Goal: Task Accomplishment & Management: Use online tool/utility

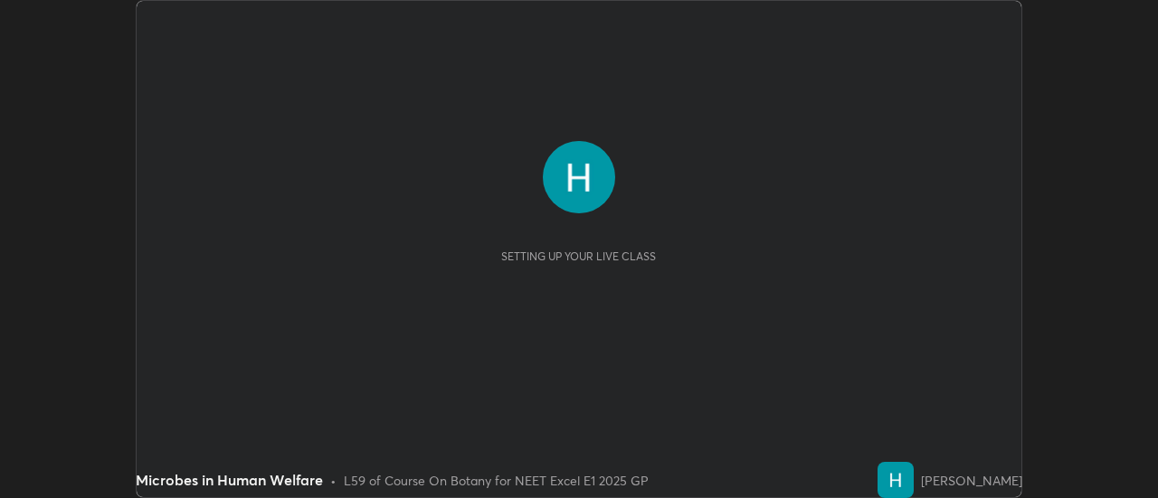
scroll to position [498, 1158]
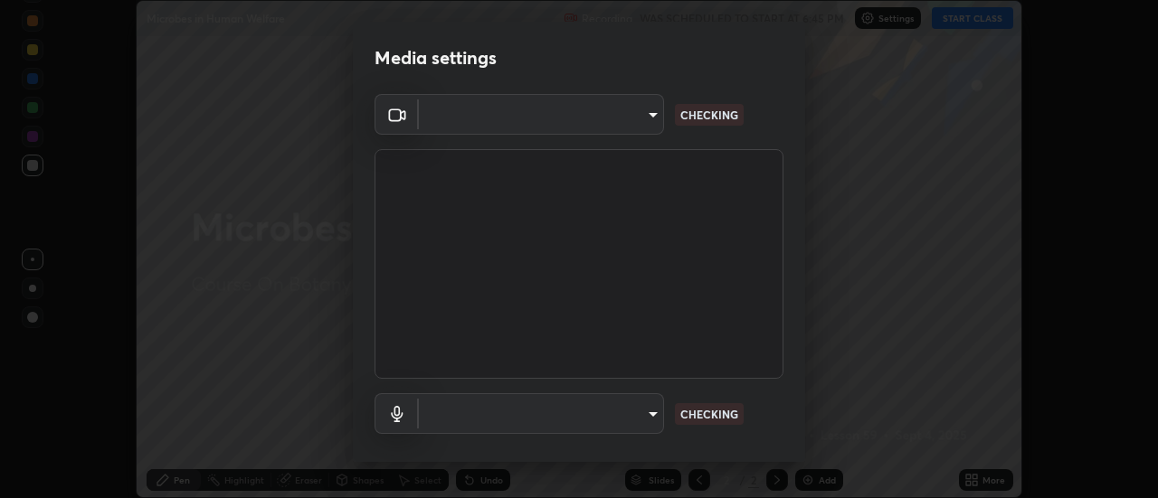
type input "6b20510400c661f13905172a847429c82f5b2d511b6c6cd18f7fa83b3b8a252b"
type input "be24b46b5306dd3cb09223510329f6d8cf999d04b0cadf68124d301f0b41d65b"
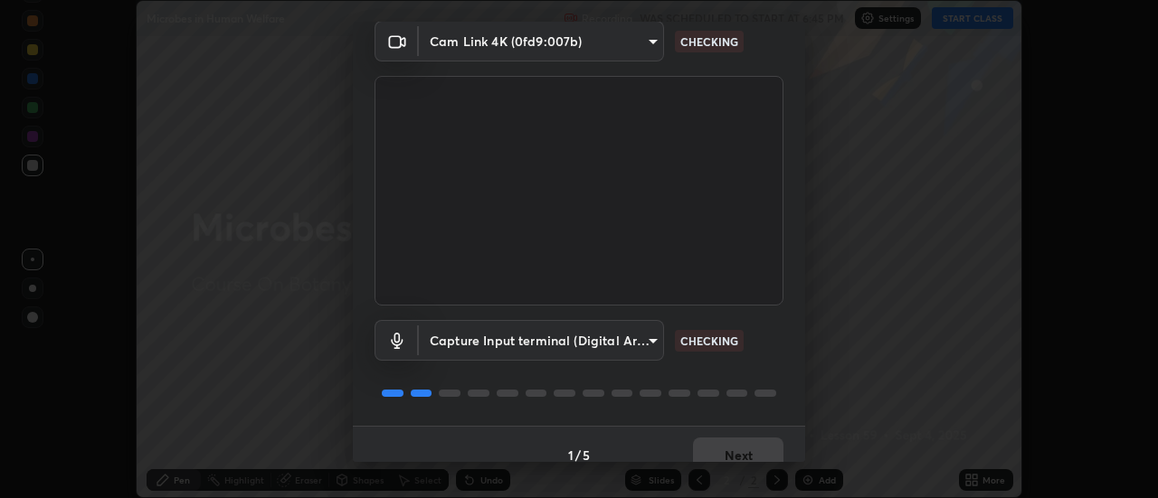
scroll to position [95, 0]
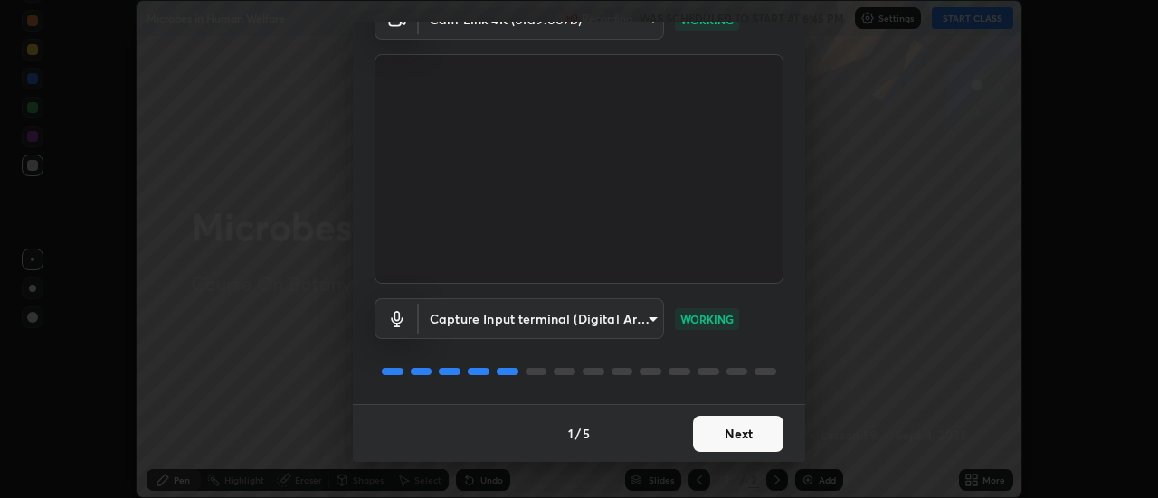
click at [741, 435] on button "Next" at bounding box center [738, 434] width 90 height 36
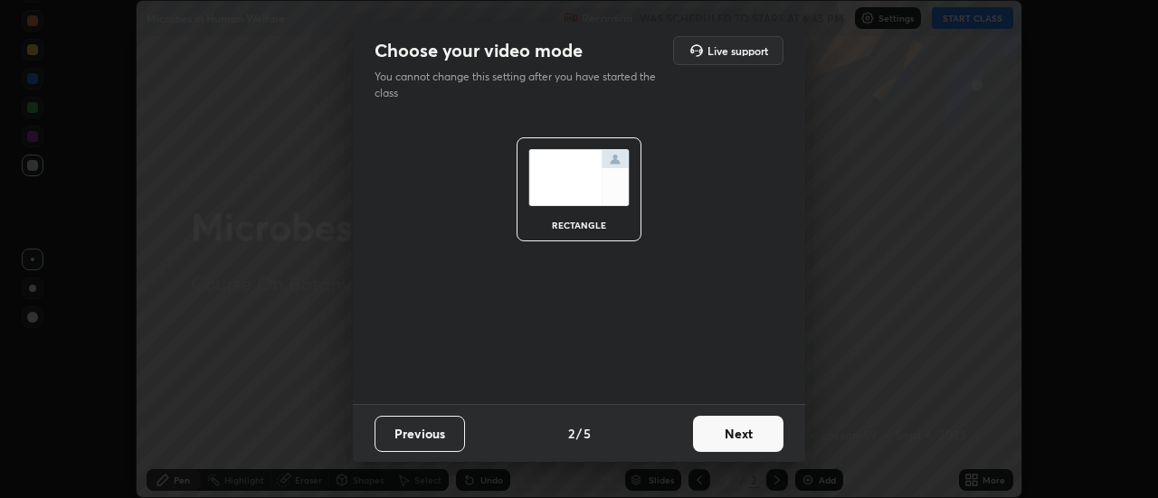
scroll to position [0, 0]
click at [743, 436] on button "Next" at bounding box center [738, 434] width 90 height 36
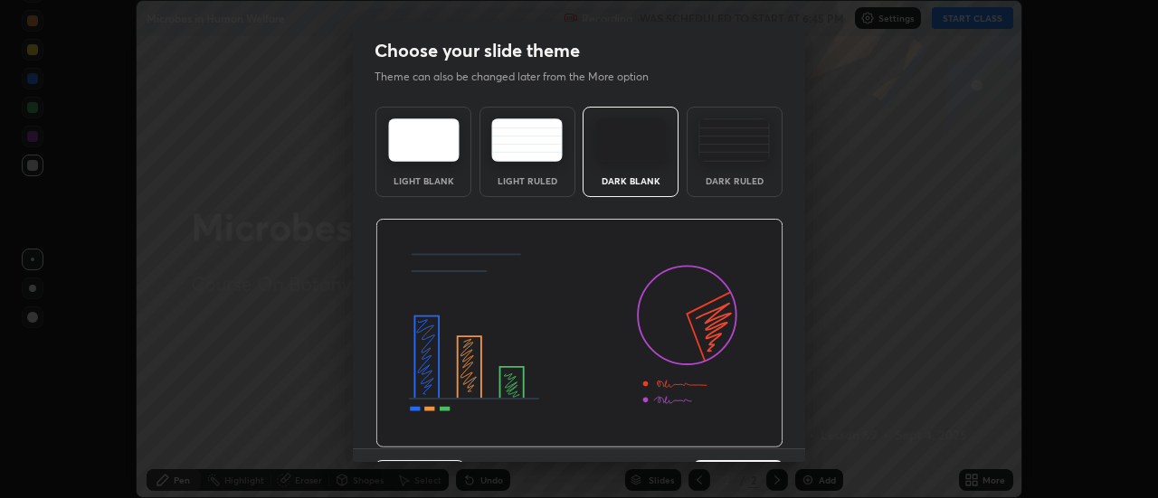
click at [744, 436] on img at bounding box center [579, 334] width 408 height 230
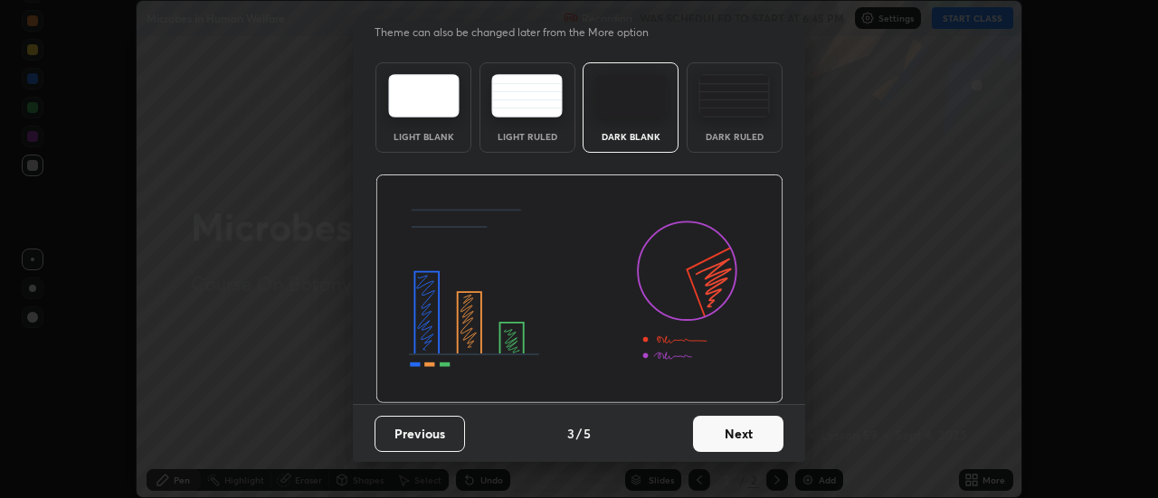
click at [725, 432] on button "Next" at bounding box center [738, 434] width 90 height 36
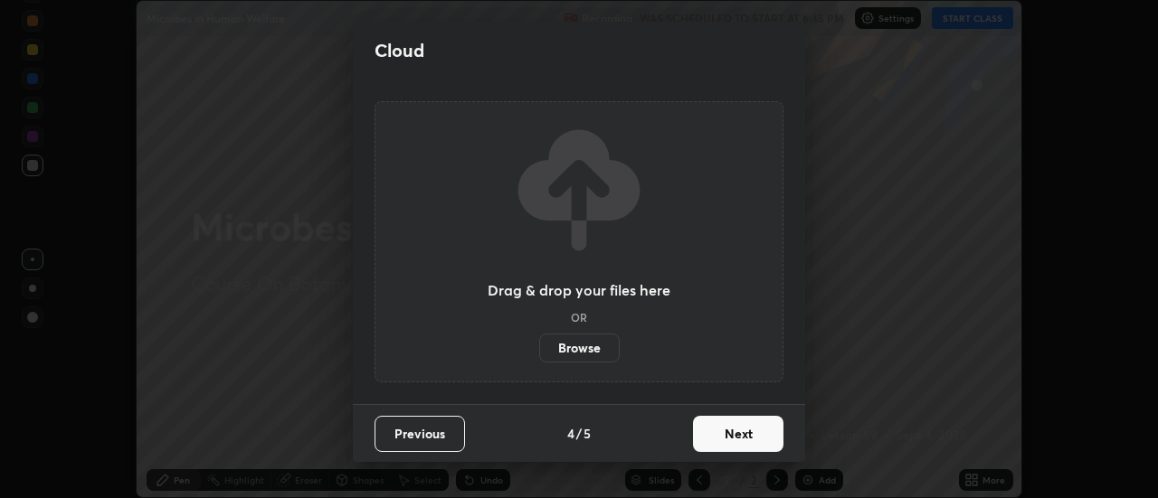
scroll to position [0, 0]
click at [734, 434] on button "Next" at bounding box center [738, 434] width 90 height 36
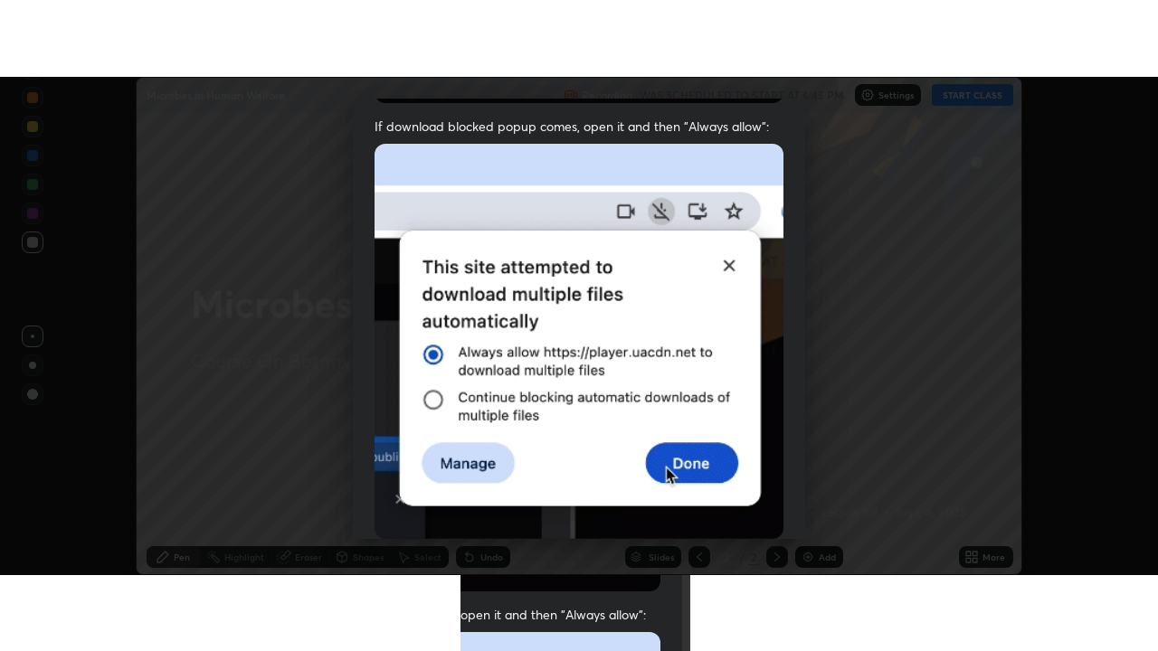
scroll to position [464, 0]
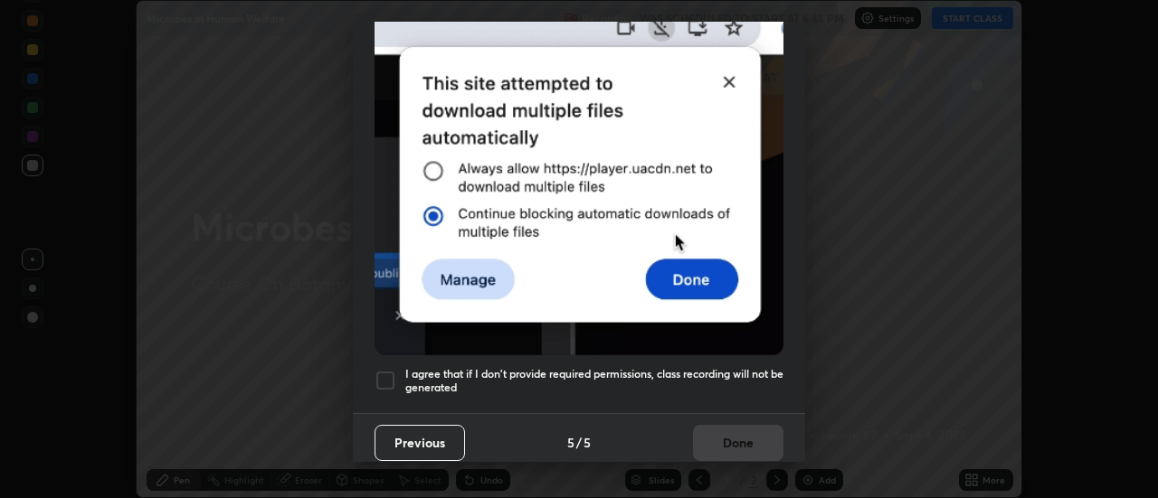
click at [393, 370] on div at bounding box center [385, 381] width 22 height 22
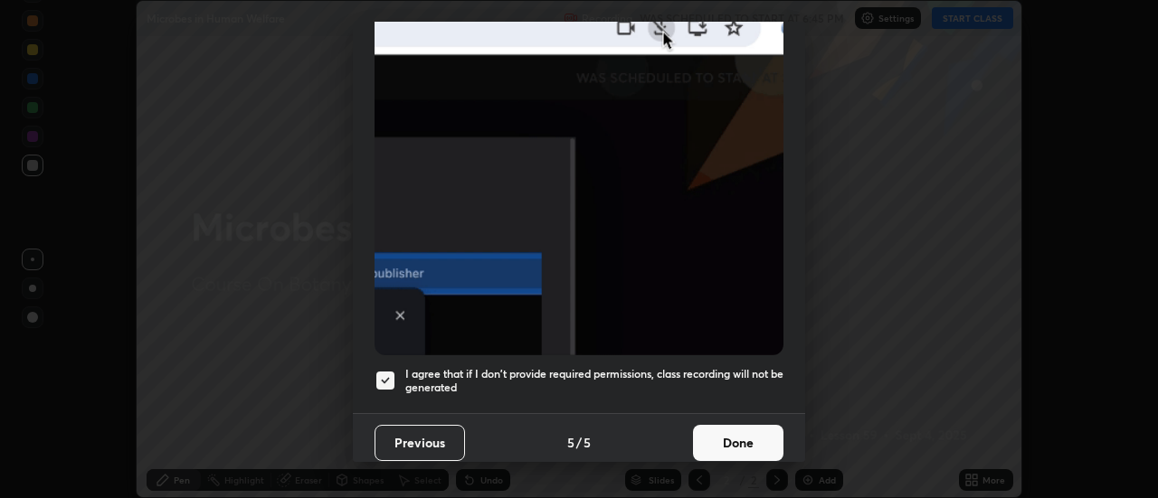
click at [728, 437] on button "Done" at bounding box center [738, 443] width 90 height 36
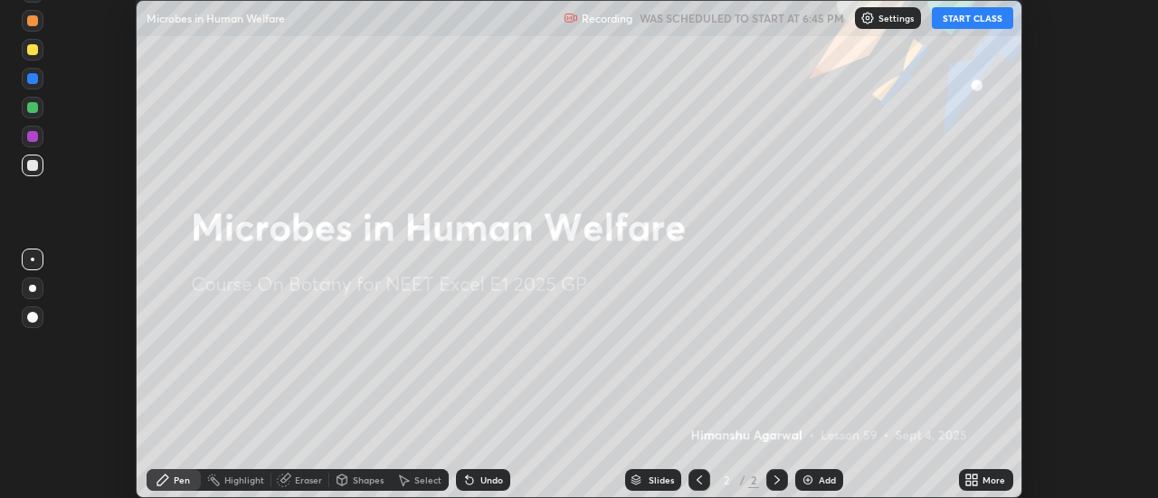
click at [966, 21] on button "START CLASS" at bounding box center [972, 18] width 81 height 22
click at [976, 480] on icon at bounding box center [971, 480] width 14 height 14
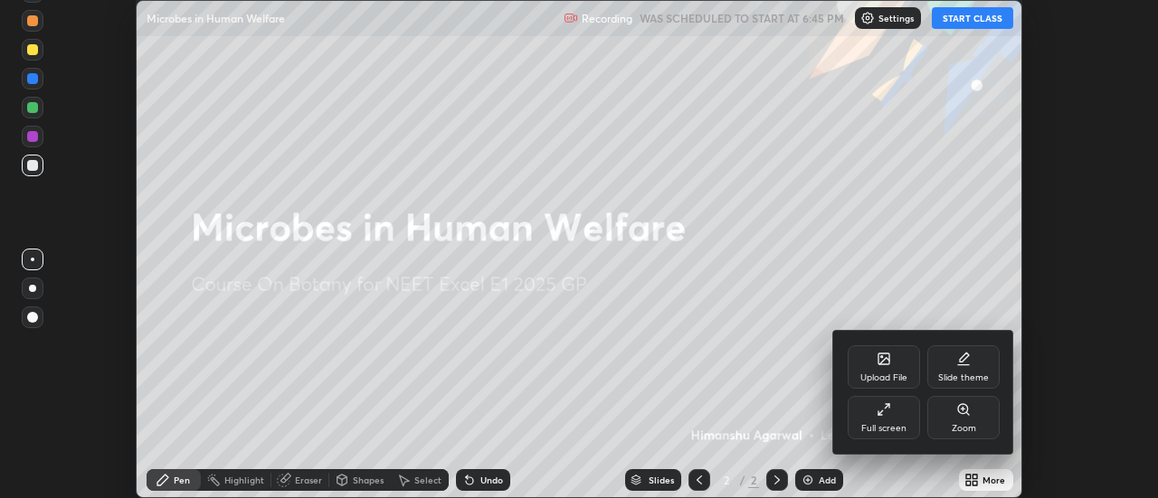
click at [874, 425] on div "Full screen" at bounding box center [883, 428] width 45 height 9
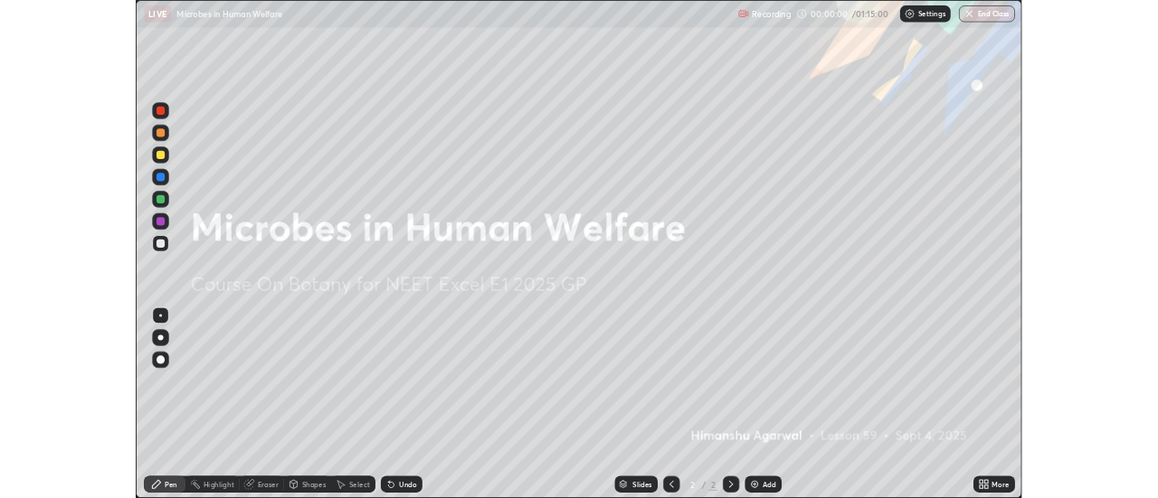
scroll to position [651, 1158]
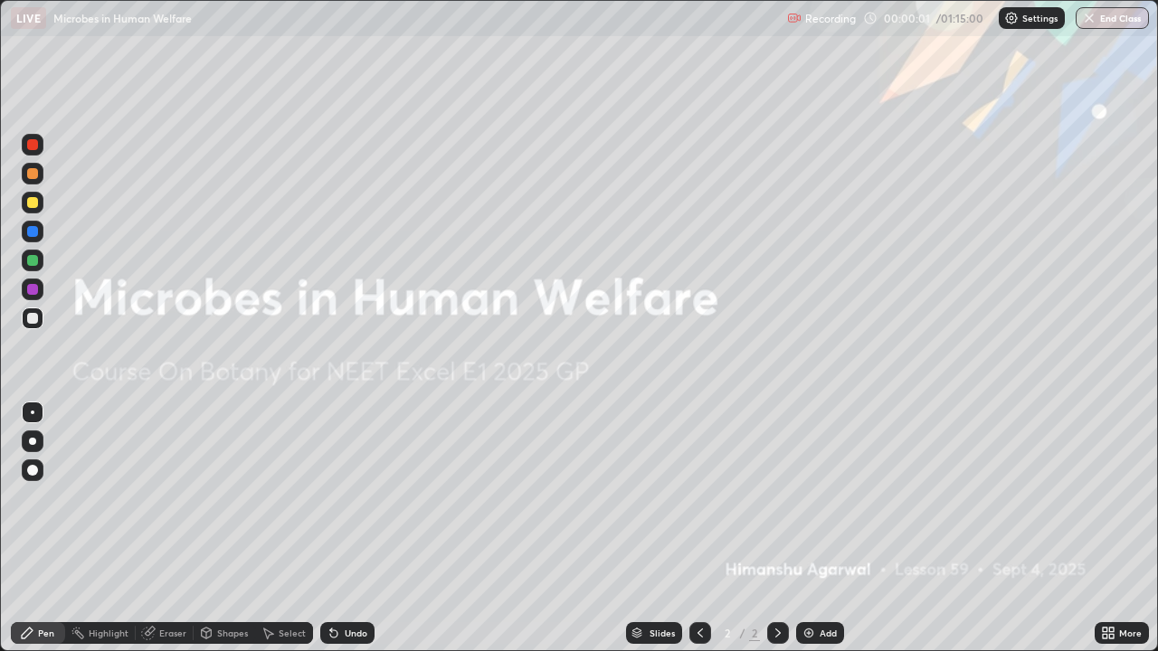
click at [820, 497] on div "Add" at bounding box center [828, 633] width 17 height 9
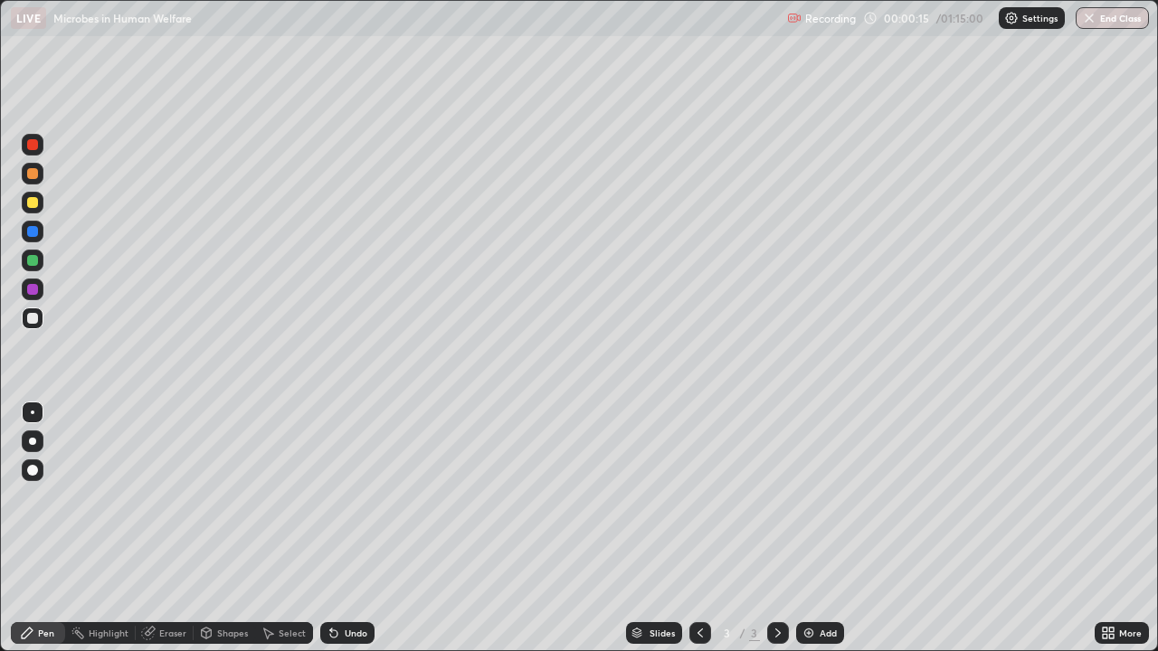
click at [35, 175] on div at bounding box center [32, 173] width 11 height 11
click at [159, 497] on div "Eraser" at bounding box center [172, 633] width 27 height 9
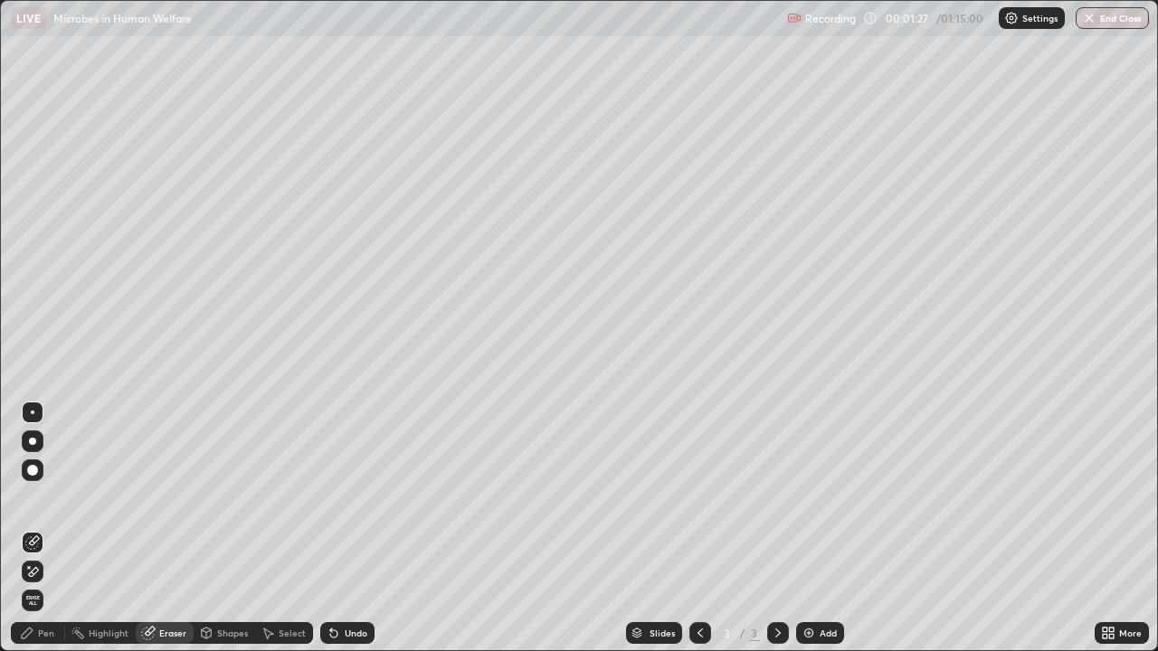
click at [58, 497] on div "Pen" at bounding box center [38, 633] width 54 height 22
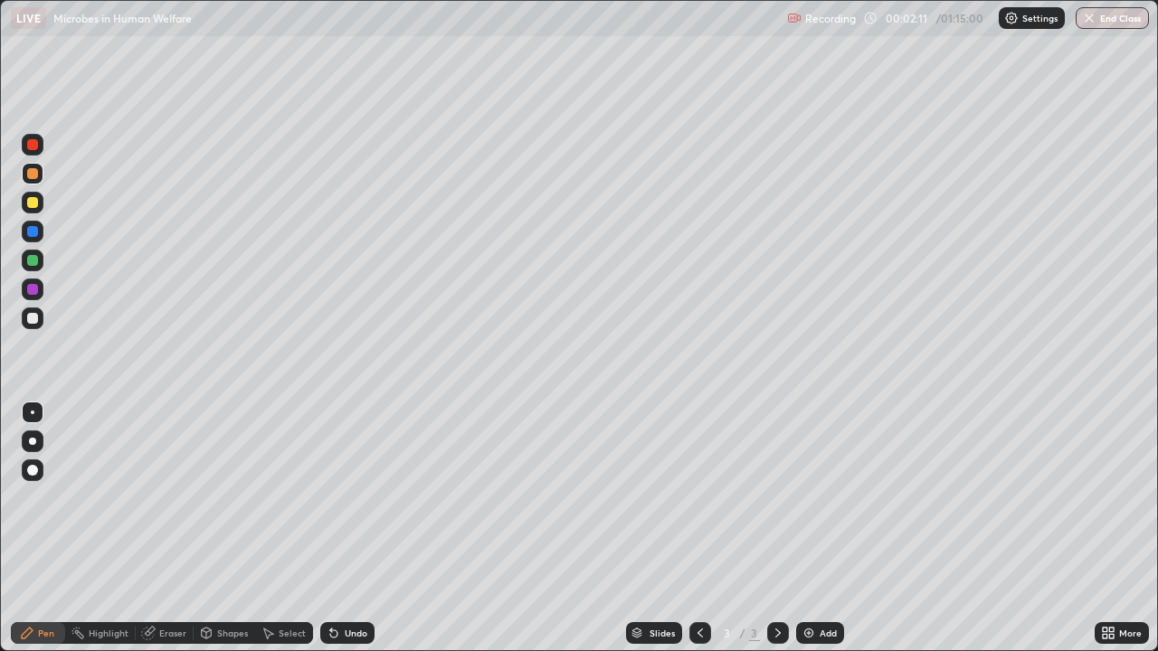
click at [218, 497] on div "Shapes" at bounding box center [232, 633] width 31 height 9
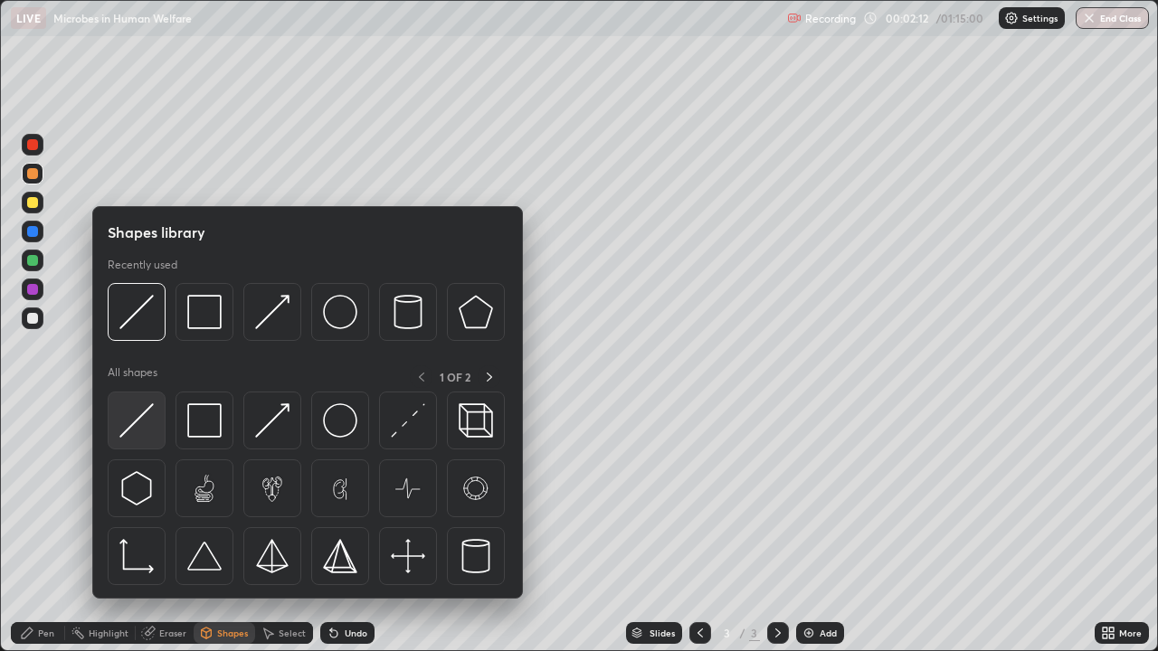
click at [137, 432] on img at bounding box center [136, 420] width 34 height 34
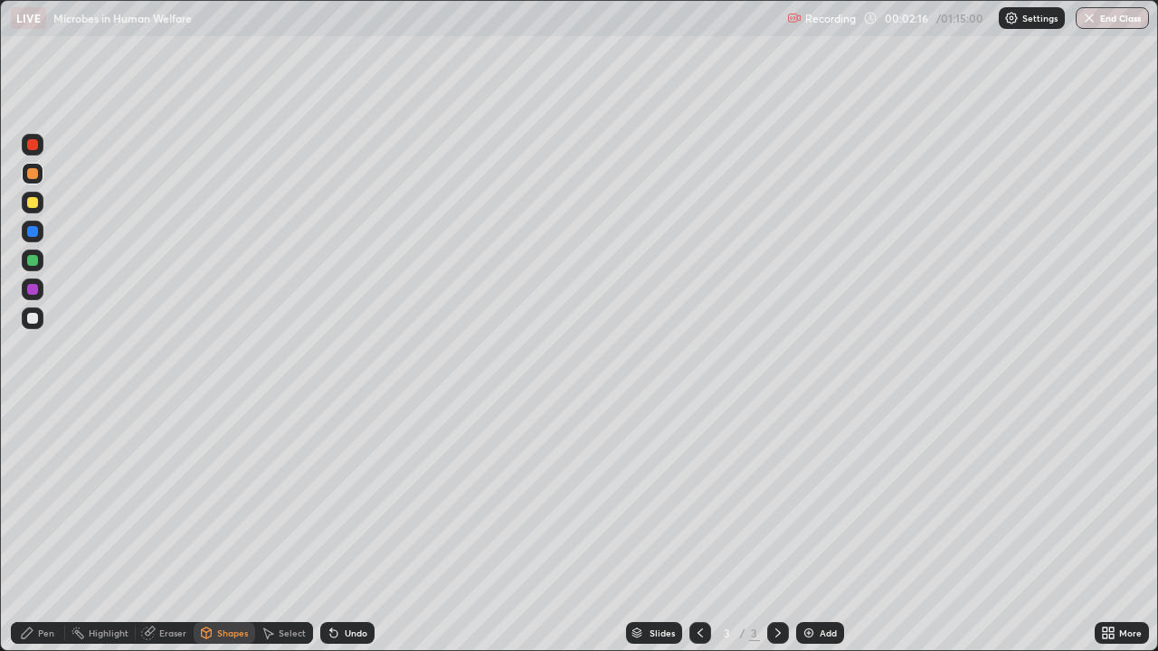
click at [39, 497] on div "Pen" at bounding box center [46, 633] width 16 height 9
click at [33, 319] on div at bounding box center [32, 318] width 11 height 11
click at [30, 198] on div at bounding box center [32, 202] width 11 height 11
click at [27, 472] on div at bounding box center [32, 470] width 11 height 11
click at [32, 411] on div at bounding box center [33, 413] width 4 height 4
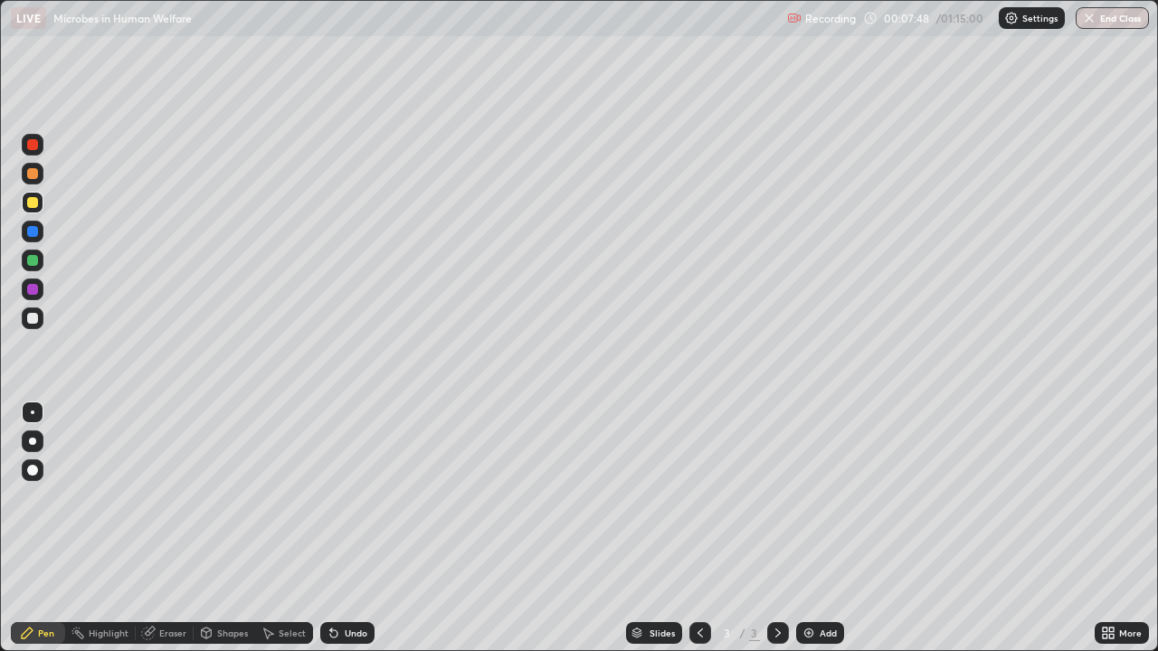
click at [33, 319] on div at bounding box center [32, 318] width 11 height 11
click at [217, 497] on div "Shapes" at bounding box center [232, 633] width 31 height 9
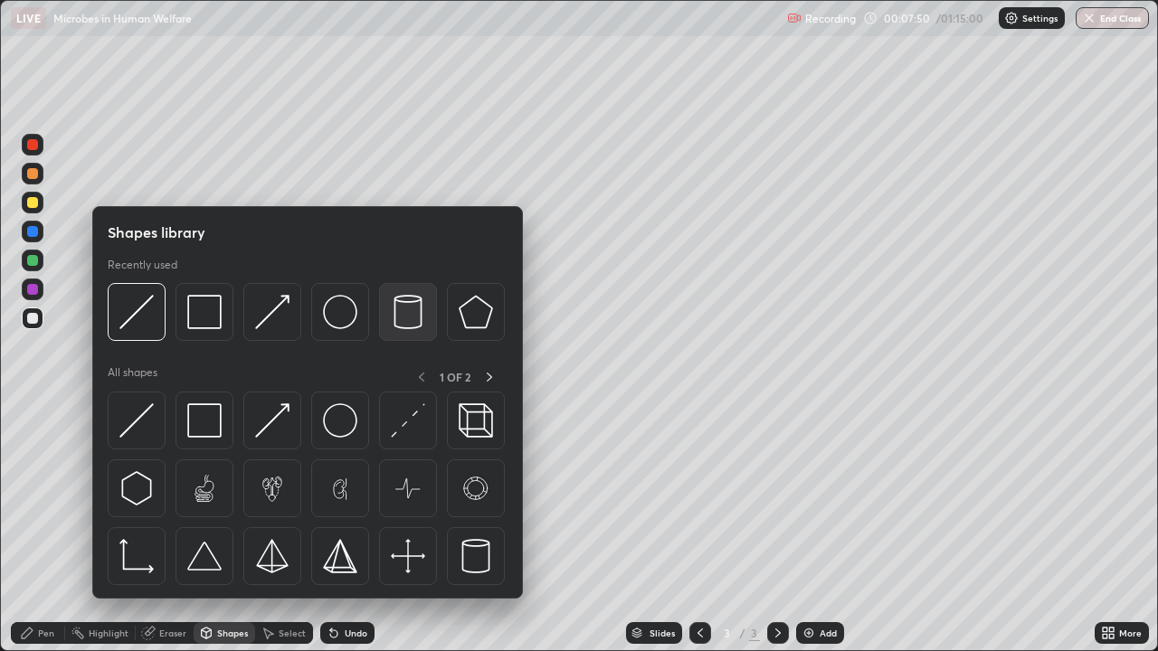
click at [401, 323] on img at bounding box center [408, 312] width 34 height 34
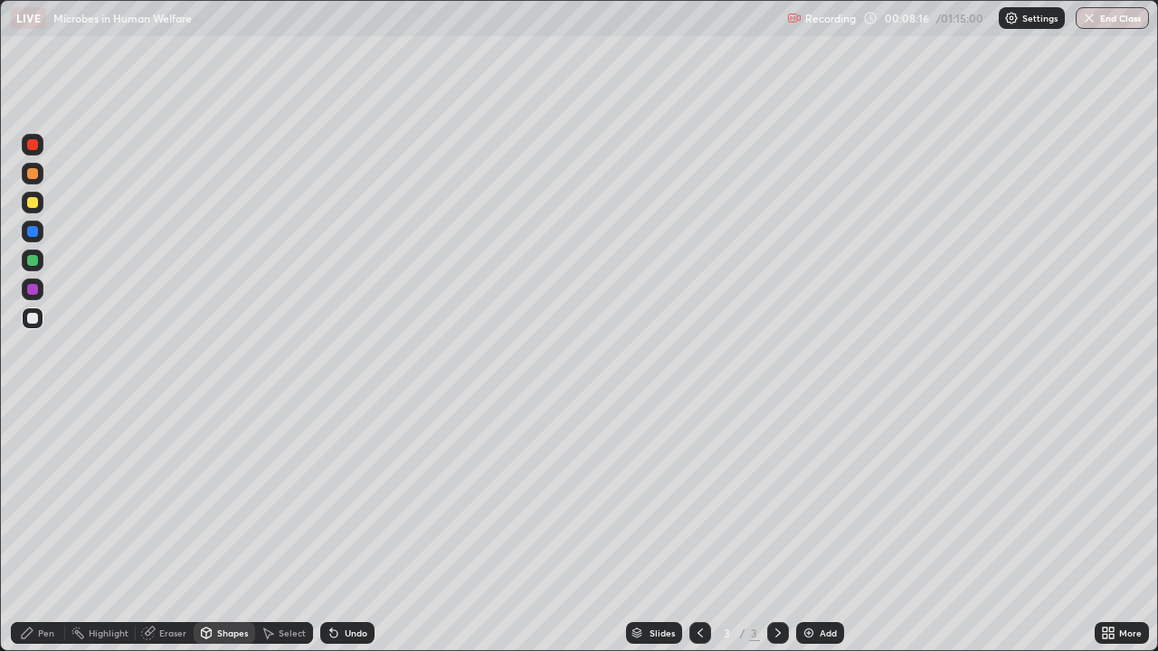
click at [780, 497] on icon at bounding box center [778, 633] width 14 height 14
click at [809, 497] on img at bounding box center [808, 633] width 14 height 14
click at [335, 497] on icon at bounding box center [333, 633] width 7 height 7
click at [337, 497] on icon at bounding box center [334, 633] width 14 height 14
click at [226, 497] on div "Shapes" at bounding box center [232, 633] width 31 height 9
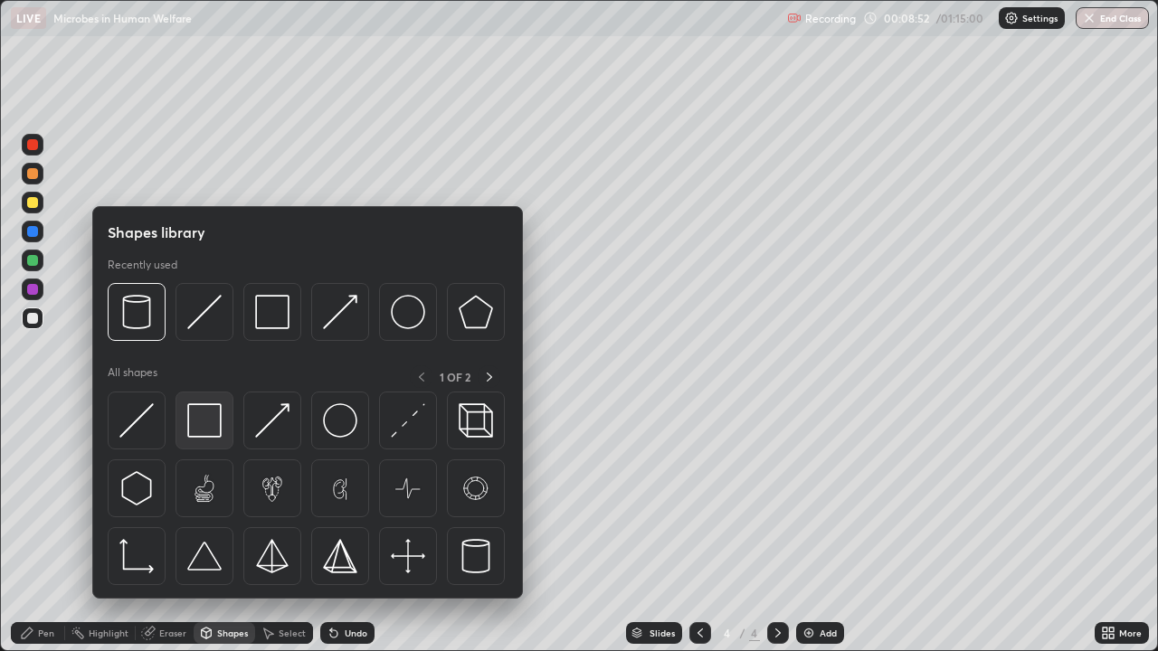
click at [216, 412] on img at bounding box center [204, 420] width 34 height 34
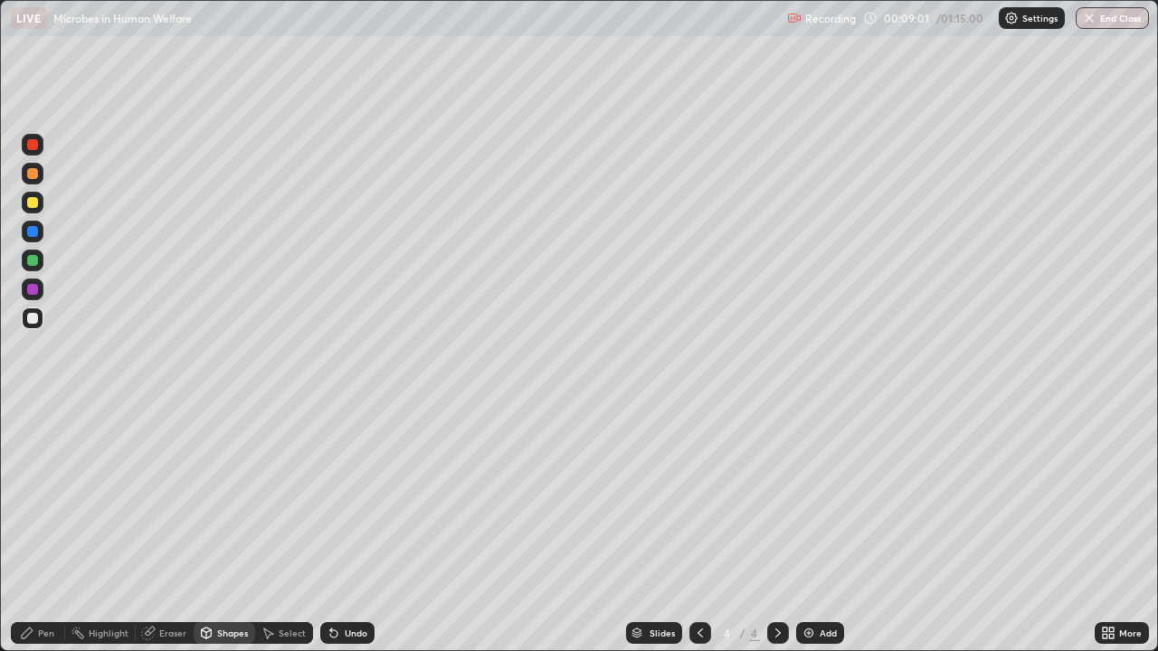
click at [167, 497] on div "Eraser" at bounding box center [172, 633] width 27 height 9
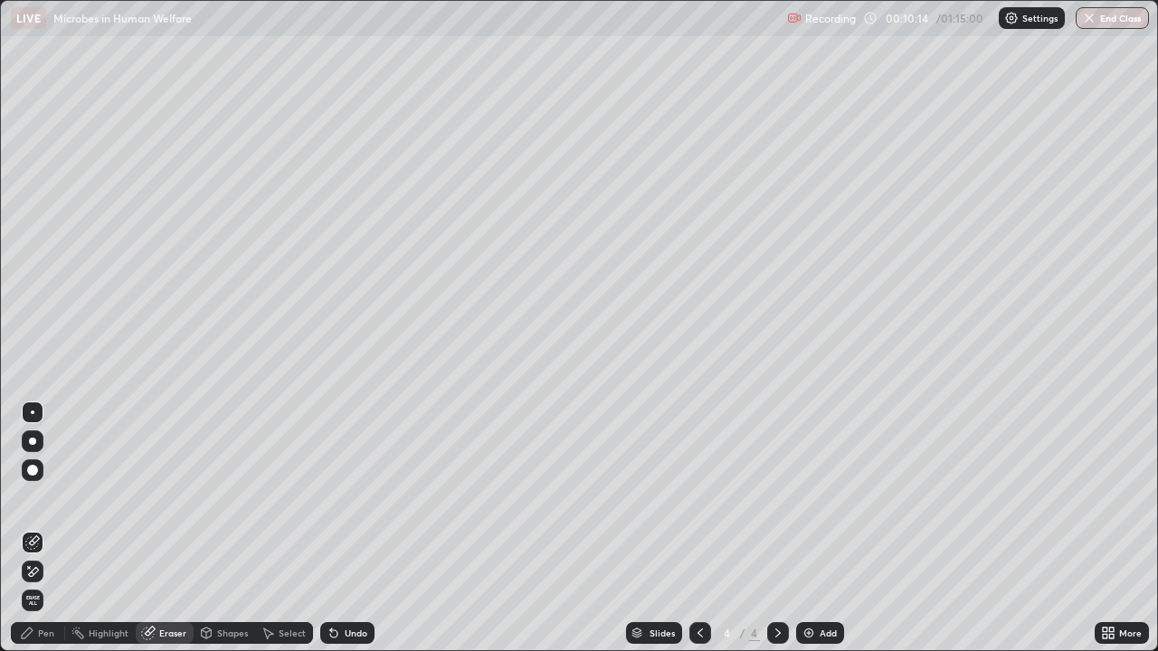
click at [214, 497] on div "Shapes" at bounding box center [225, 633] width 62 height 22
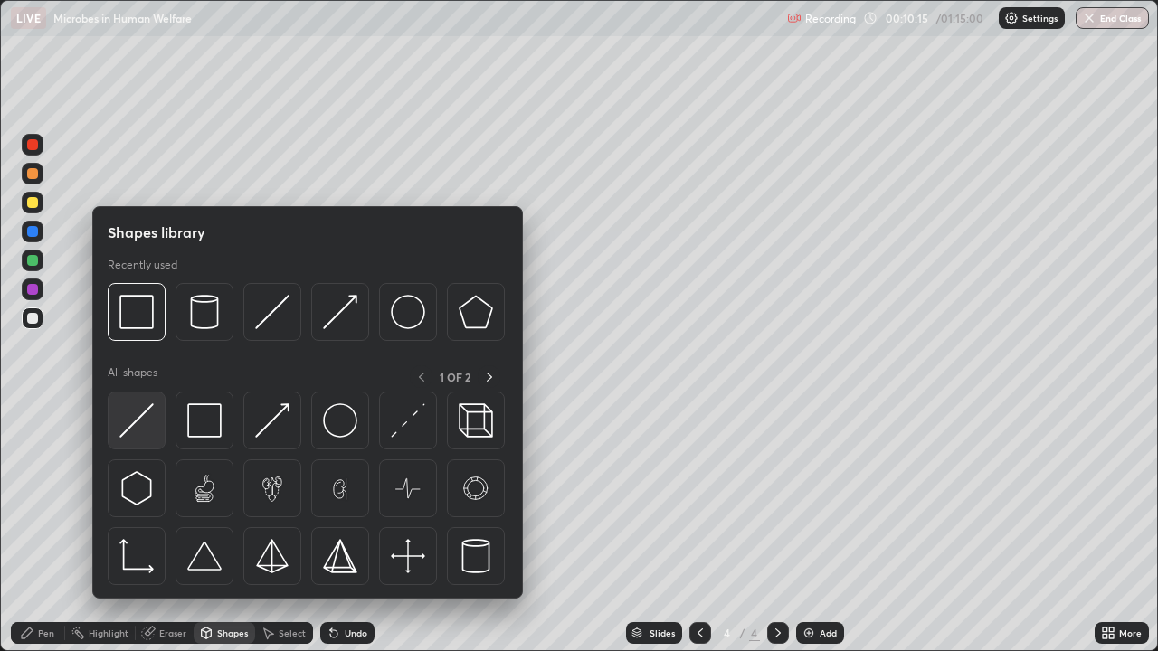
click at [135, 431] on img at bounding box center [136, 420] width 34 height 34
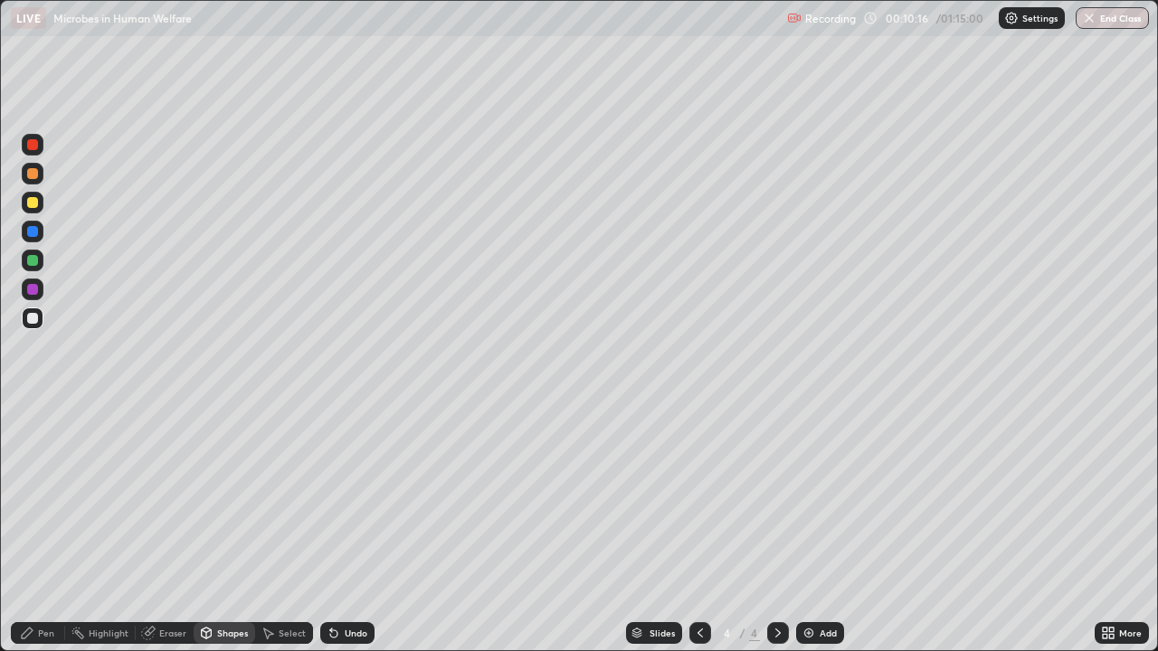
click at [697, 497] on icon at bounding box center [699, 633] width 5 height 9
click at [38, 497] on div "Pen" at bounding box center [46, 633] width 16 height 9
click at [774, 497] on icon at bounding box center [778, 633] width 14 height 14
click at [223, 497] on div "Shapes" at bounding box center [232, 633] width 31 height 9
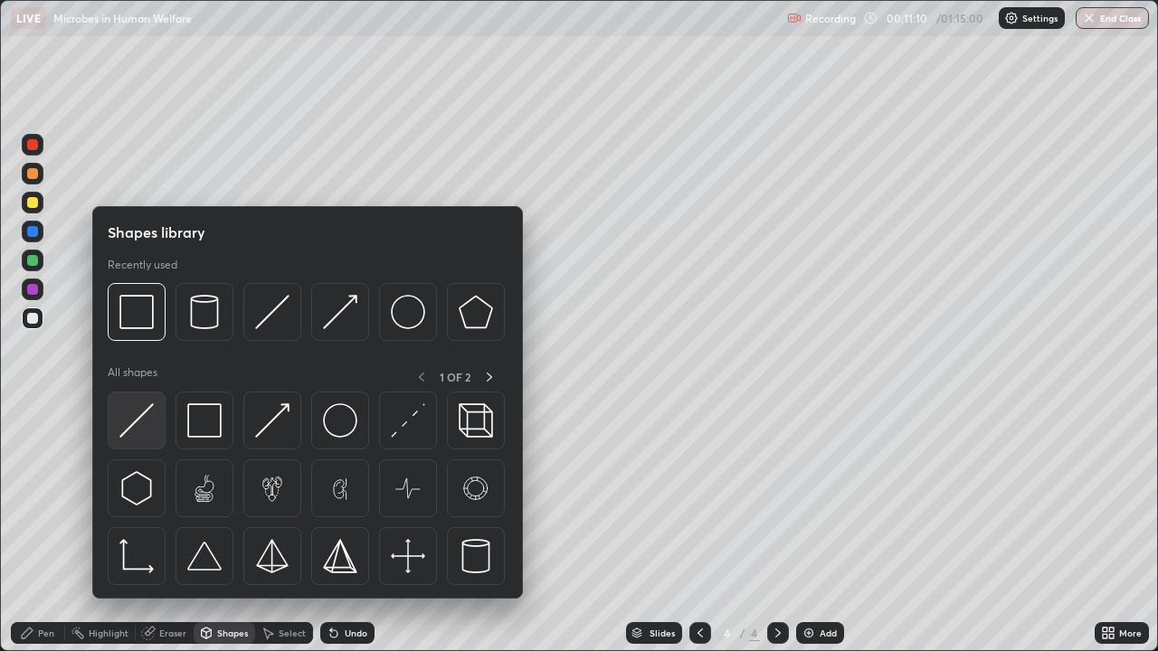
click at [143, 414] on img at bounding box center [136, 420] width 34 height 34
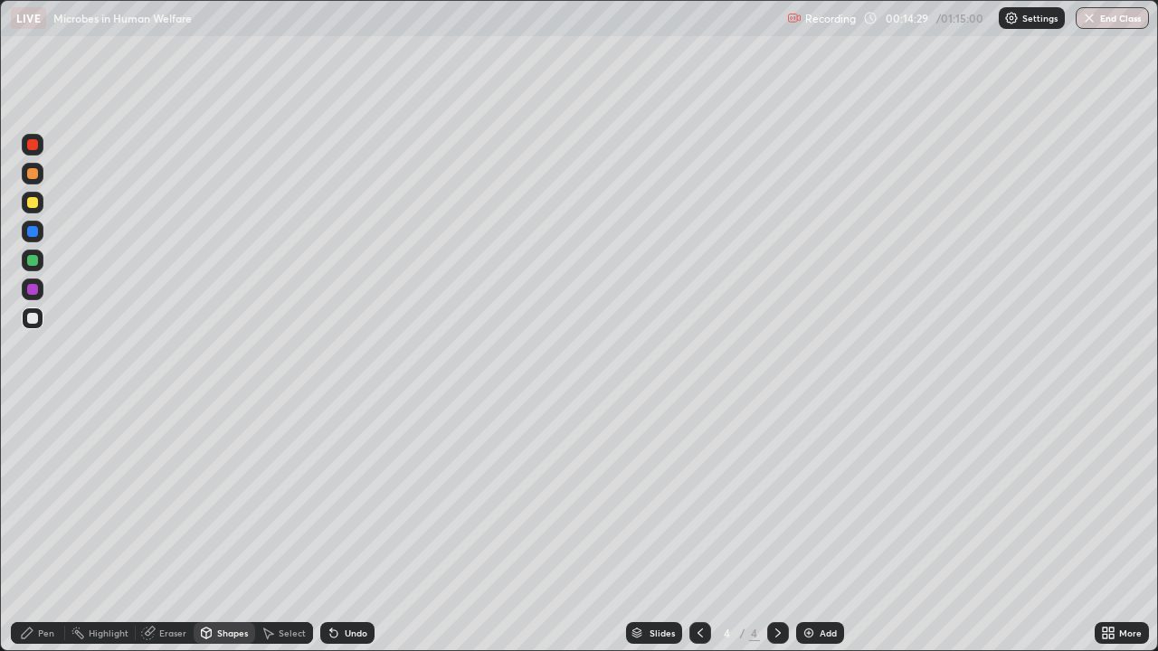
click at [697, 497] on icon at bounding box center [699, 633] width 5 height 9
click at [773, 497] on icon at bounding box center [778, 633] width 14 height 14
click at [43, 497] on div "Pen" at bounding box center [38, 633] width 54 height 22
click at [698, 497] on icon at bounding box center [700, 633] width 14 height 14
click at [34, 204] on div at bounding box center [32, 202] width 11 height 11
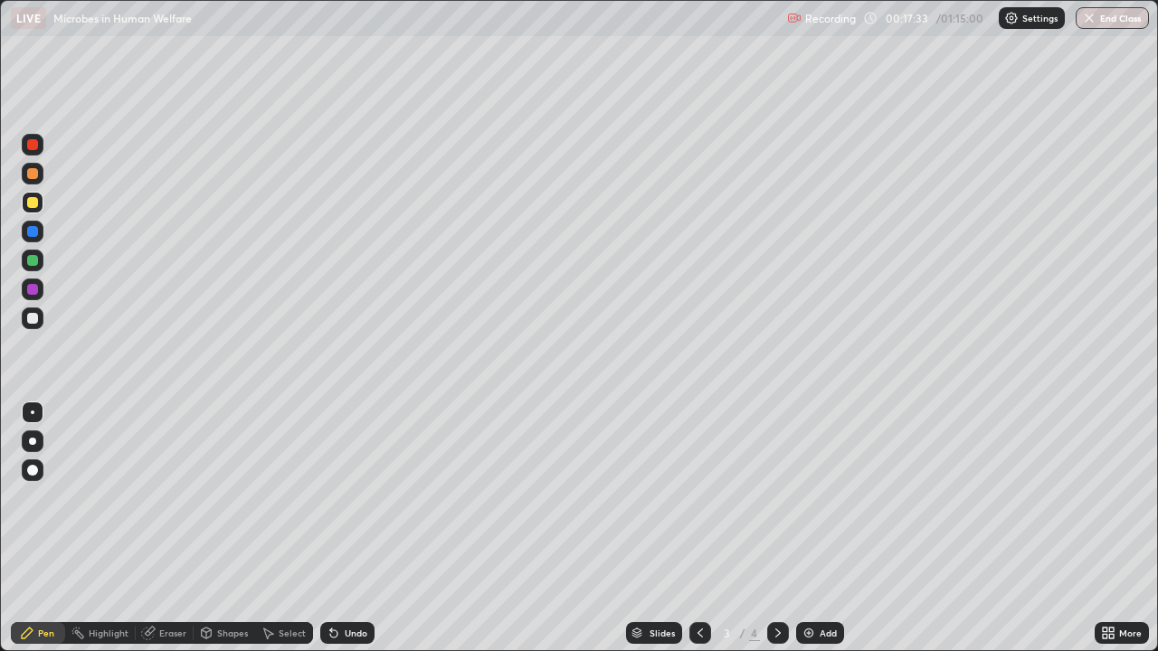
click at [30, 320] on div at bounding box center [32, 318] width 11 height 11
click at [30, 175] on div at bounding box center [32, 173] width 11 height 11
click at [31, 204] on div at bounding box center [32, 202] width 11 height 11
click at [778, 497] on icon at bounding box center [778, 633] width 14 height 14
click at [33, 315] on div at bounding box center [32, 318] width 11 height 11
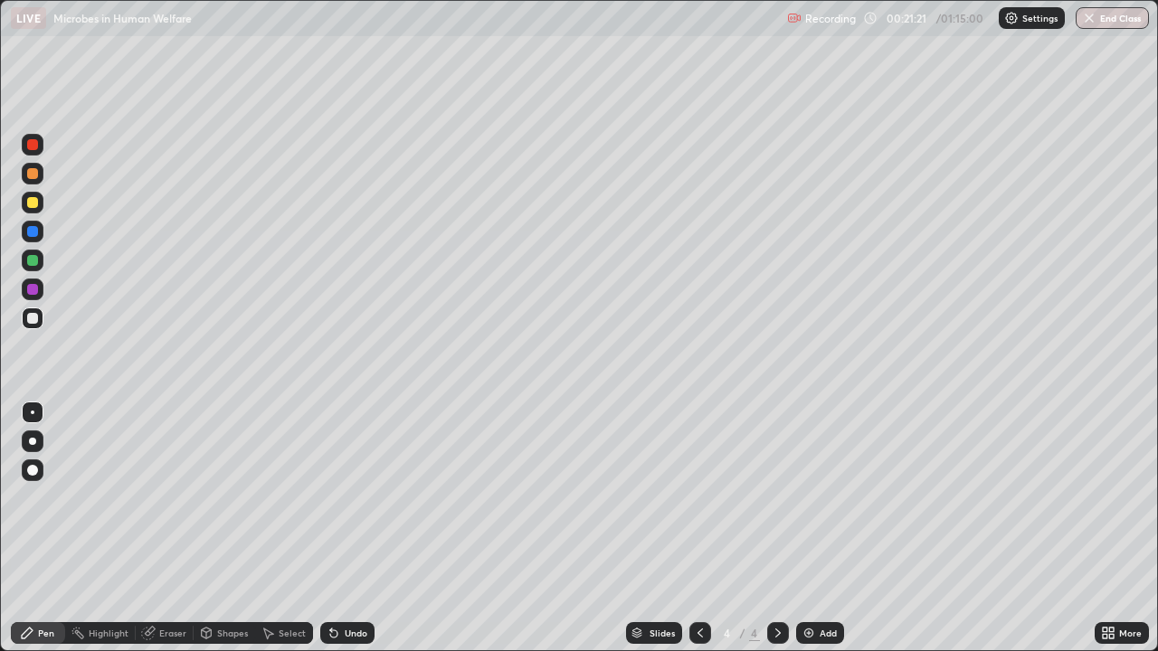
click at [33, 204] on div at bounding box center [32, 202] width 11 height 11
click at [217, 497] on div "Shapes" at bounding box center [232, 633] width 31 height 9
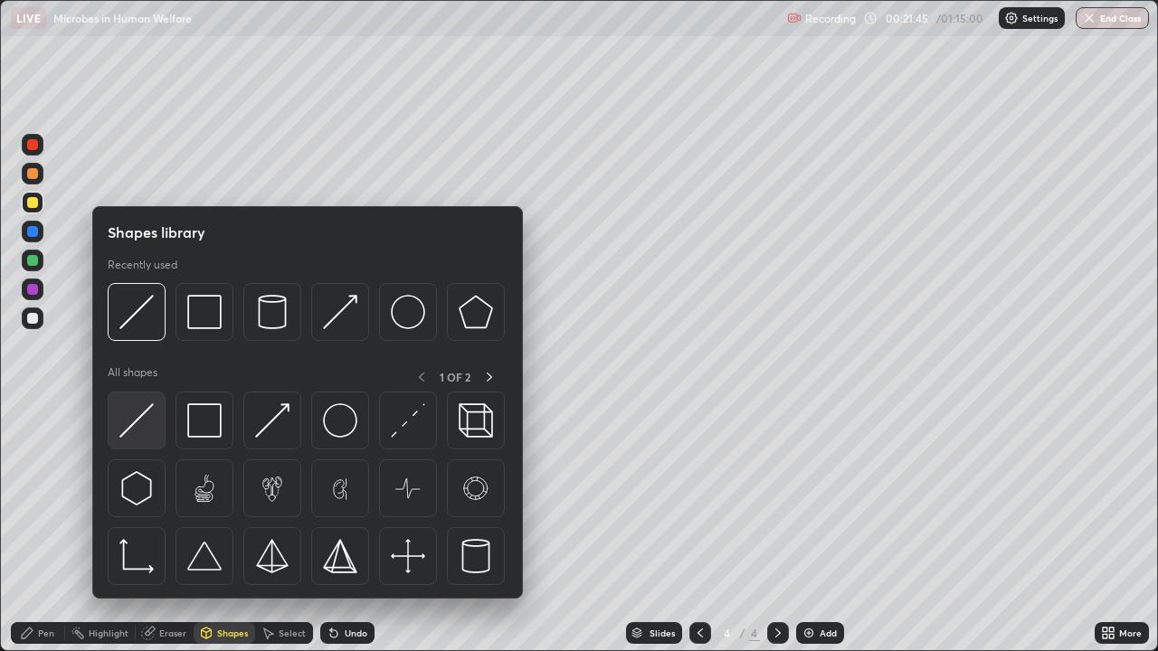
click at [141, 428] on img at bounding box center [136, 420] width 34 height 34
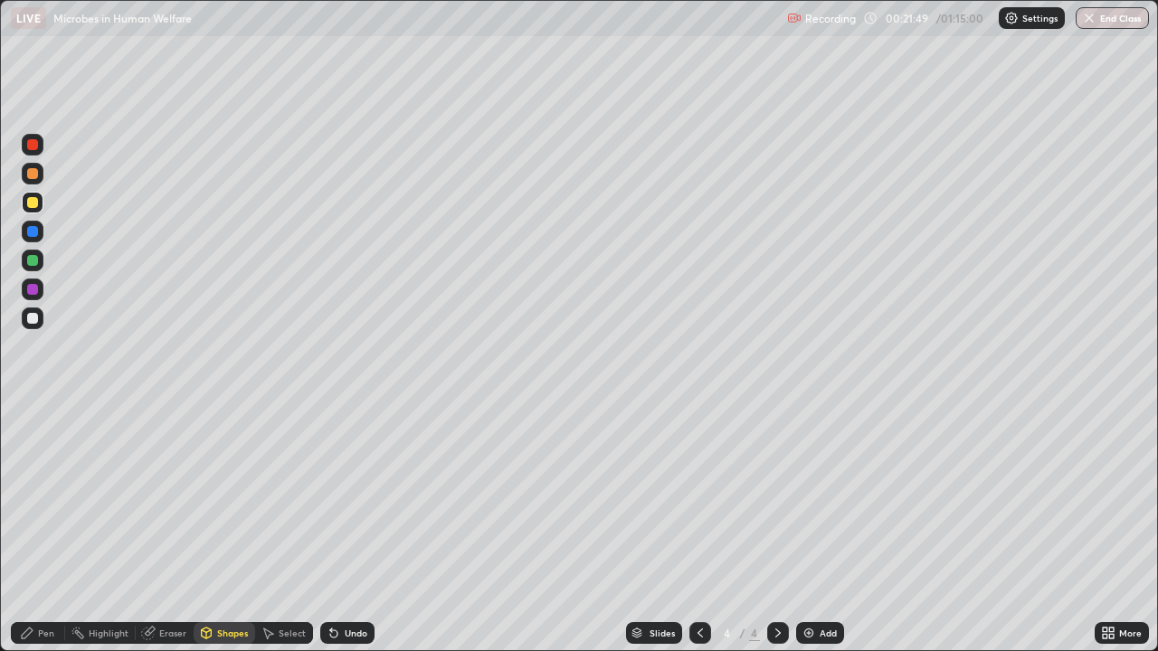
click at [37, 497] on div "Pen" at bounding box center [38, 633] width 54 height 22
click at [34, 181] on div at bounding box center [33, 174] width 22 height 22
click at [31, 233] on div at bounding box center [32, 231] width 11 height 11
click at [228, 497] on div "Shapes" at bounding box center [232, 633] width 31 height 9
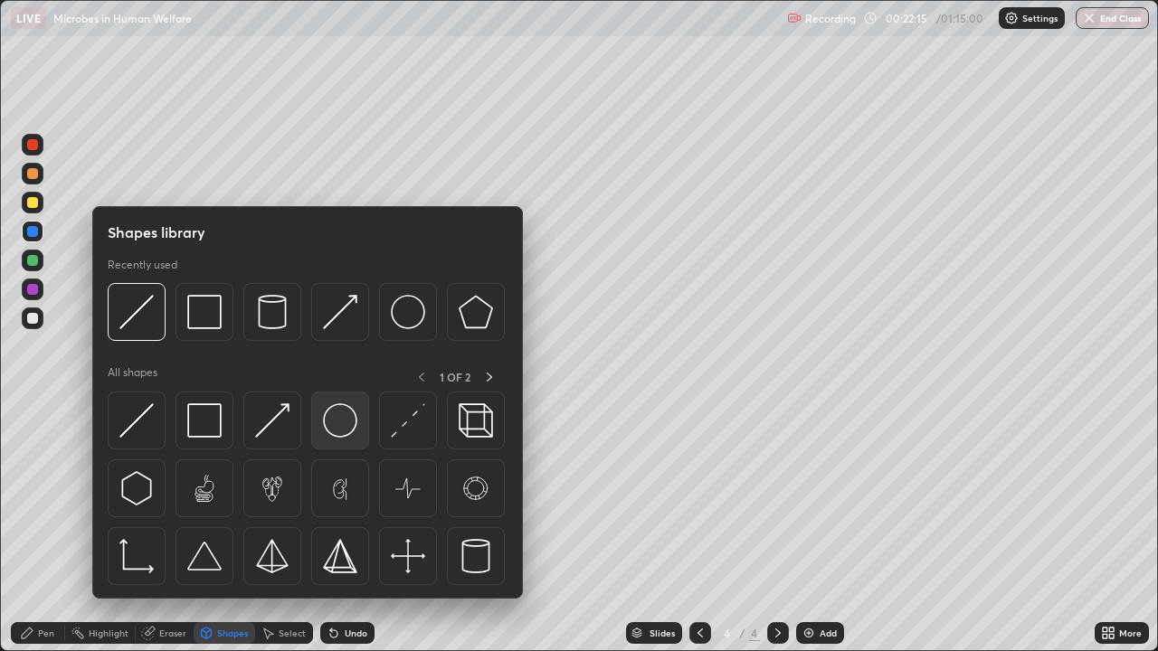
click at [334, 429] on img at bounding box center [340, 420] width 34 height 34
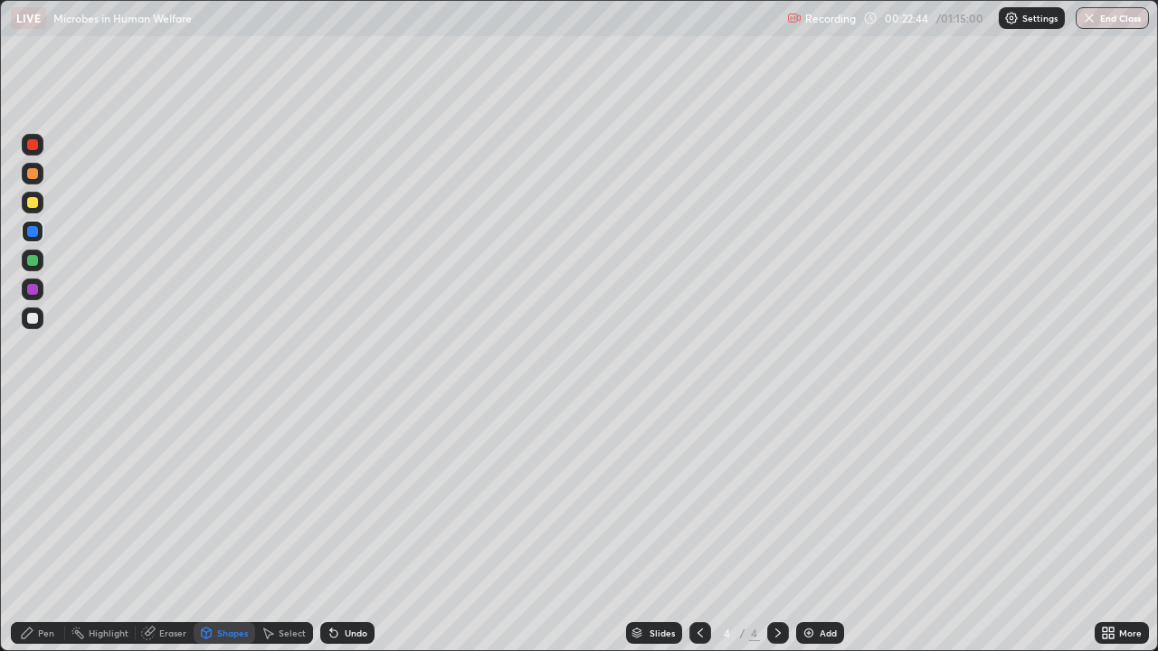
click at [38, 497] on div "Pen" at bounding box center [46, 633] width 16 height 9
click at [36, 323] on div at bounding box center [33, 319] width 22 height 22
click at [31, 204] on div at bounding box center [32, 202] width 11 height 11
click at [33, 177] on div at bounding box center [32, 173] width 11 height 11
click at [221, 497] on div "Shapes" at bounding box center [232, 633] width 31 height 9
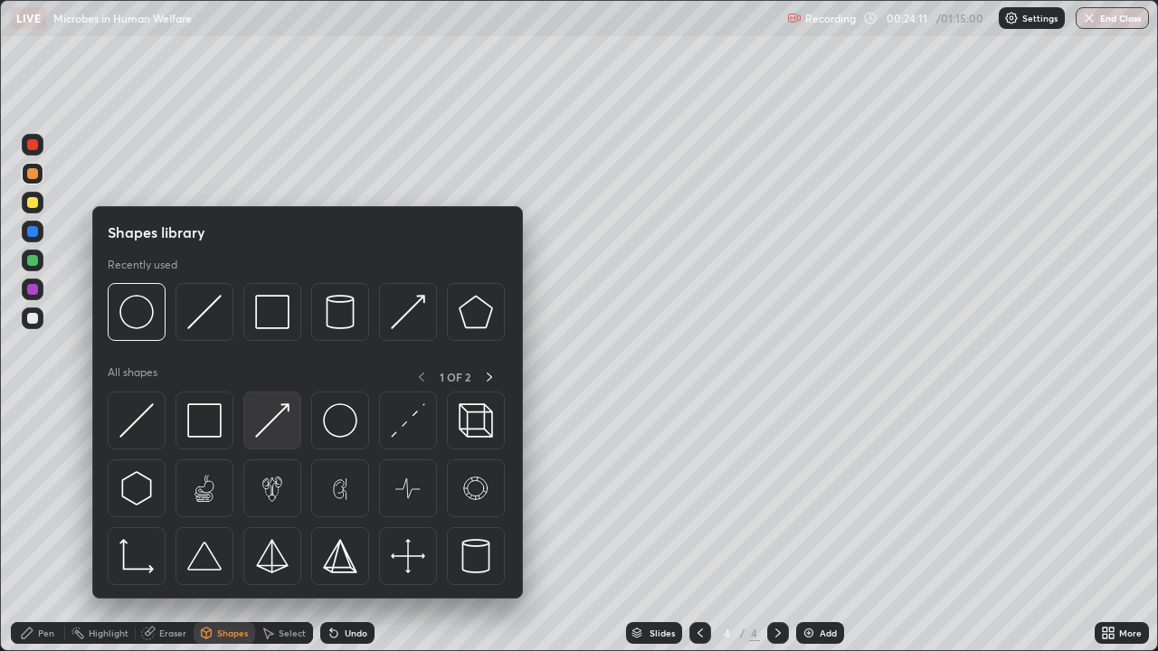
click at [264, 431] on img at bounding box center [272, 420] width 34 height 34
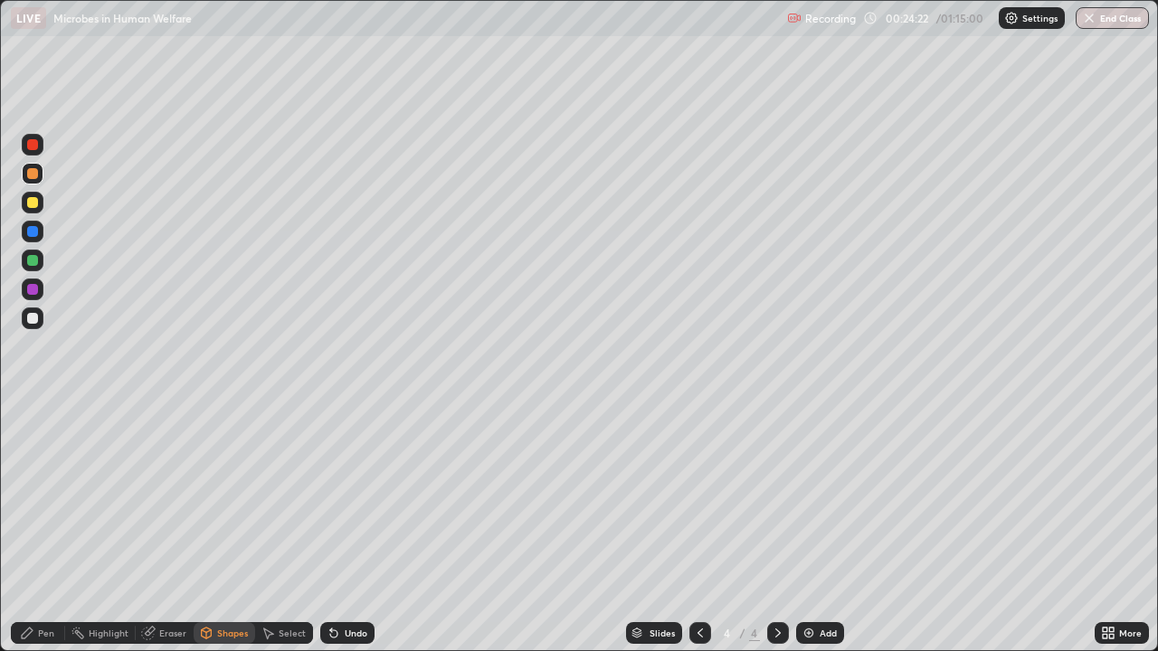
click at [32, 204] on div at bounding box center [32, 202] width 11 height 11
click at [330, 497] on icon at bounding box center [333, 633] width 7 height 7
click at [45, 497] on div "Pen" at bounding box center [46, 633] width 16 height 9
click at [33, 204] on div at bounding box center [32, 202] width 11 height 11
click at [36, 174] on div at bounding box center [32, 173] width 11 height 11
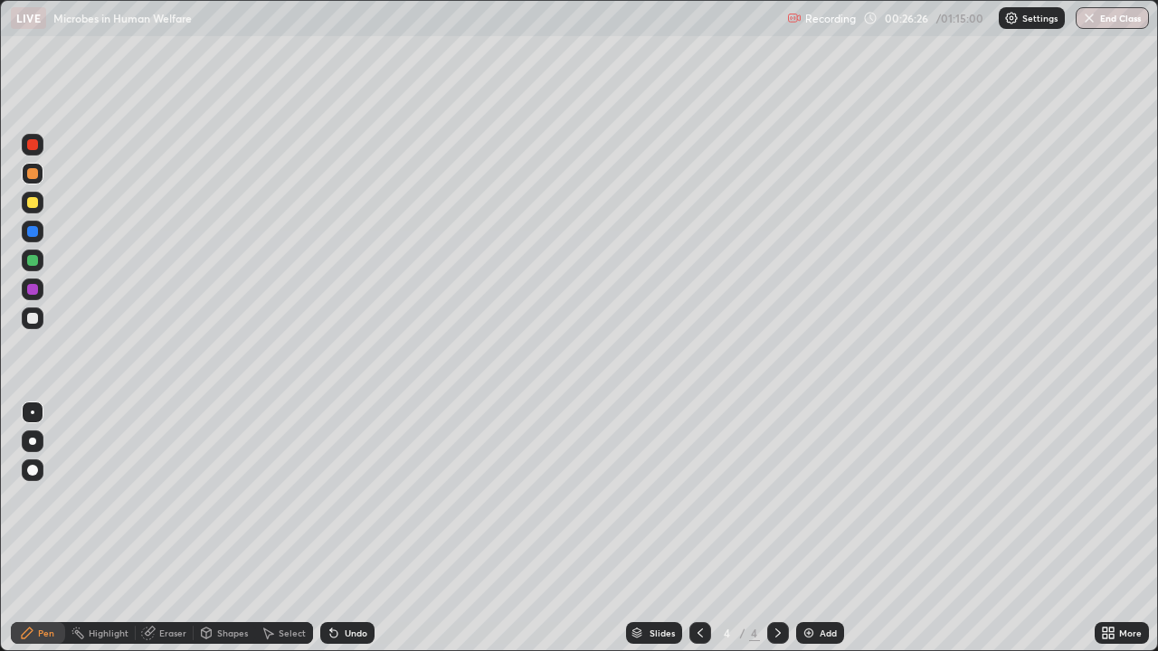
click at [36, 198] on div at bounding box center [32, 202] width 11 height 11
click at [32, 265] on div at bounding box center [32, 260] width 11 height 11
click at [233, 497] on div "Shapes" at bounding box center [232, 633] width 31 height 9
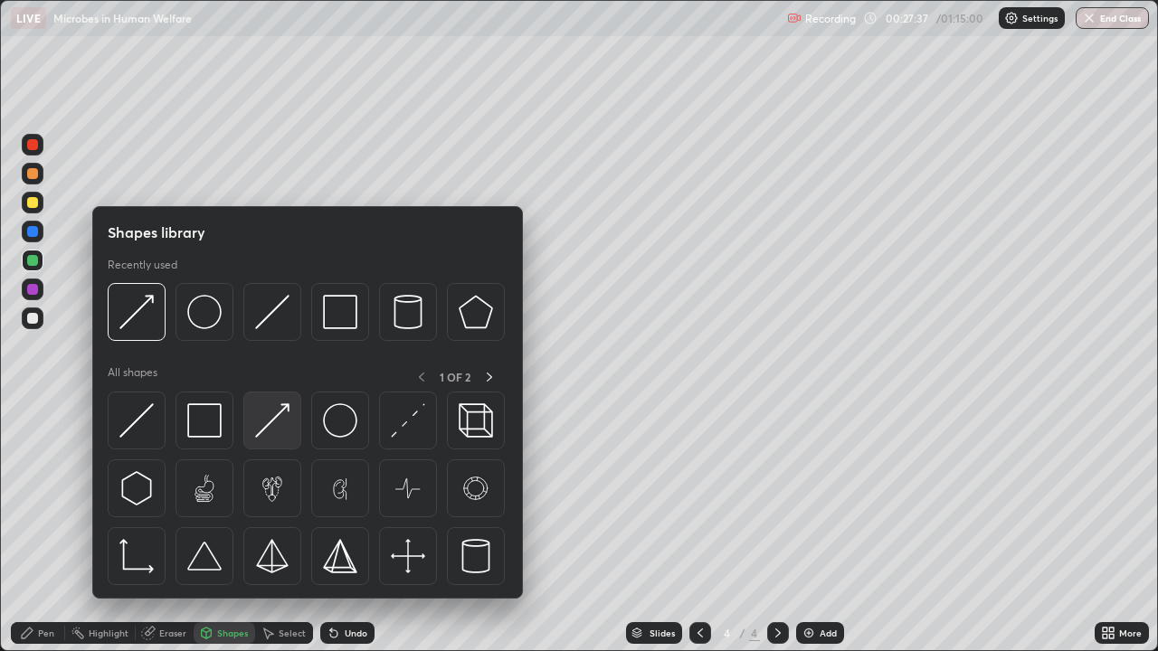
click at [265, 431] on img at bounding box center [272, 420] width 34 height 34
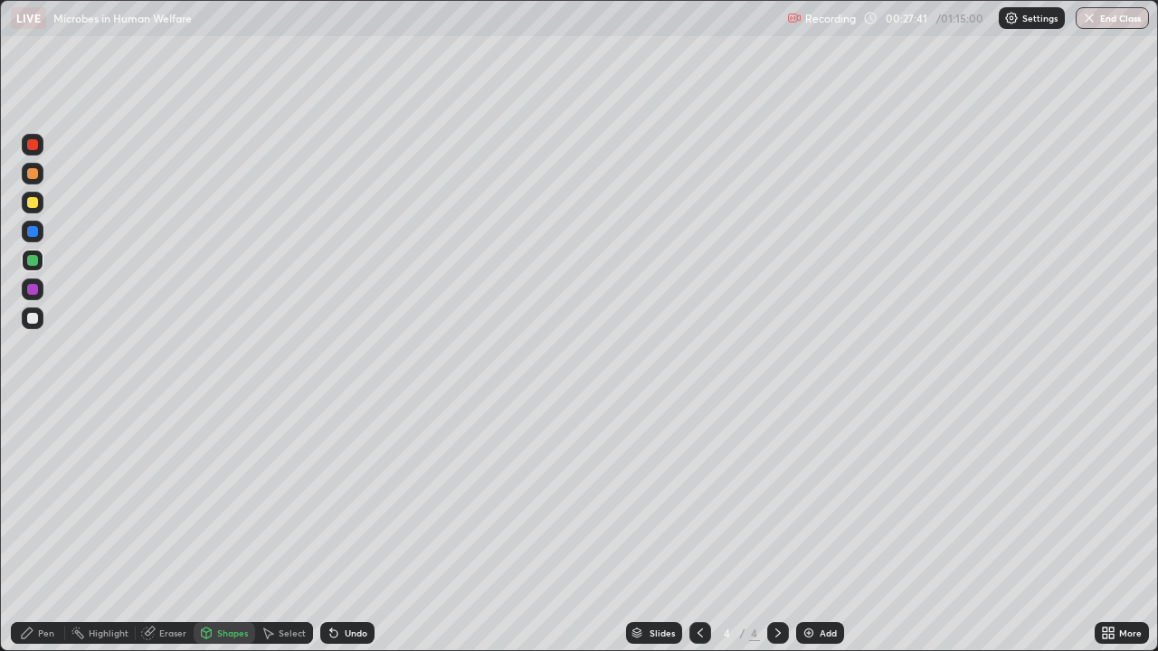
click at [336, 497] on icon at bounding box center [334, 633] width 14 height 14
click at [40, 497] on div "Pen" at bounding box center [46, 633] width 16 height 9
click at [33, 207] on div at bounding box center [32, 202] width 11 height 11
click at [43, 324] on div at bounding box center [33, 319] width 22 height 22
click at [33, 175] on div at bounding box center [32, 173] width 11 height 11
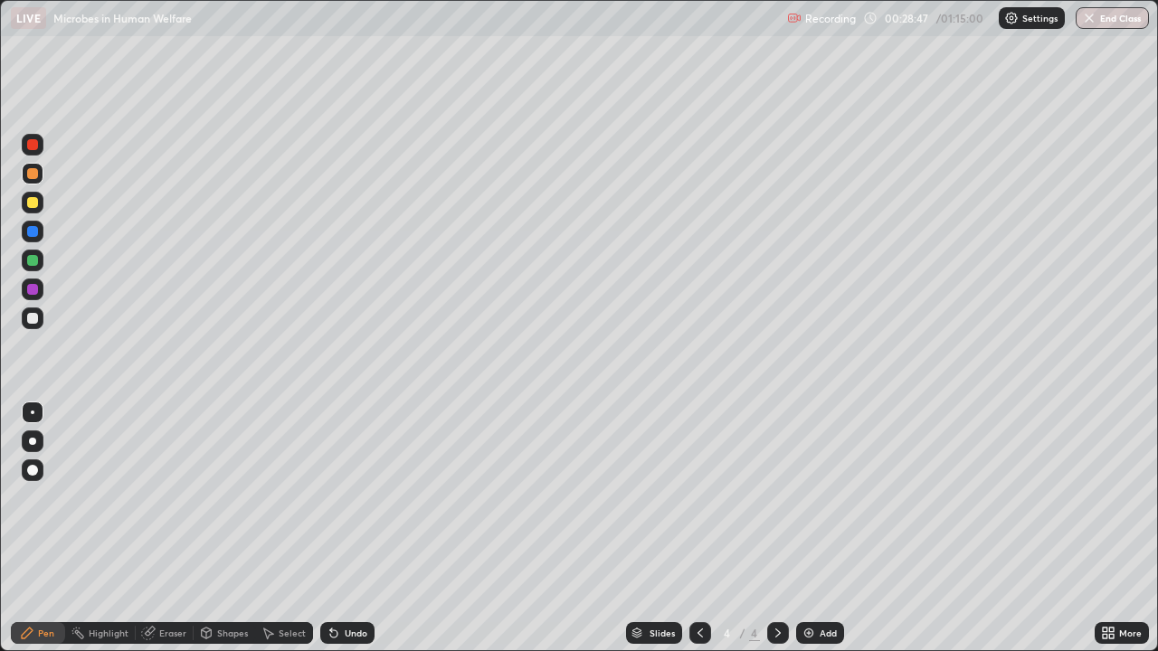
click at [242, 497] on div "Shapes" at bounding box center [232, 633] width 31 height 9
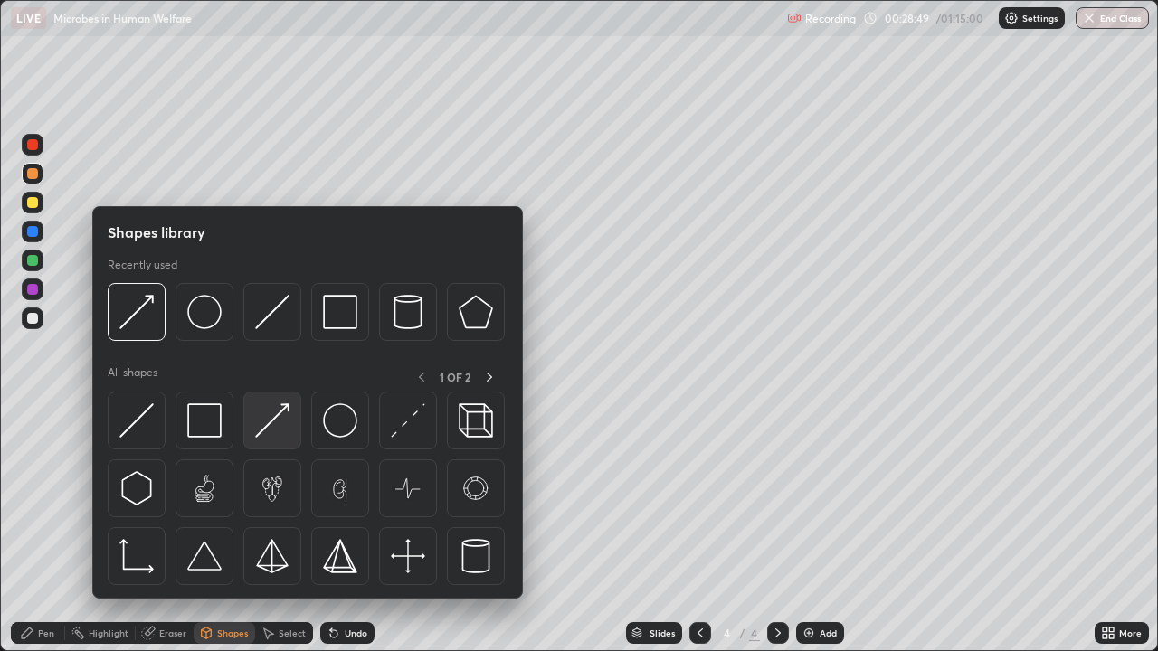
click at [270, 420] on img at bounding box center [272, 420] width 34 height 34
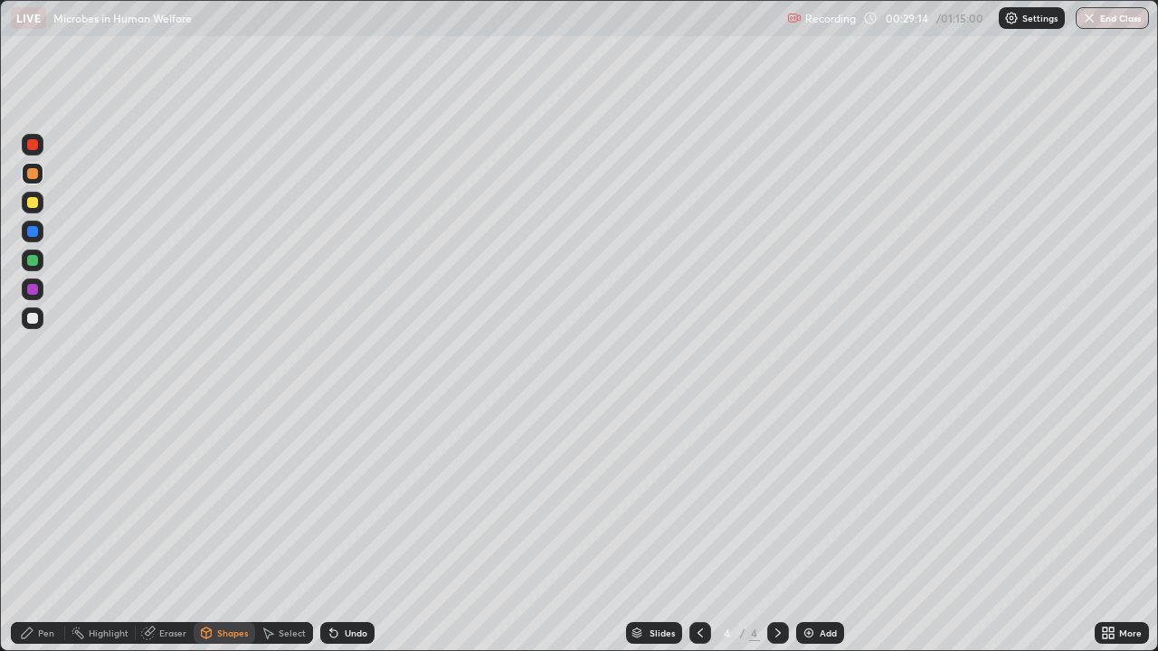
click at [33, 197] on div at bounding box center [32, 202] width 11 height 11
click at [47, 497] on div "Pen" at bounding box center [46, 633] width 16 height 9
click at [234, 497] on div "Shapes" at bounding box center [225, 633] width 62 height 22
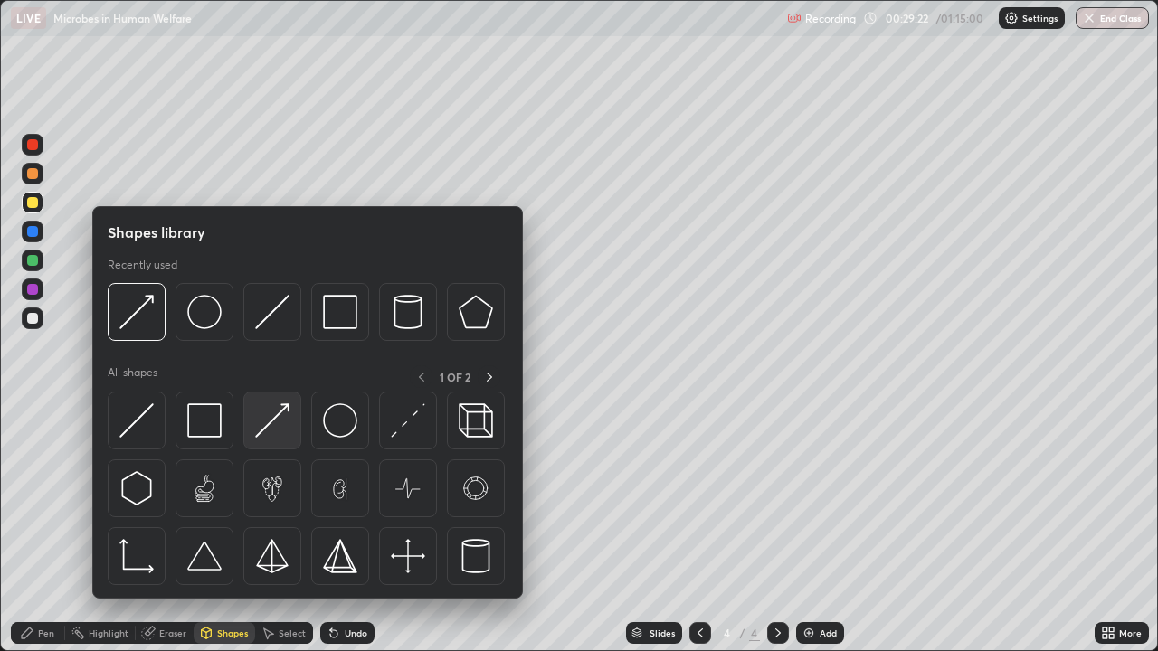
click at [282, 412] on img at bounding box center [272, 420] width 34 height 34
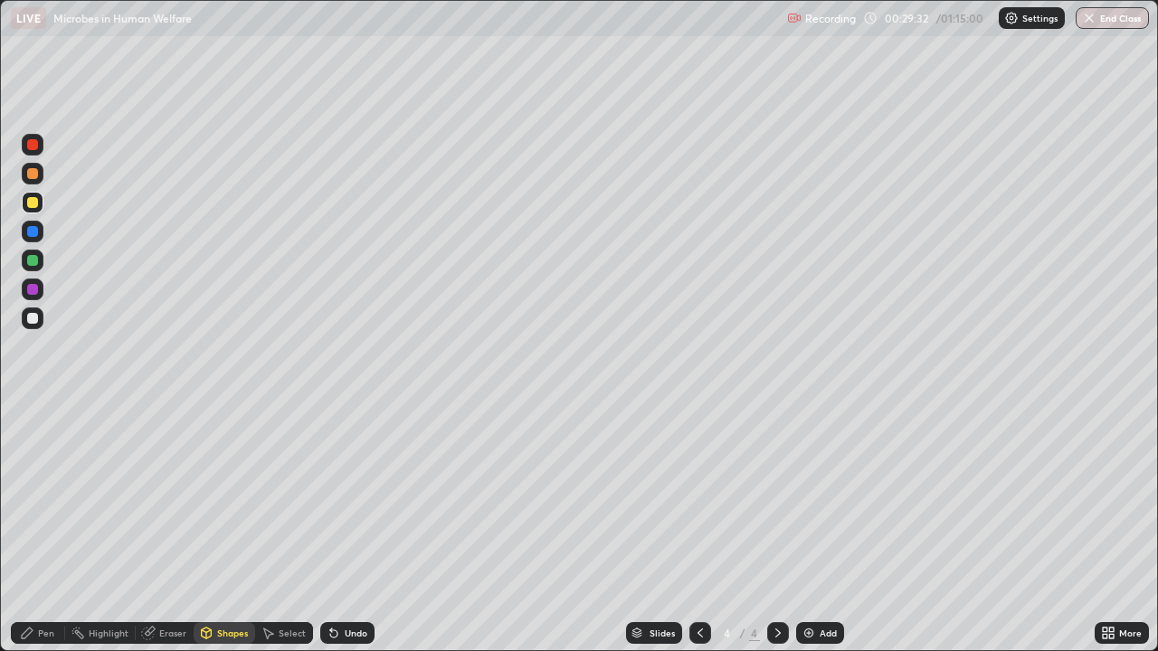
click at [45, 497] on div "Pen" at bounding box center [46, 633] width 16 height 9
click at [34, 317] on div at bounding box center [32, 318] width 11 height 11
click at [40, 177] on div at bounding box center [33, 174] width 22 height 22
click at [240, 497] on div "Shapes" at bounding box center [232, 633] width 31 height 9
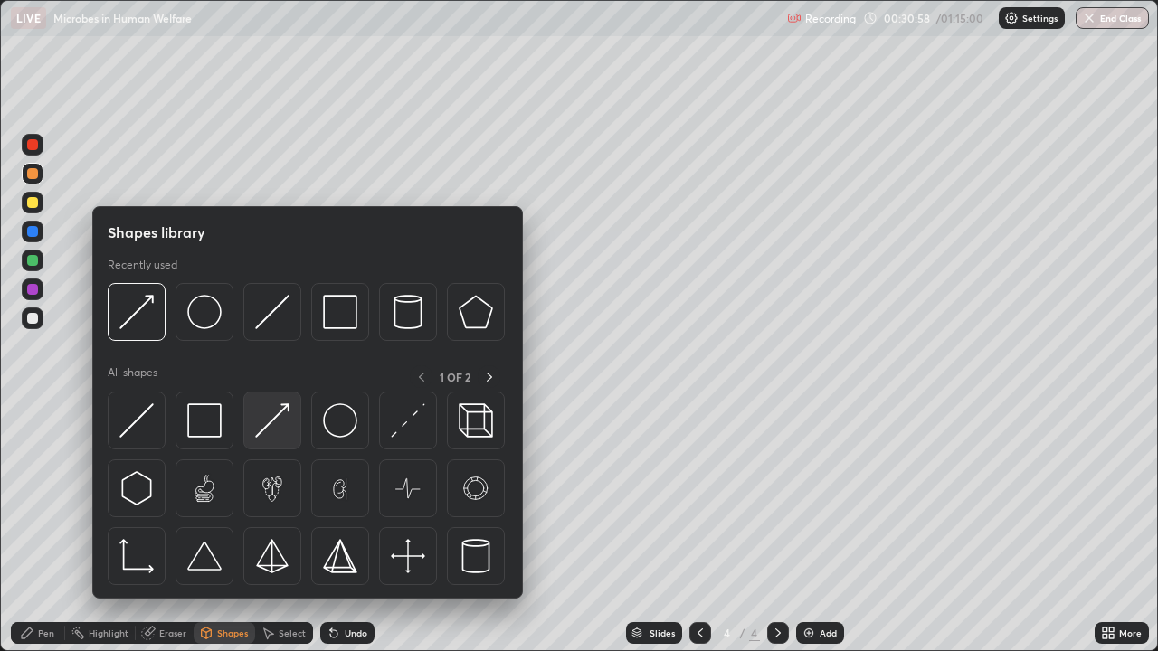
click at [287, 424] on img at bounding box center [272, 420] width 34 height 34
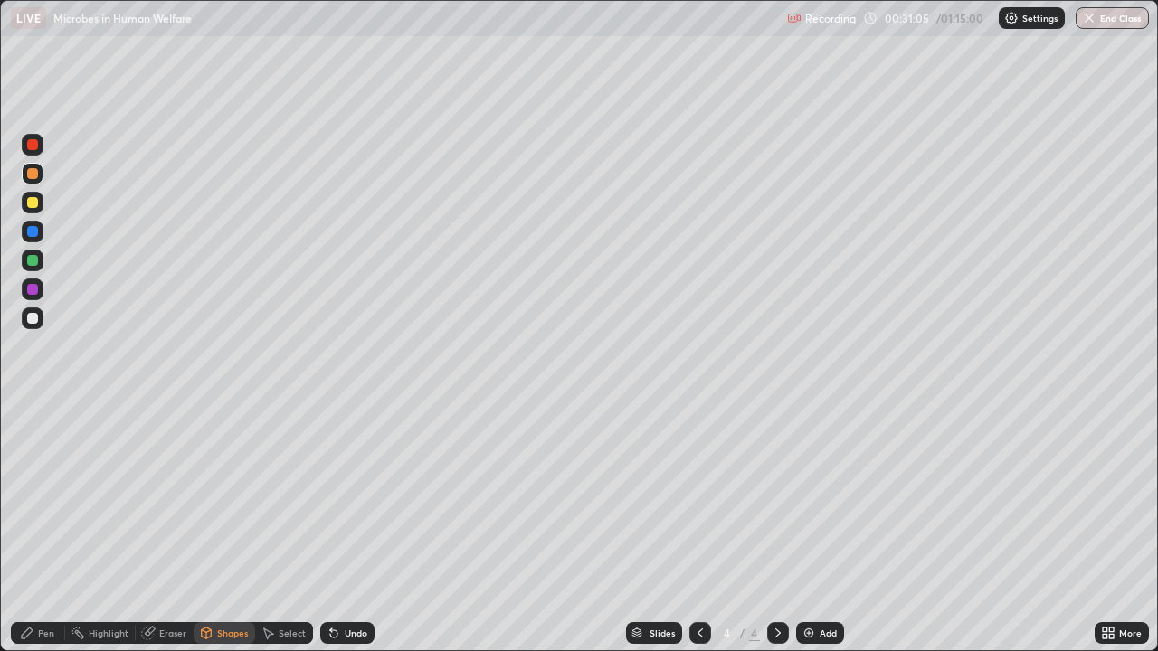
click at [54, 497] on div "Pen" at bounding box center [38, 633] width 54 height 22
click at [35, 265] on div at bounding box center [32, 260] width 11 height 11
click at [226, 497] on div "Shapes" at bounding box center [225, 633] width 62 height 22
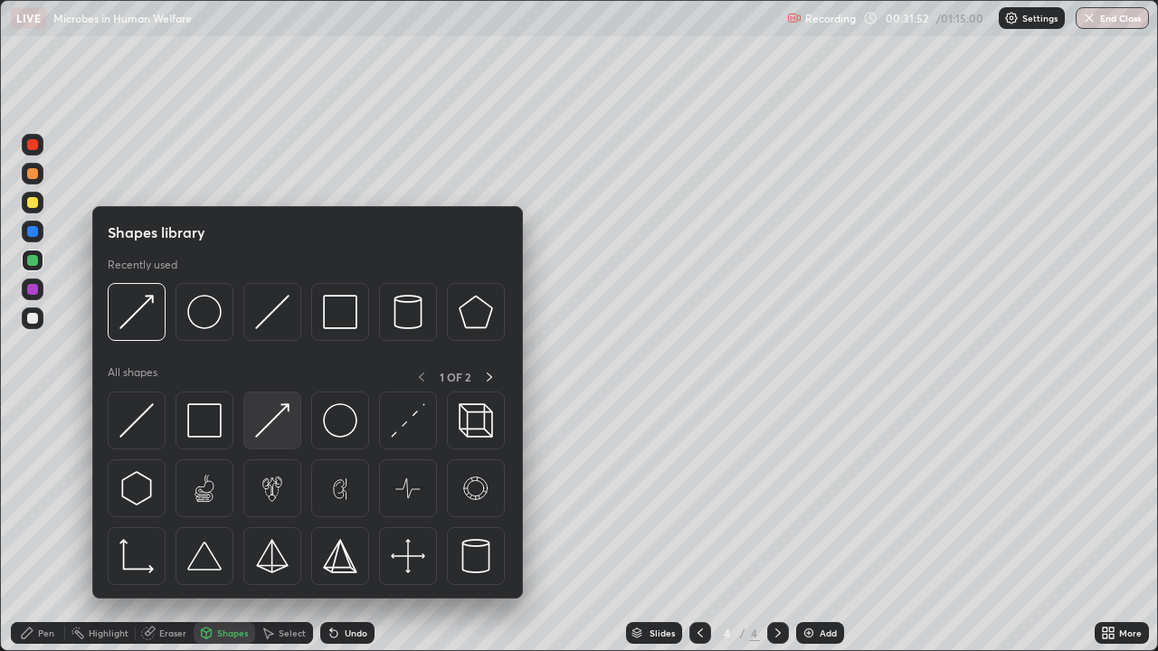
click at [273, 419] on img at bounding box center [272, 420] width 34 height 34
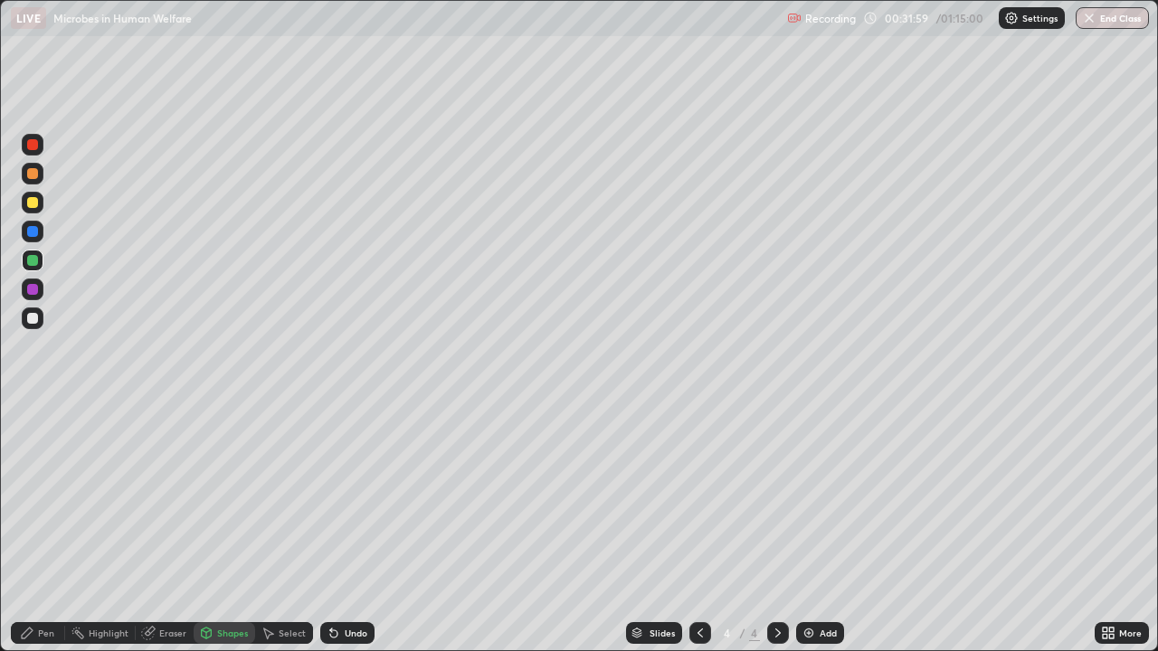
click at [46, 497] on div "Pen" at bounding box center [46, 633] width 16 height 9
click at [30, 319] on div at bounding box center [32, 318] width 11 height 11
click at [698, 497] on icon at bounding box center [700, 633] width 14 height 14
click at [776, 497] on icon at bounding box center [778, 633] width 14 height 14
click at [808, 497] on img at bounding box center [808, 633] width 14 height 14
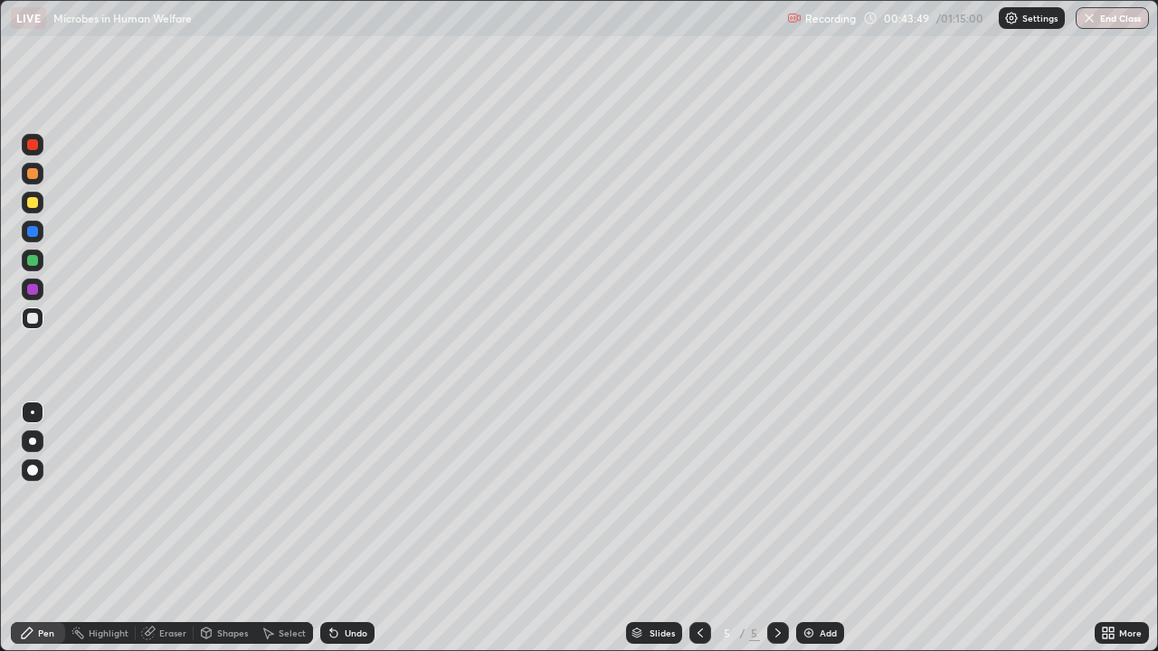
click at [28, 233] on div at bounding box center [32, 231] width 11 height 11
click at [27, 320] on div at bounding box center [32, 318] width 11 height 11
click at [31, 260] on div at bounding box center [32, 260] width 11 height 11
click at [31, 319] on div at bounding box center [32, 318] width 11 height 11
click at [31, 201] on div at bounding box center [32, 202] width 11 height 11
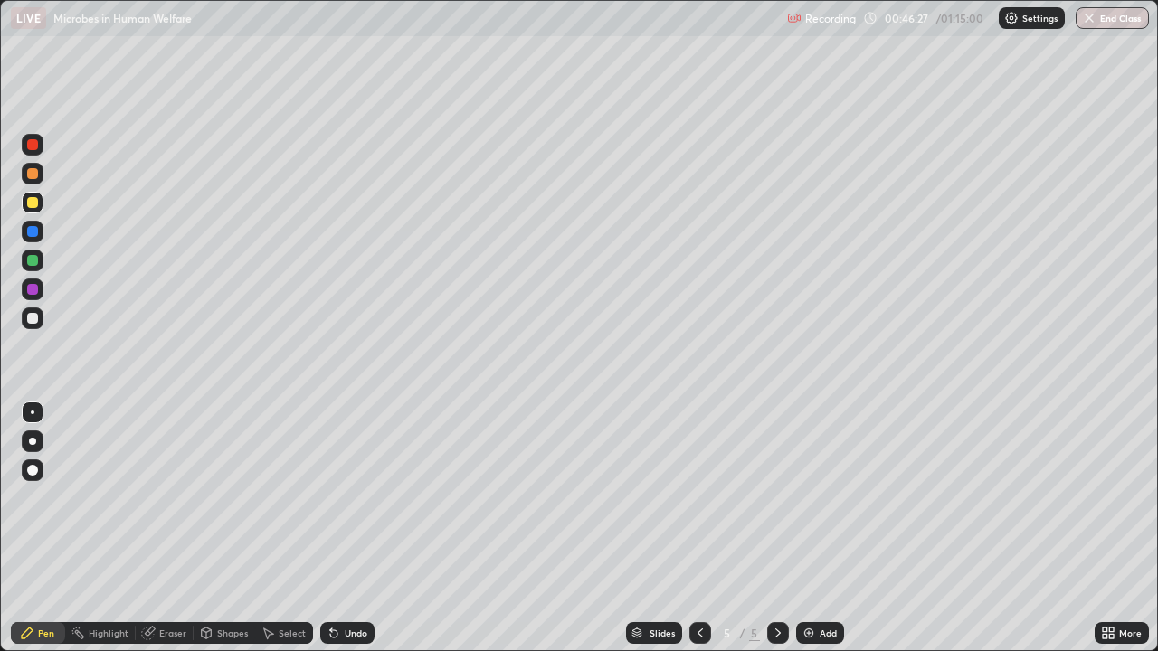
click at [30, 261] on div at bounding box center [32, 260] width 11 height 11
click at [31, 324] on div at bounding box center [33, 319] width 22 height 22
click at [696, 497] on icon at bounding box center [700, 633] width 14 height 14
click at [778, 497] on icon at bounding box center [778, 633] width 14 height 14
click at [776, 497] on icon at bounding box center [778, 633] width 14 height 14
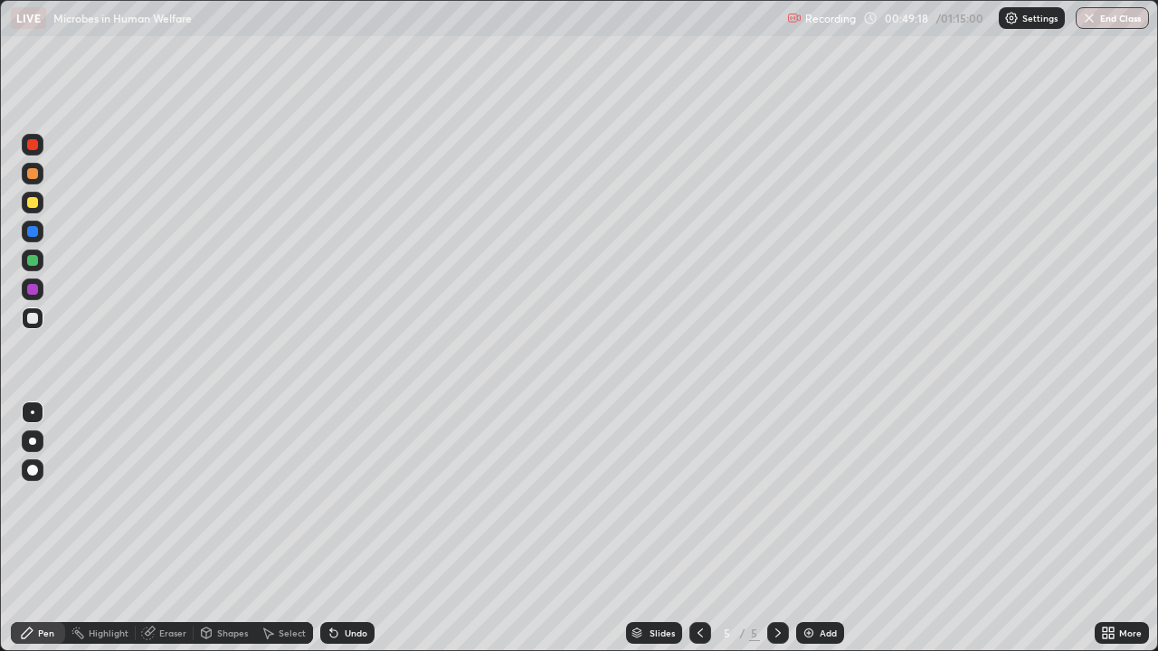
click at [810, 497] on img at bounding box center [808, 633] width 14 height 14
click at [35, 176] on div at bounding box center [32, 173] width 11 height 11
click at [223, 497] on div "Shapes" at bounding box center [232, 633] width 31 height 9
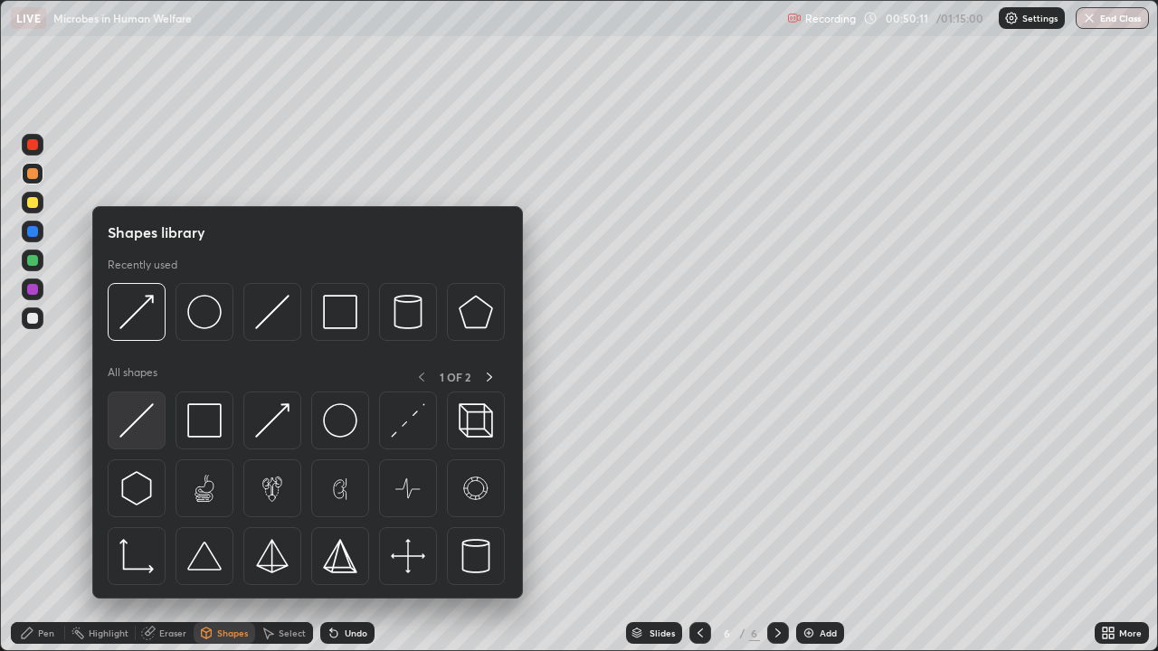
click at [144, 423] on img at bounding box center [136, 420] width 34 height 34
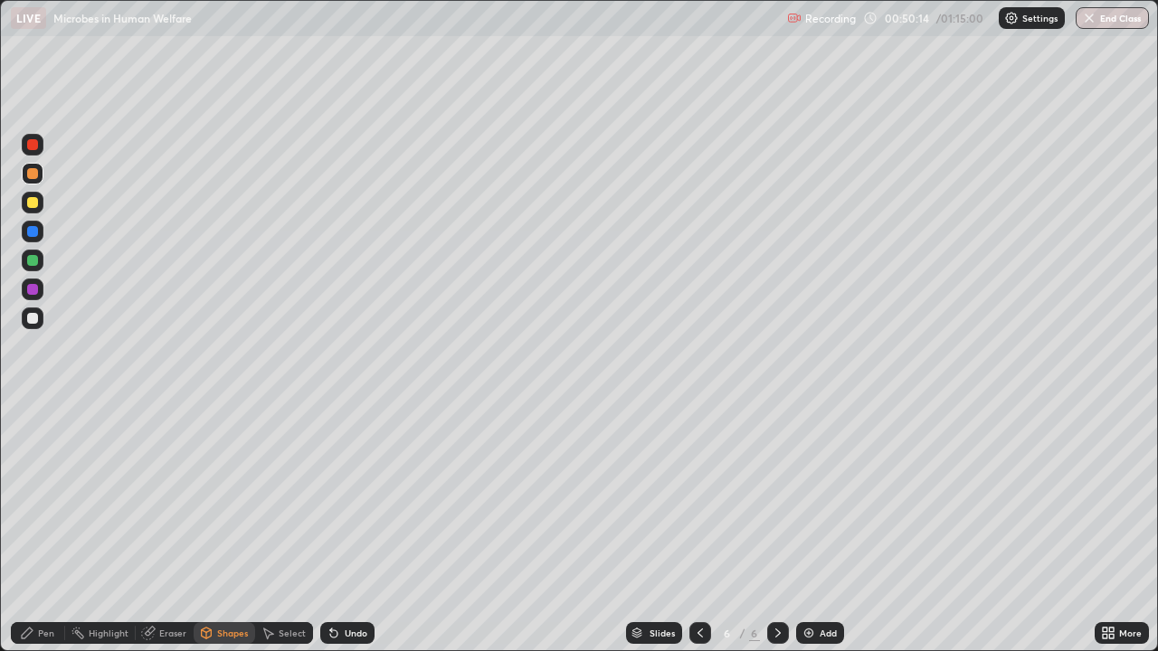
click at [231, 497] on div "Shapes" at bounding box center [232, 633] width 31 height 9
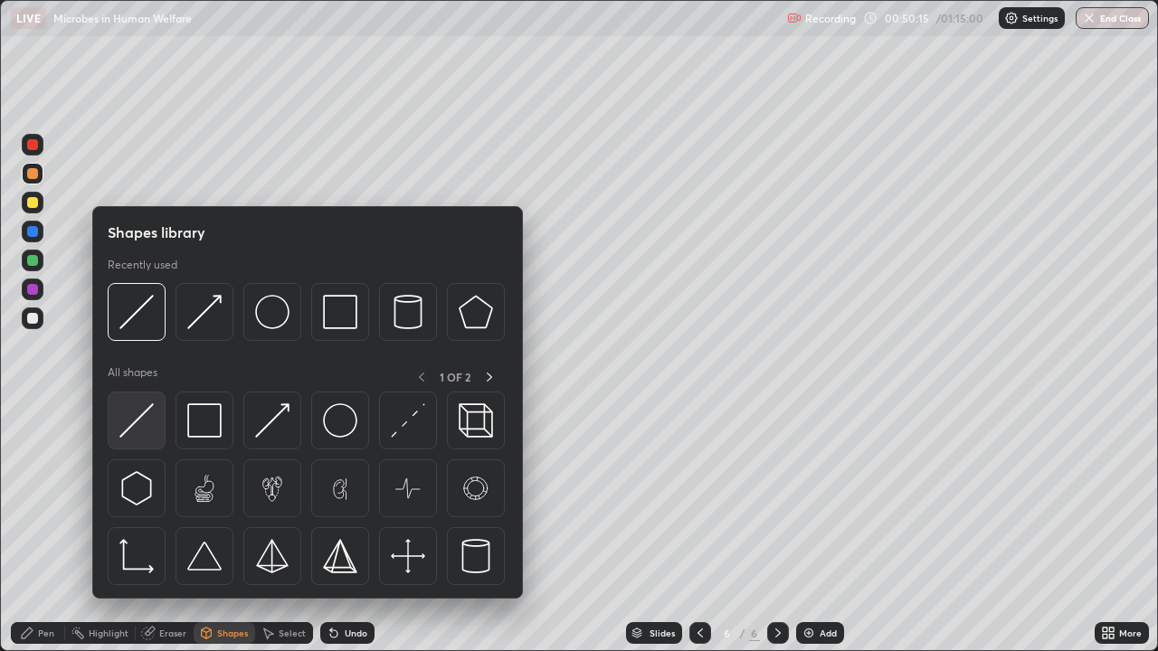
click at [142, 419] on img at bounding box center [136, 420] width 34 height 34
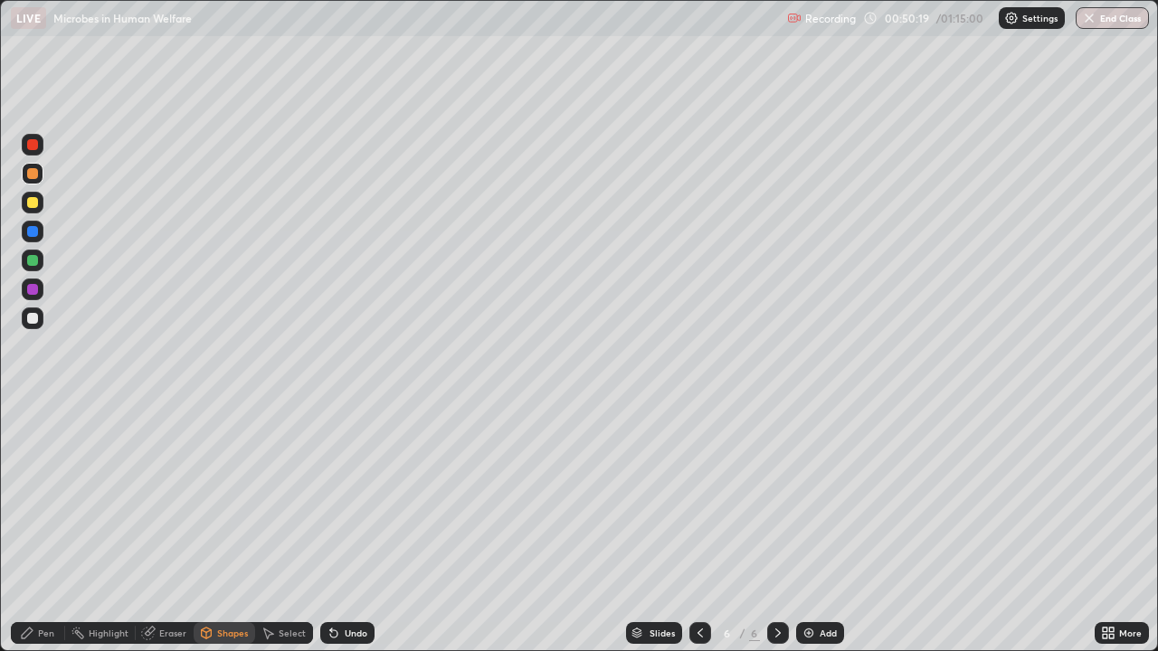
click at [338, 497] on icon at bounding box center [334, 633] width 14 height 14
click at [41, 497] on div "Pen" at bounding box center [38, 633] width 54 height 22
click at [34, 326] on div at bounding box center [33, 319] width 22 height 22
click at [345, 497] on div "Undo" at bounding box center [356, 633] width 23 height 9
click at [227, 497] on div "Shapes" at bounding box center [232, 633] width 31 height 9
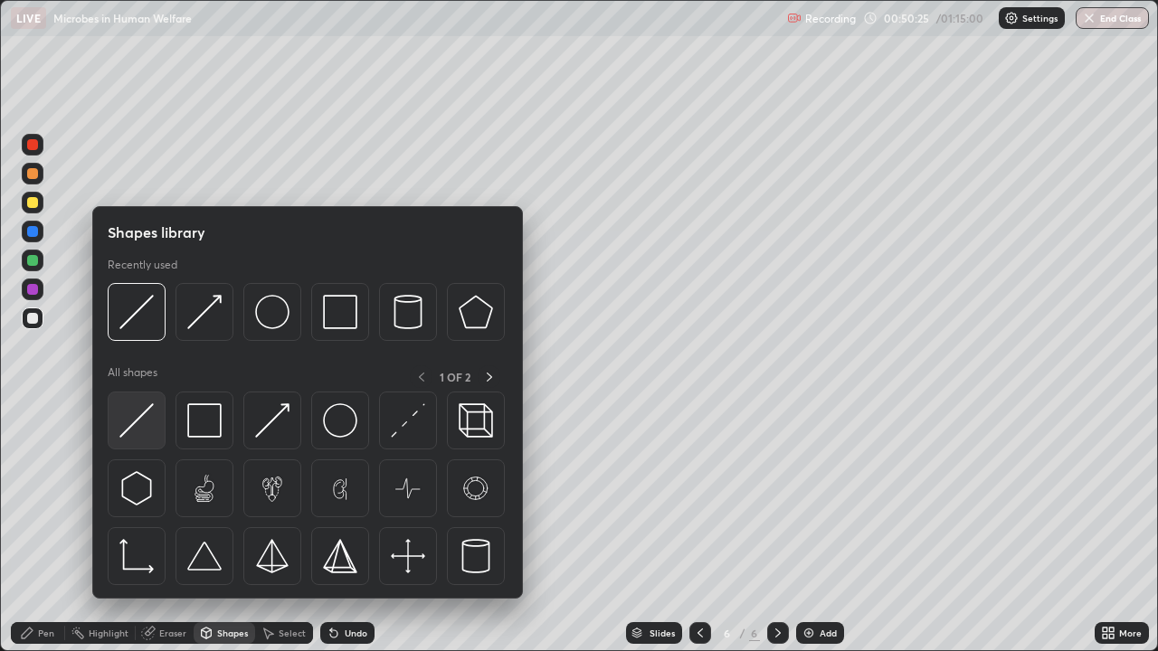
click at [147, 423] on img at bounding box center [136, 420] width 34 height 34
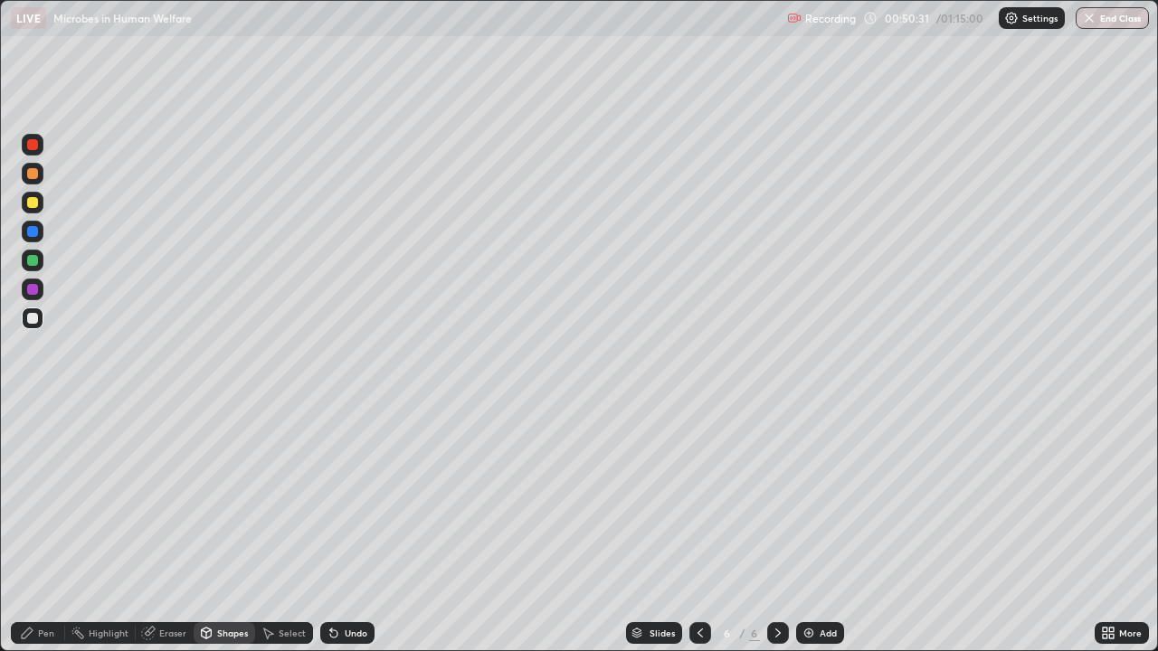
click at [29, 175] on div at bounding box center [32, 173] width 11 height 11
click at [217, 497] on div "Shapes" at bounding box center [232, 633] width 31 height 9
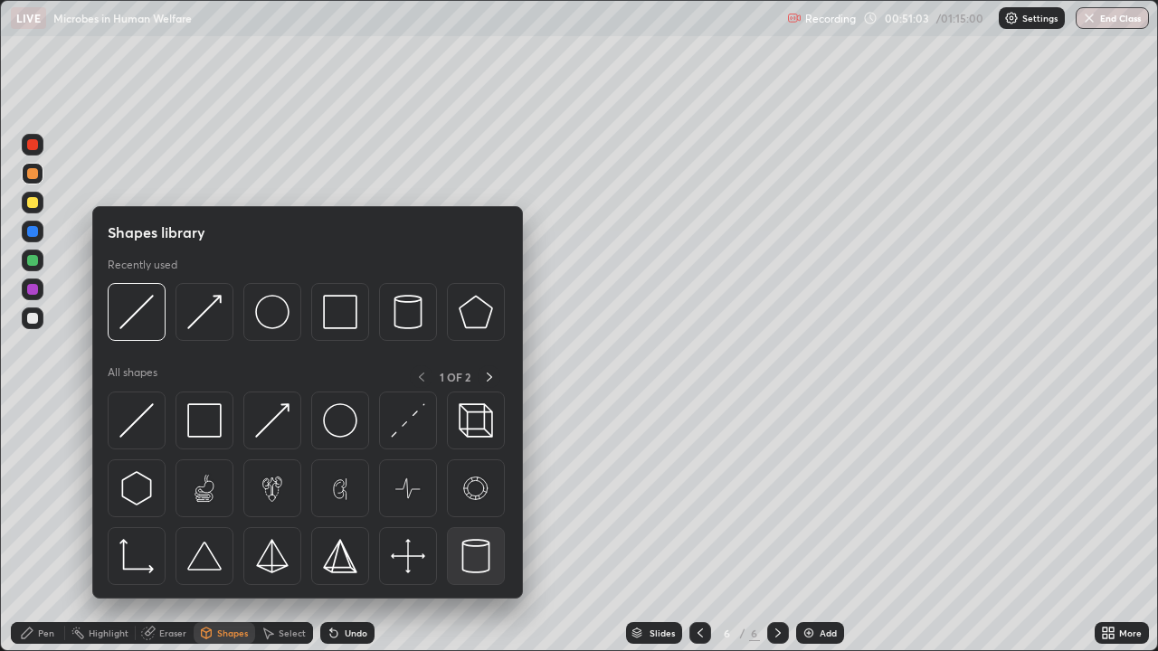
click at [474, 497] on img at bounding box center [476, 556] width 34 height 34
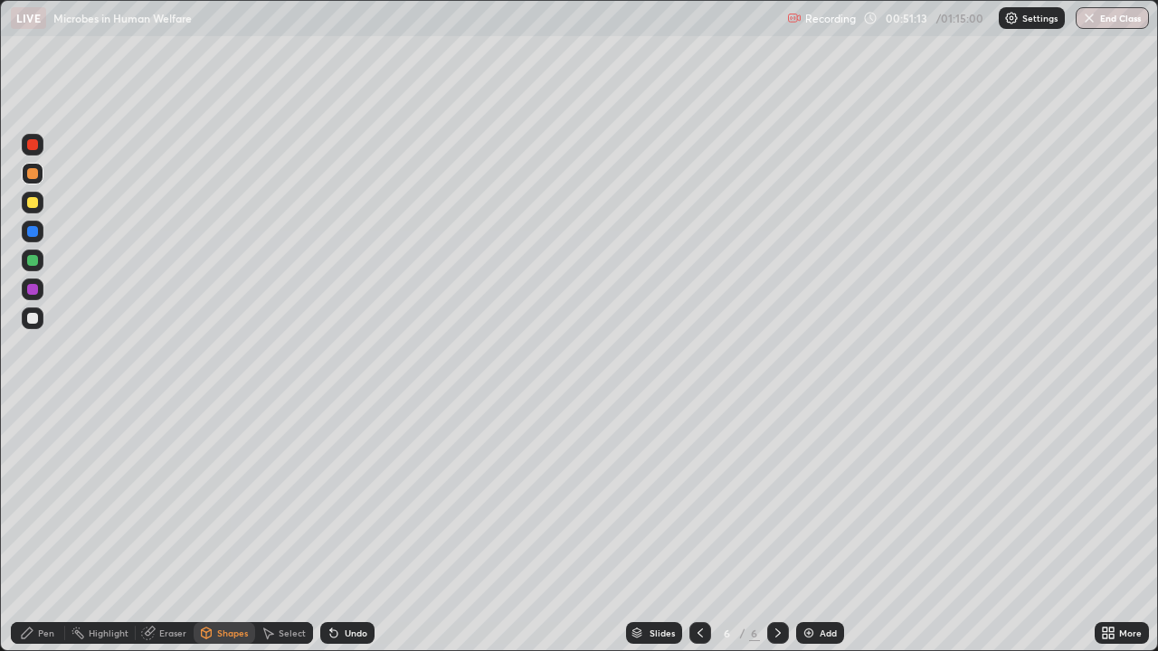
click at [160, 497] on div "Eraser" at bounding box center [172, 633] width 27 height 9
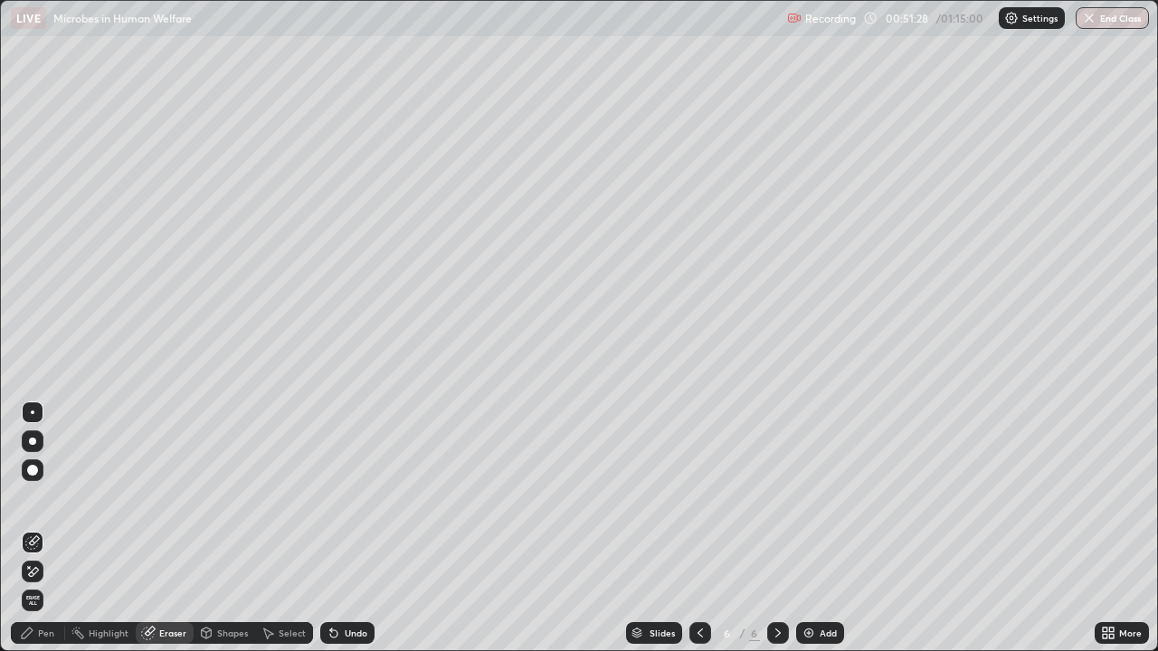
click at [225, 497] on div "Shapes" at bounding box center [232, 633] width 31 height 9
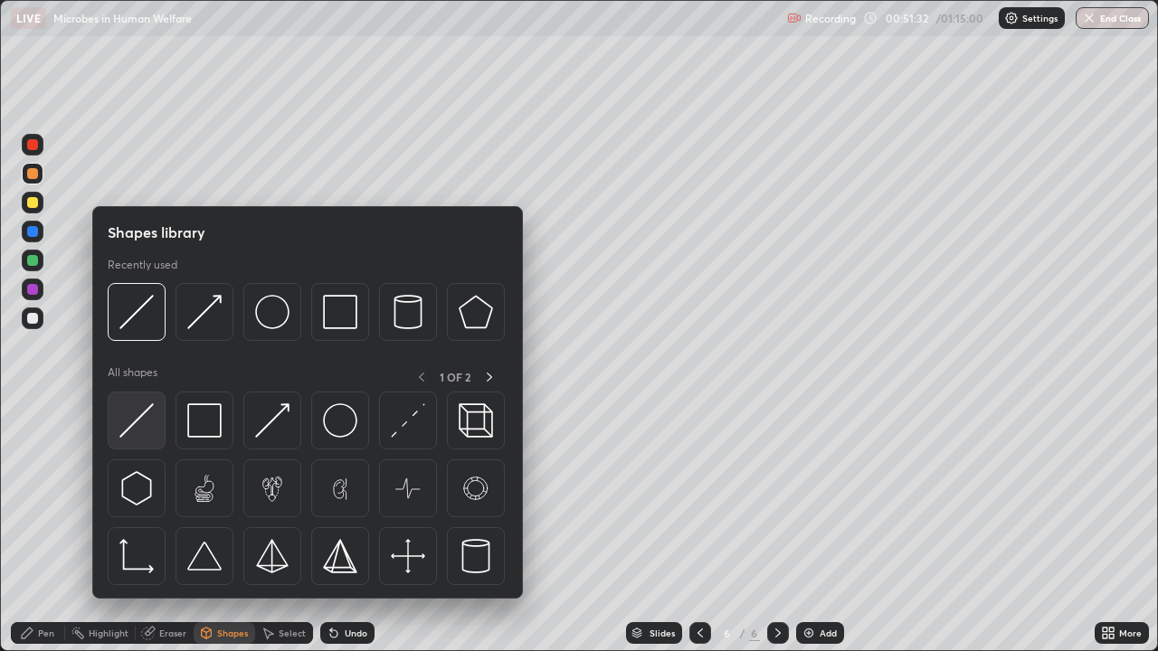
click at [133, 427] on img at bounding box center [136, 420] width 34 height 34
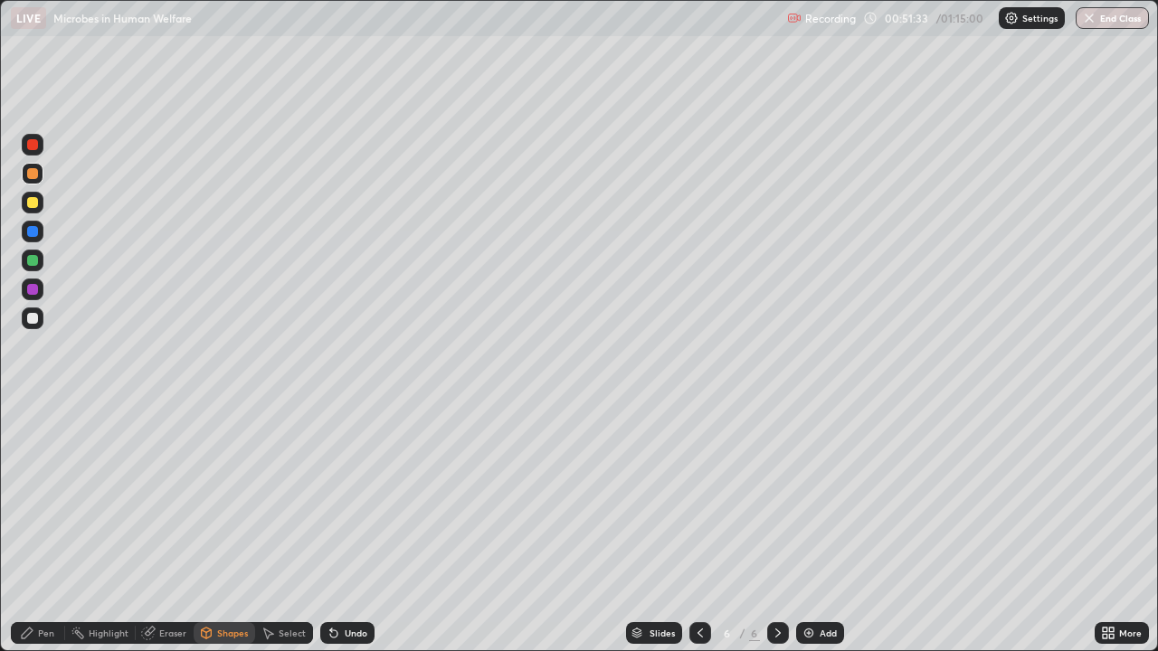
click at [34, 320] on div at bounding box center [32, 318] width 11 height 11
click at [167, 497] on div "Eraser" at bounding box center [172, 633] width 27 height 9
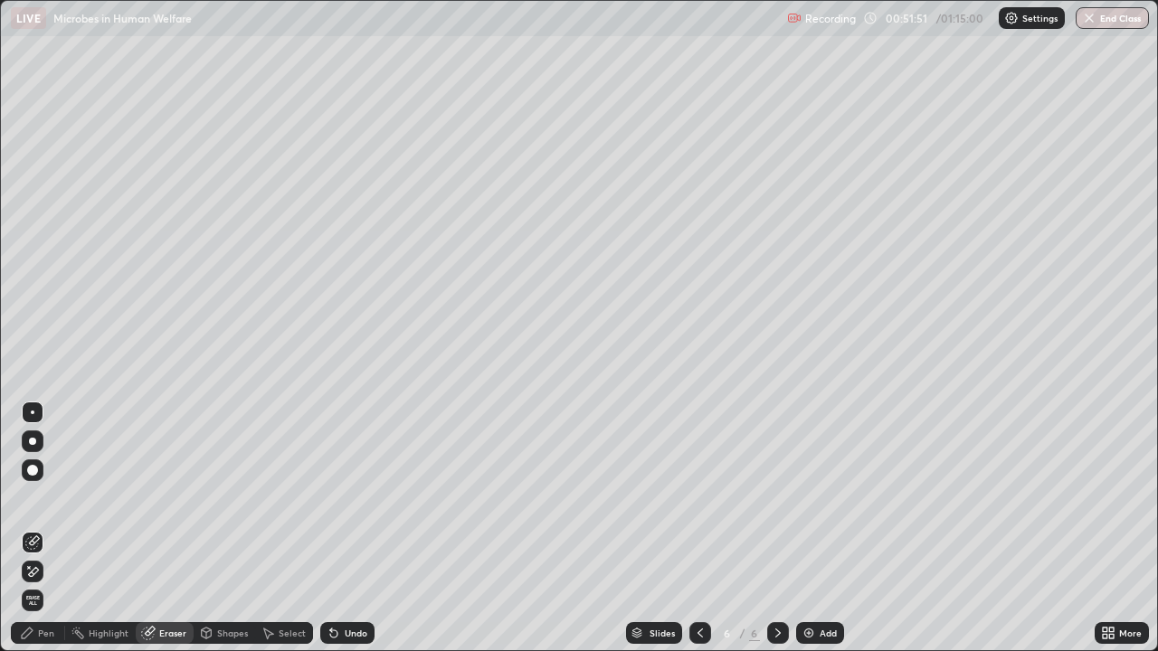
click at [341, 497] on div "Undo" at bounding box center [347, 633] width 54 height 22
click at [698, 497] on icon at bounding box center [700, 633] width 14 height 14
click at [209, 497] on icon at bounding box center [207, 633] width 10 height 11
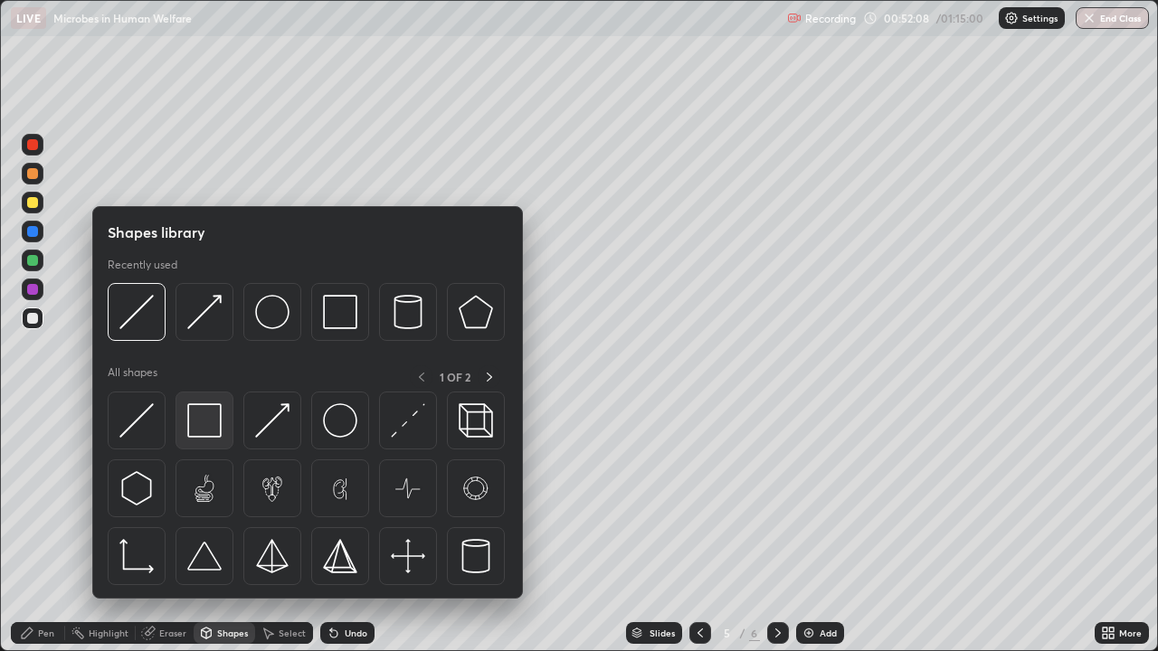
click at [202, 434] on img at bounding box center [204, 420] width 34 height 34
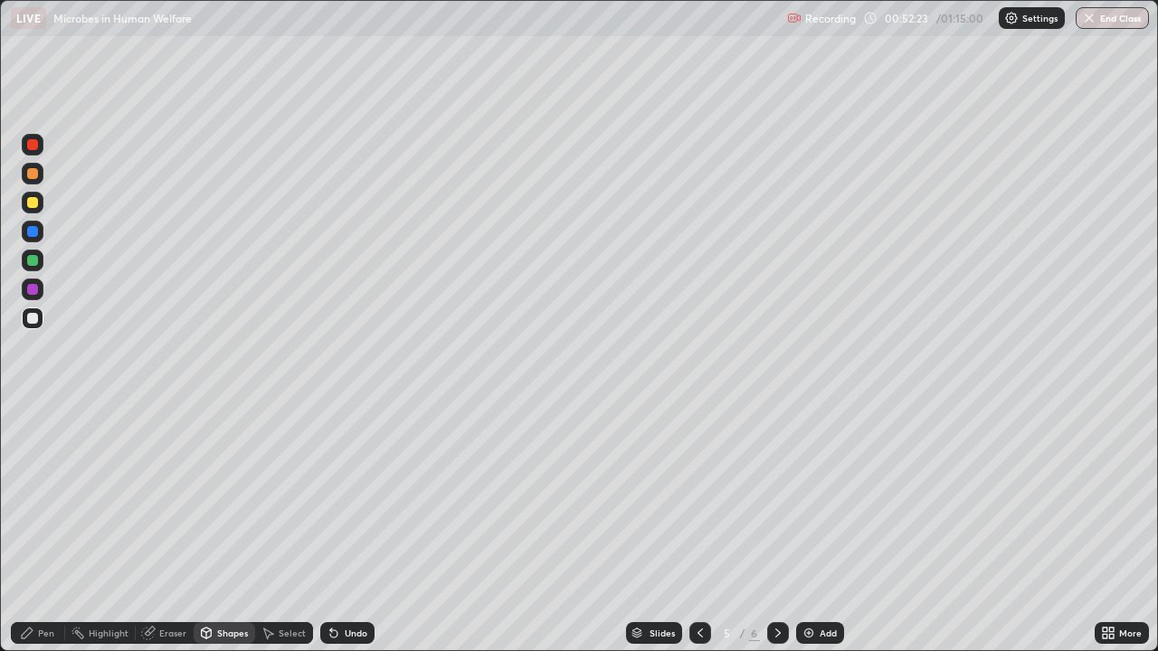
click at [48, 497] on div "Pen" at bounding box center [46, 633] width 16 height 9
click at [775, 497] on icon at bounding box center [778, 633] width 14 height 14
click at [214, 497] on div "Shapes" at bounding box center [225, 633] width 62 height 22
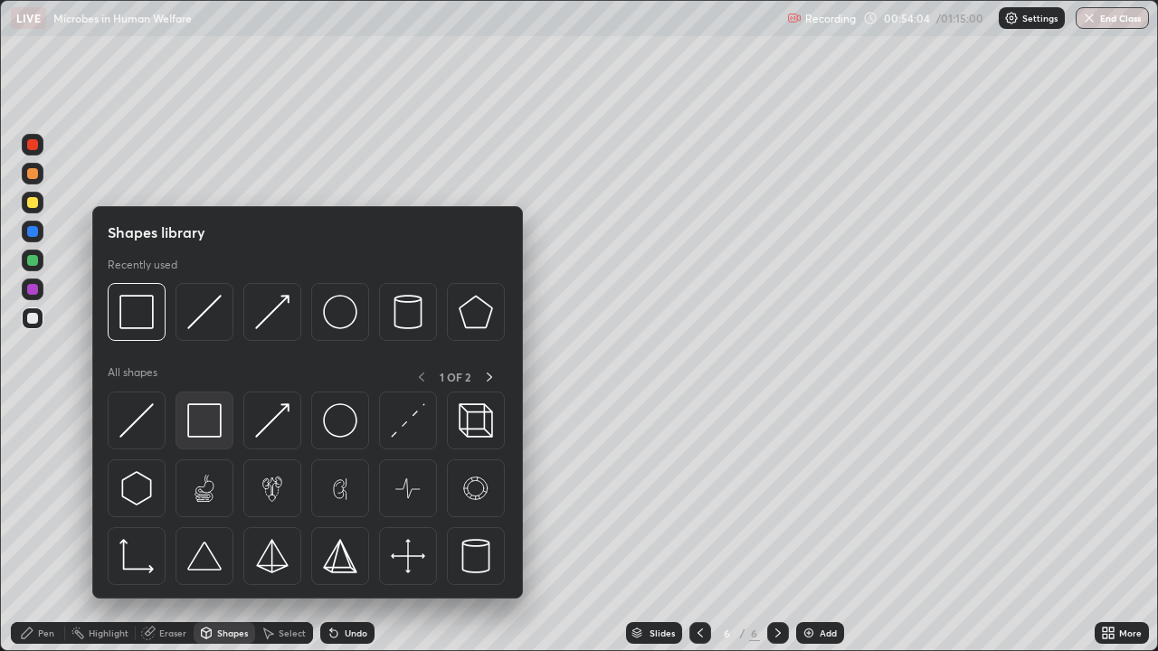
click at [210, 428] on img at bounding box center [204, 420] width 34 height 34
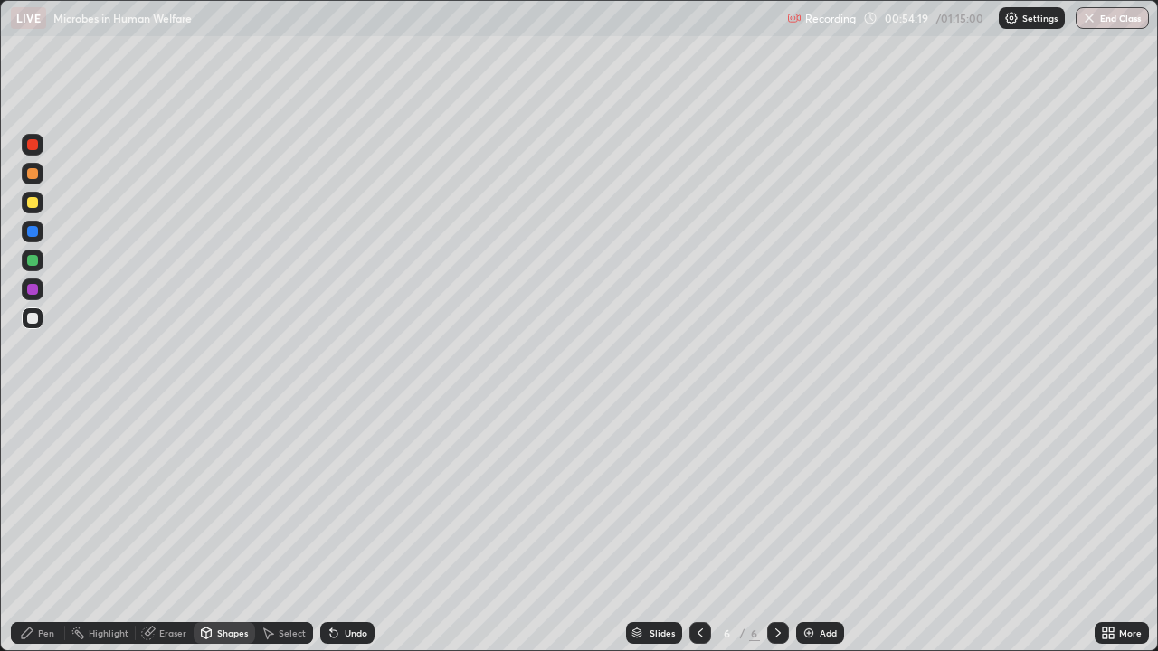
click at [33, 147] on div at bounding box center [32, 144] width 11 height 11
click at [33, 232] on div at bounding box center [32, 231] width 11 height 11
click at [175, 497] on div "Eraser" at bounding box center [172, 633] width 27 height 9
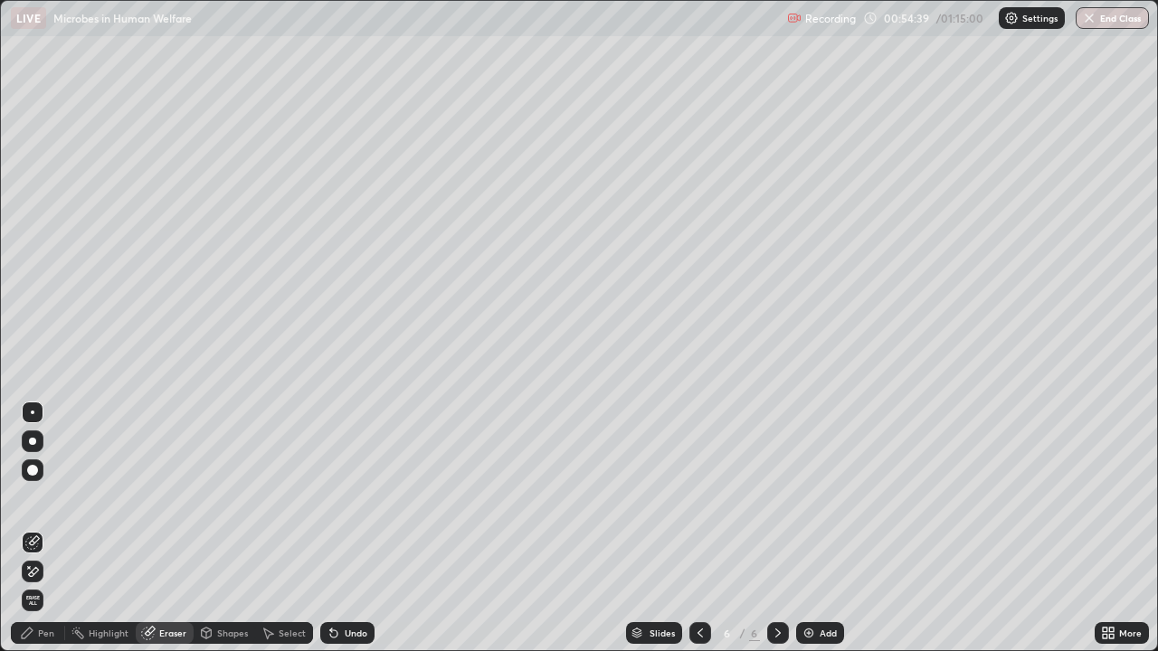
click at [345, 497] on div "Undo" at bounding box center [356, 633] width 23 height 9
click at [47, 497] on div "Pen" at bounding box center [38, 633] width 54 height 22
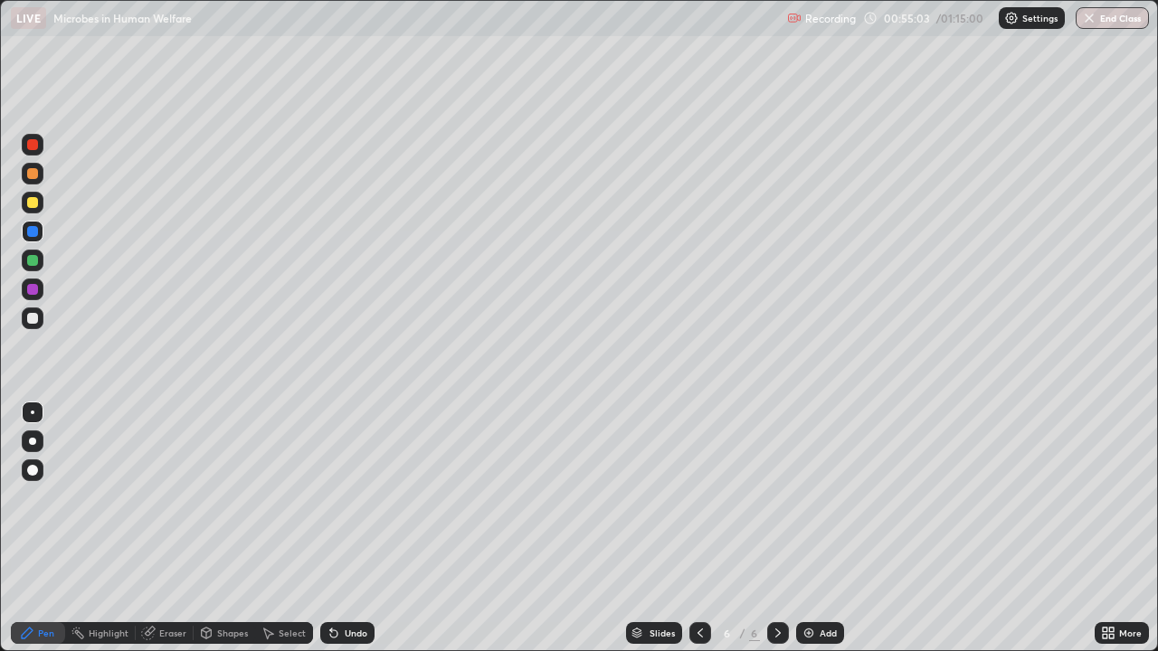
click at [33, 147] on div at bounding box center [32, 144] width 11 height 11
click at [204, 497] on div "Shapes" at bounding box center [225, 633] width 62 height 22
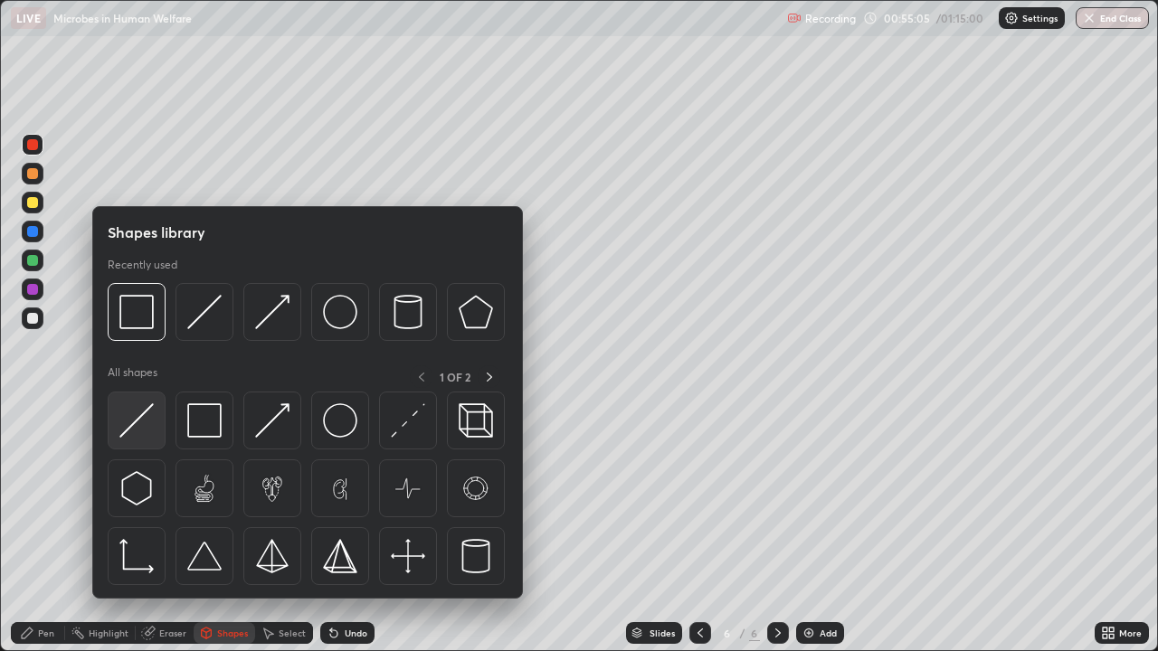
click at [153, 421] on img at bounding box center [136, 420] width 34 height 34
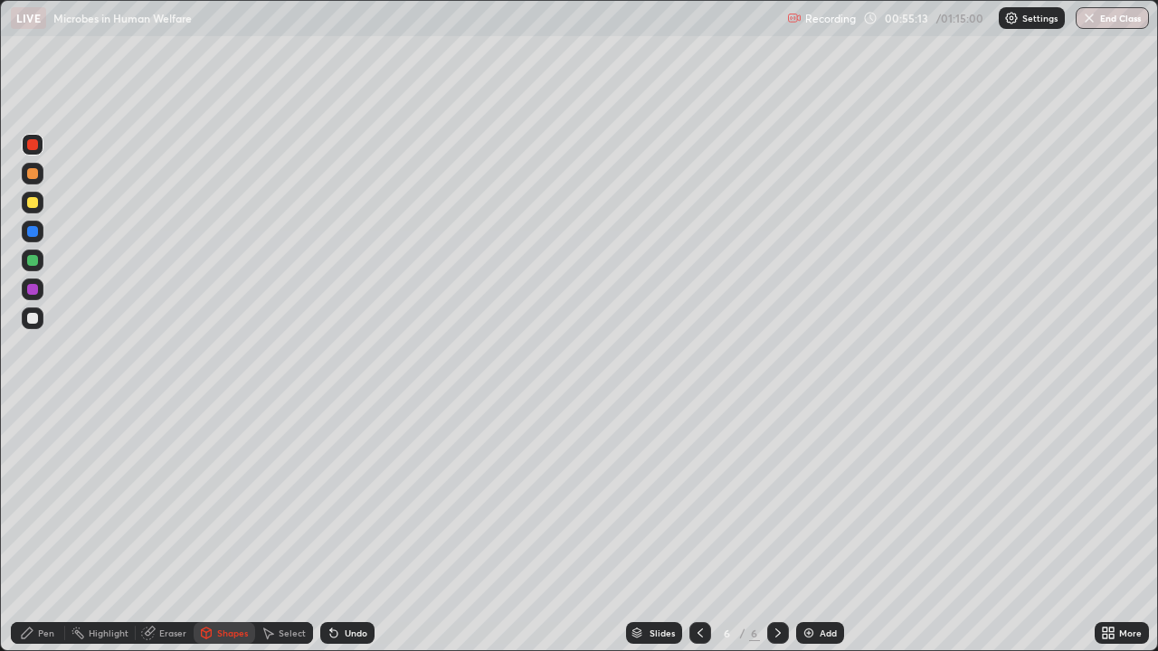
click at [33, 229] on div at bounding box center [32, 231] width 11 height 11
click at [36, 207] on div at bounding box center [33, 203] width 22 height 22
click at [228, 497] on div "Shapes" at bounding box center [232, 633] width 31 height 9
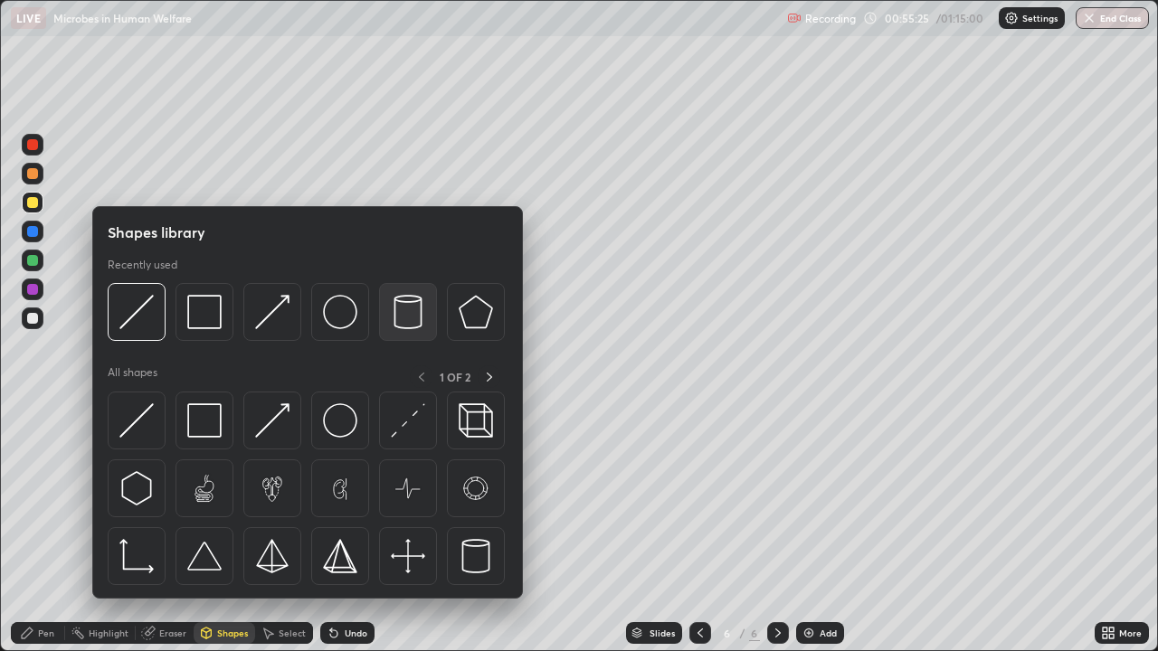
click at [410, 312] on img at bounding box center [408, 312] width 34 height 34
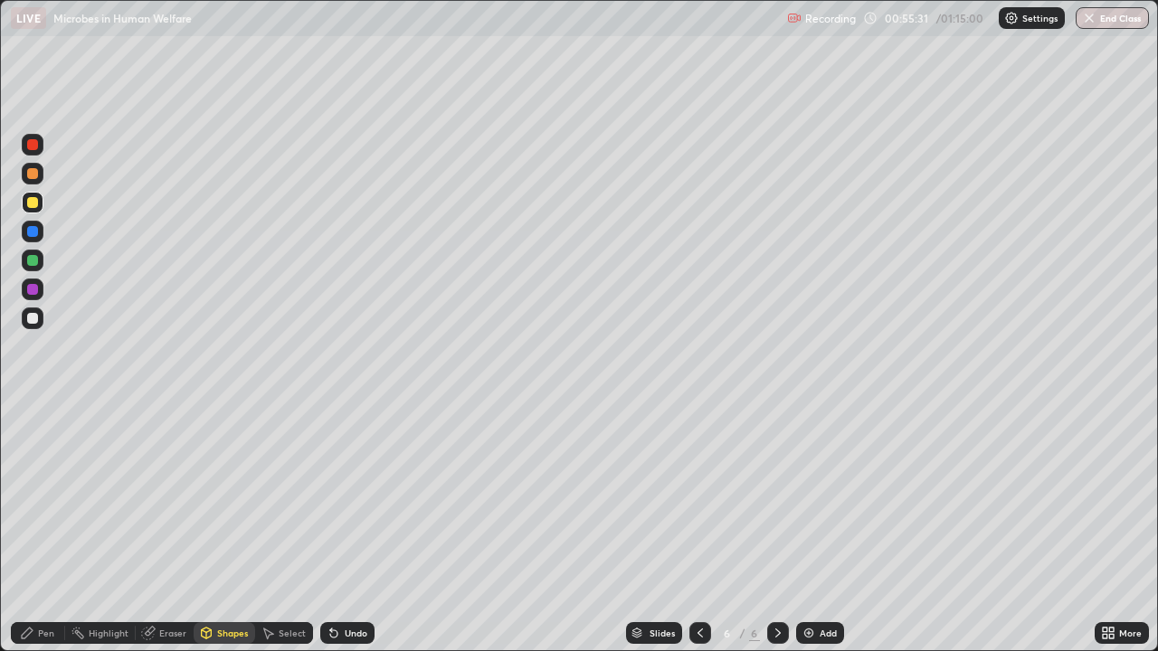
click at [331, 497] on icon at bounding box center [333, 633] width 7 height 7
click at [224, 497] on div "Shapes" at bounding box center [232, 633] width 31 height 9
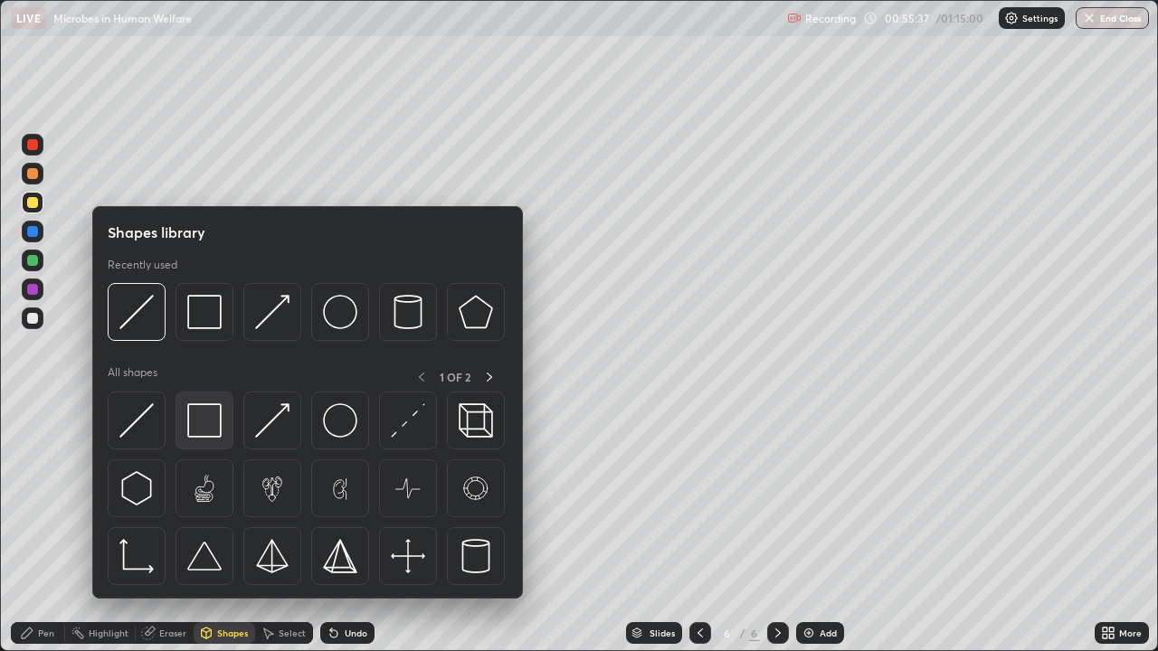
click at [202, 436] on img at bounding box center [204, 420] width 34 height 34
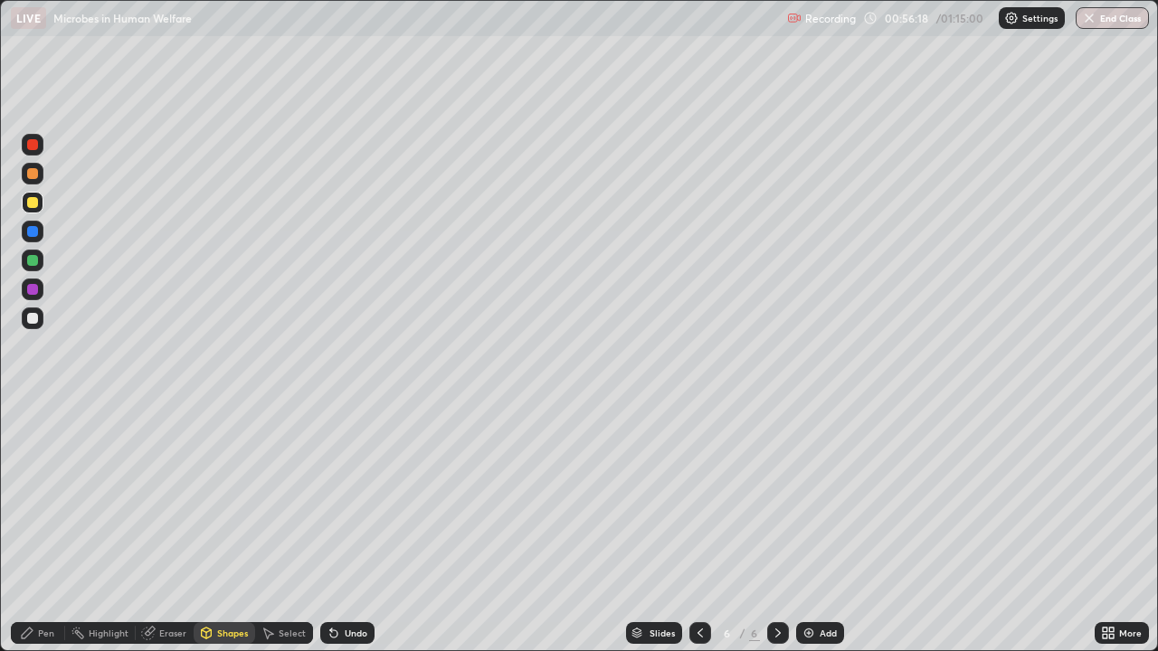
click at [36, 497] on div "Pen" at bounding box center [38, 633] width 54 height 22
click at [33, 169] on div at bounding box center [32, 173] width 11 height 11
click at [29, 319] on div at bounding box center [32, 318] width 11 height 11
click at [214, 497] on div "Shapes" at bounding box center [225, 633] width 62 height 22
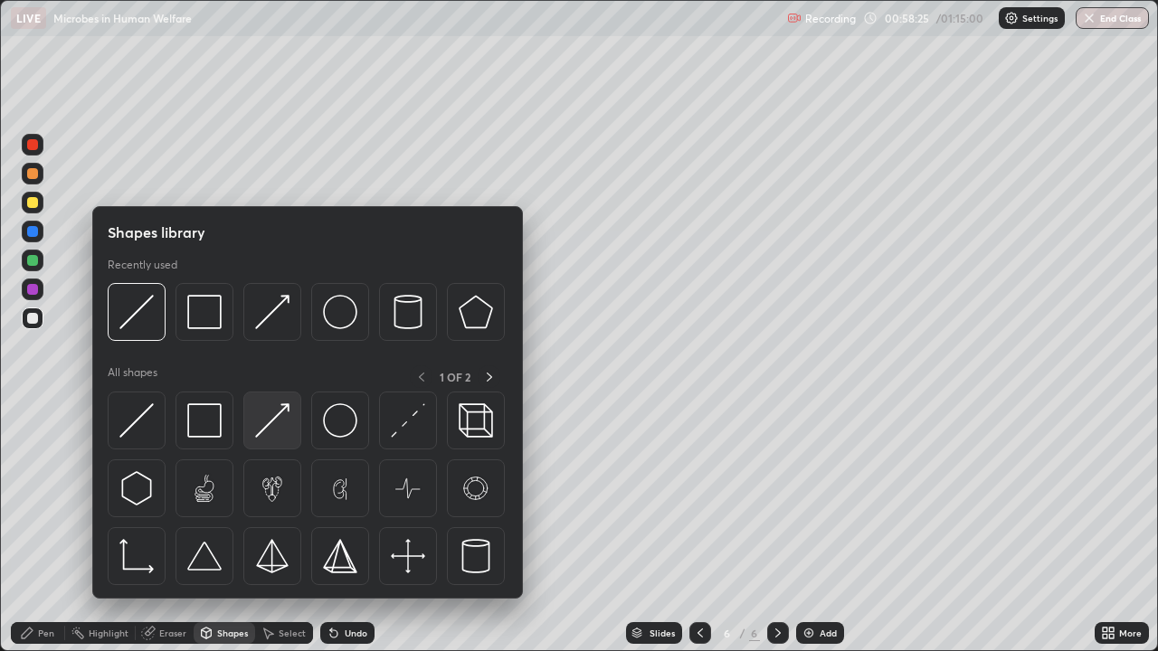
click at [261, 418] on img at bounding box center [272, 420] width 34 height 34
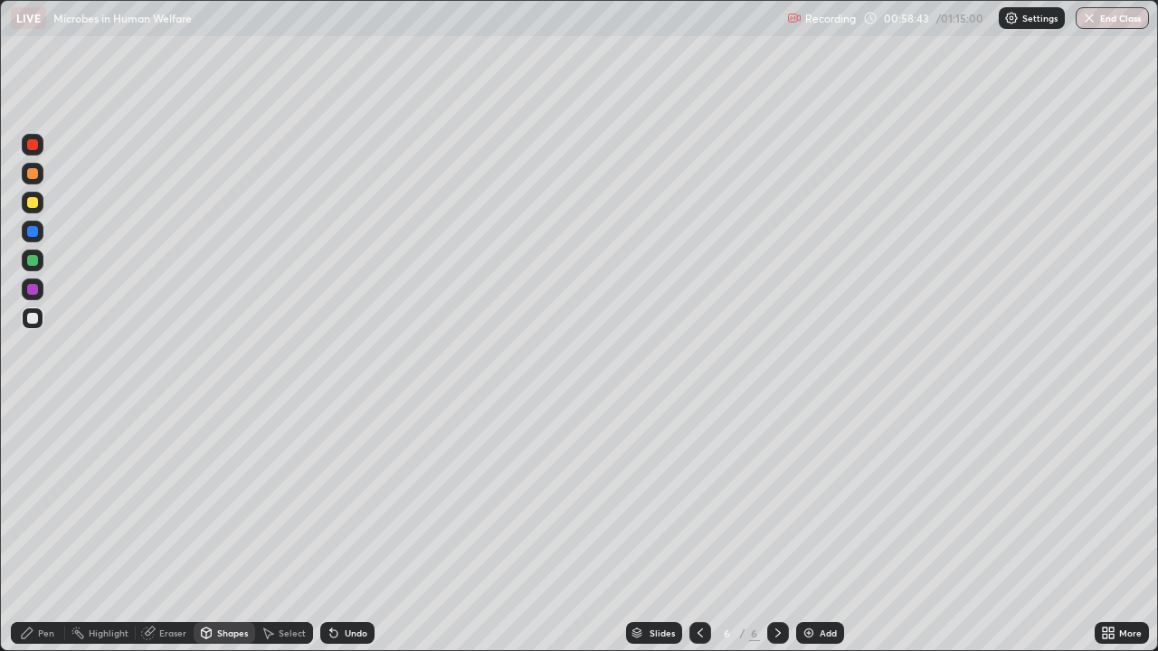
click at [35, 320] on div at bounding box center [32, 318] width 11 height 11
click at [32, 497] on icon at bounding box center [27, 633] width 14 height 14
click at [28, 207] on div at bounding box center [32, 202] width 11 height 11
click at [214, 497] on div "Shapes" at bounding box center [225, 633] width 62 height 22
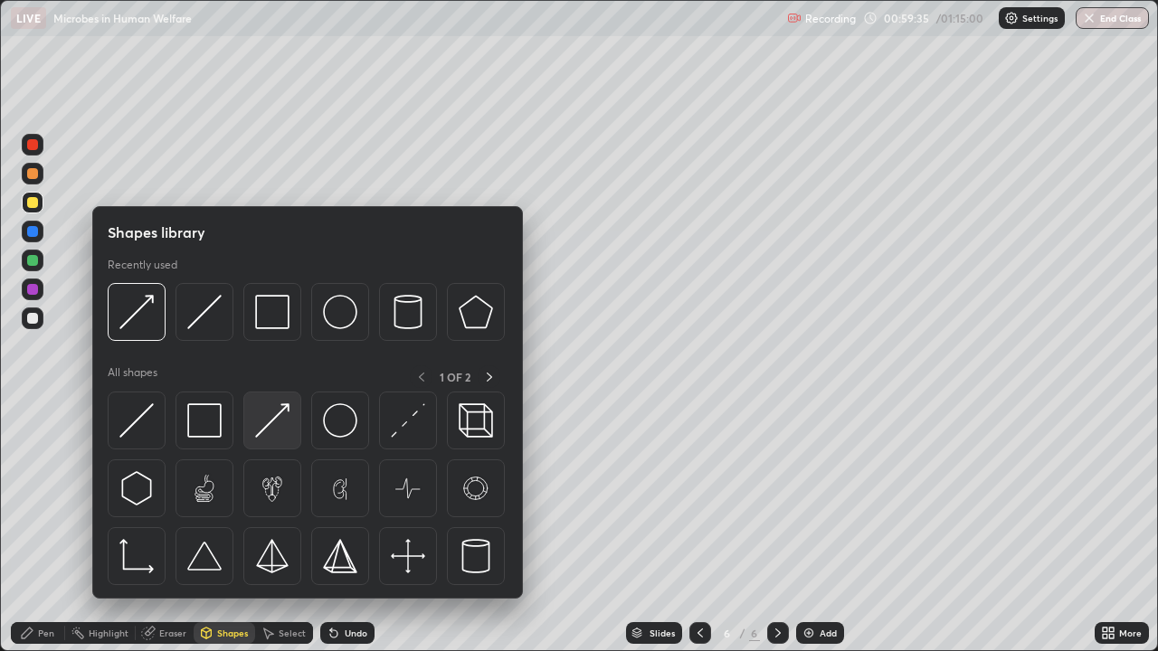
click at [271, 426] on img at bounding box center [272, 420] width 34 height 34
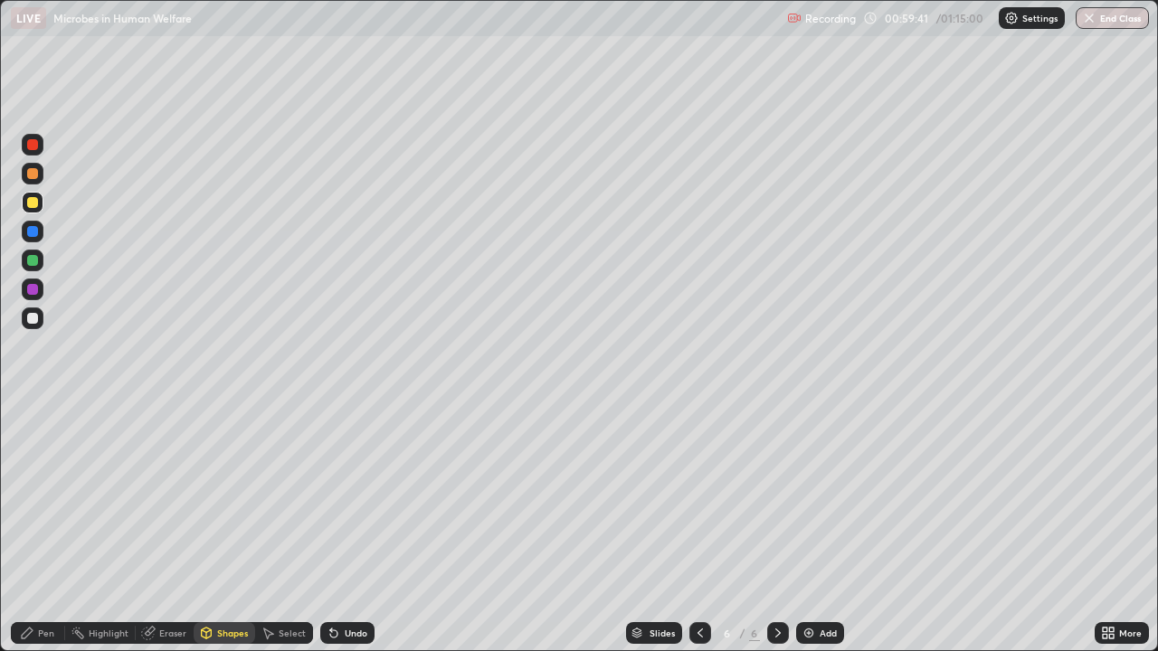
click at [38, 497] on div "Pen" at bounding box center [38, 633] width 54 height 22
click at [213, 497] on div "Shapes" at bounding box center [225, 633] width 62 height 22
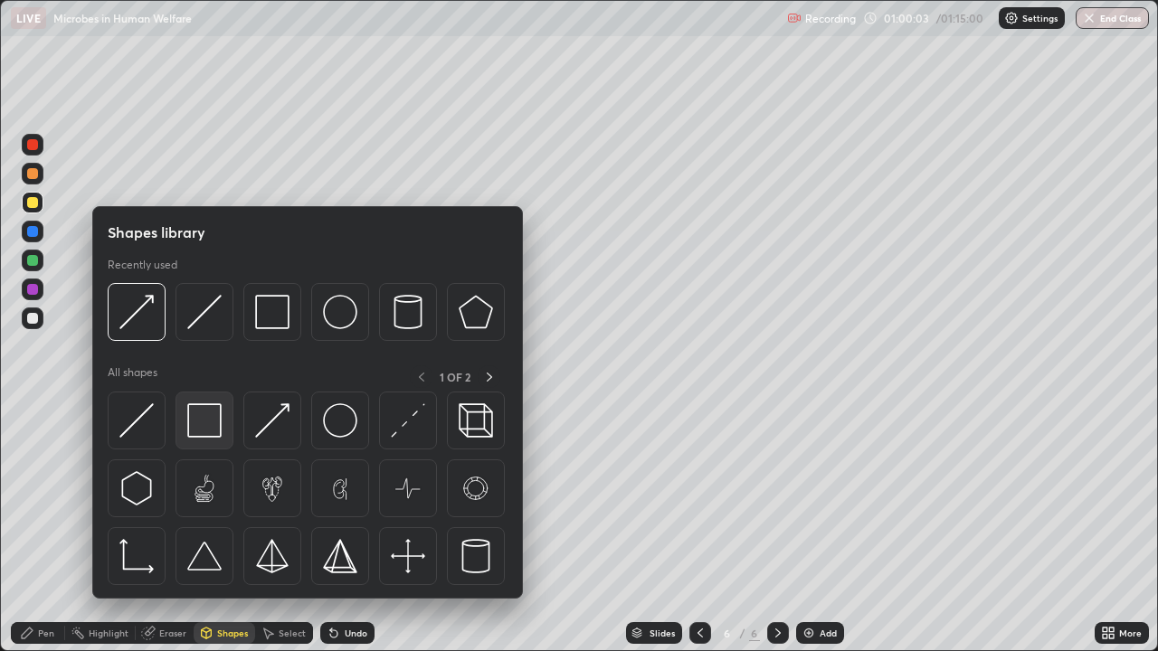
click at [198, 424] on img at bounding box center [204, 420] width 34 height 34
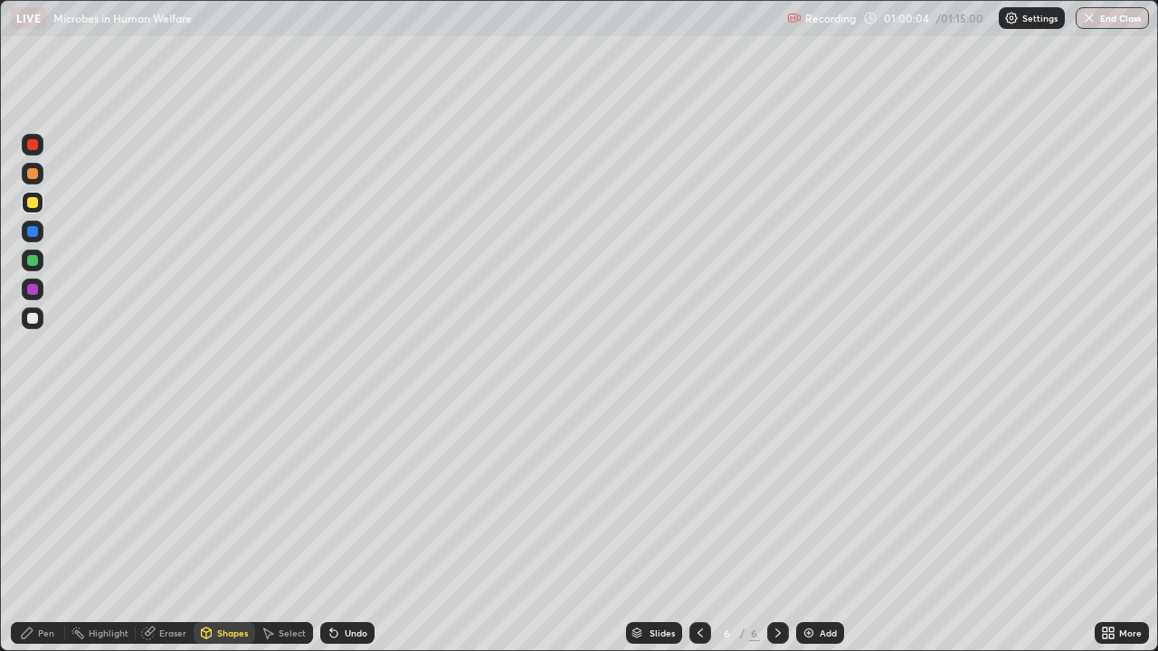
click at [36, 204] on div at bounding box center [32, 202] width 11 height 11
click at [358, 497] on div "Undo" at bounding box center [356, 633] width 23 height 9
click at [46, 497] on div "Pen" at bounding box center [46, 633] width 16 height 9
click at [217, 497] on div "Shapes" at bounding box center [225, 633] width 62 height 22
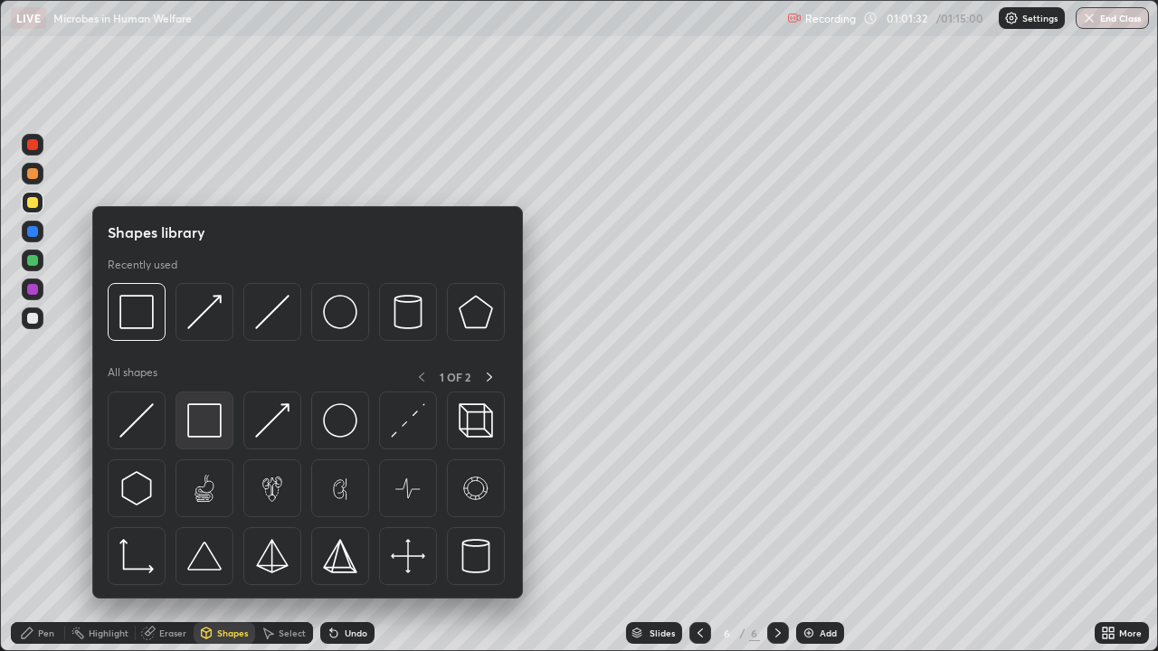
click at [208, 435] on img at bounding box center [204, 420] width 34 height 34
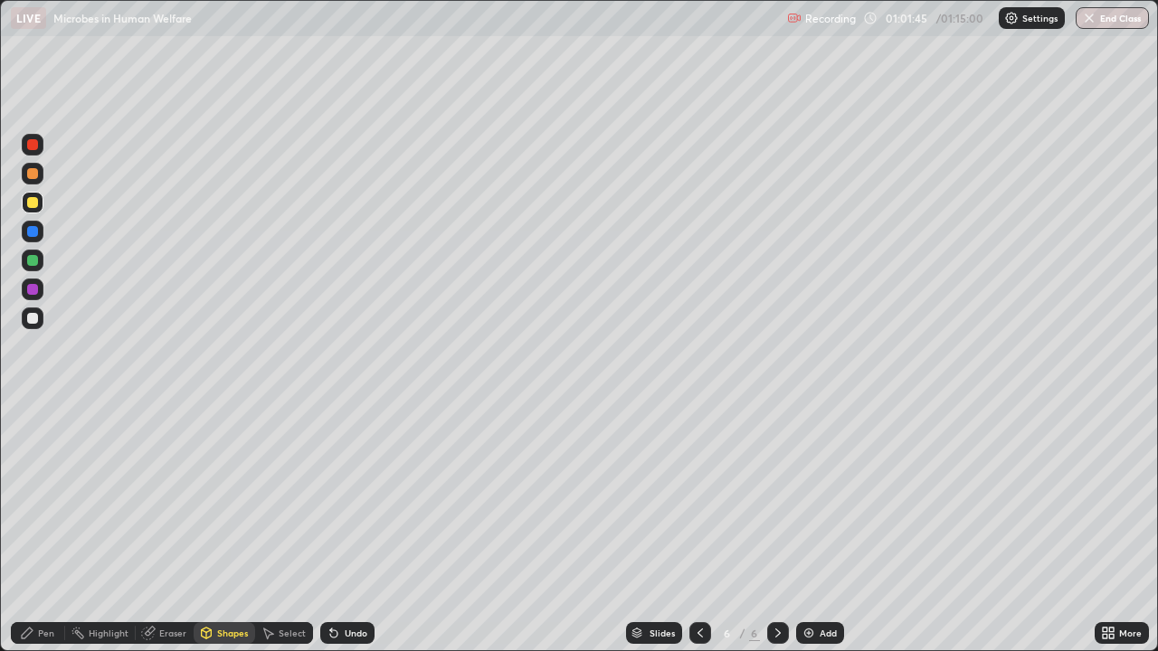
click at [166, 497] on div "Eraser" at bounding box center [172, 633] width 27 height 9
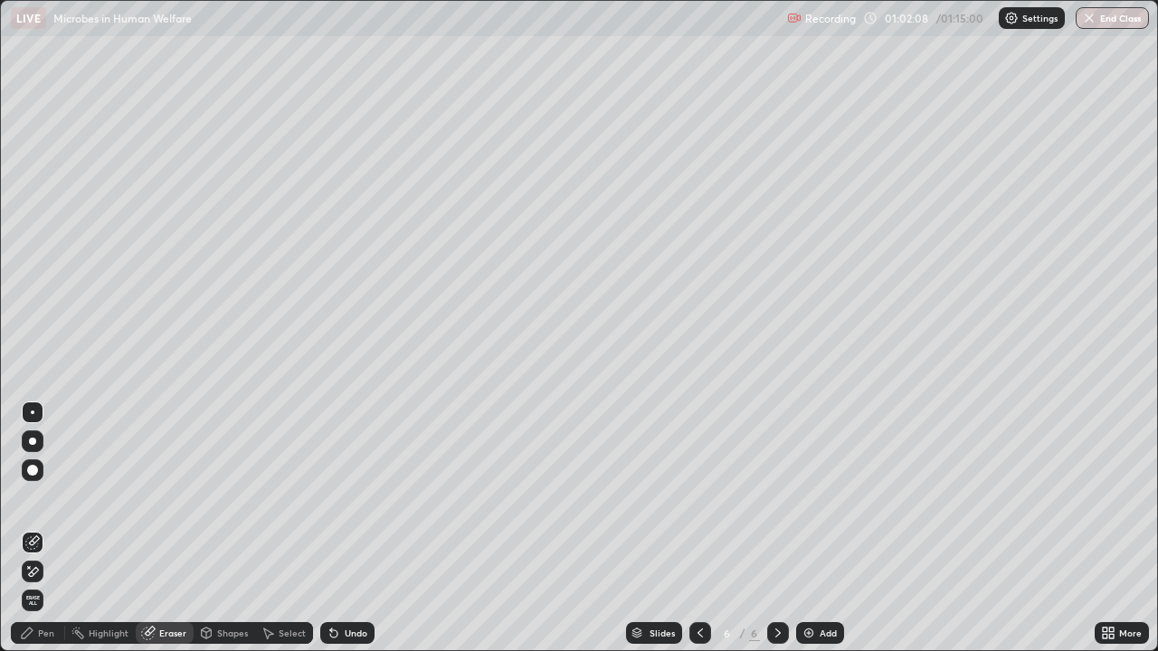
click at [212, 497] on icon at bounding box center [206, 633] width 14 height 14
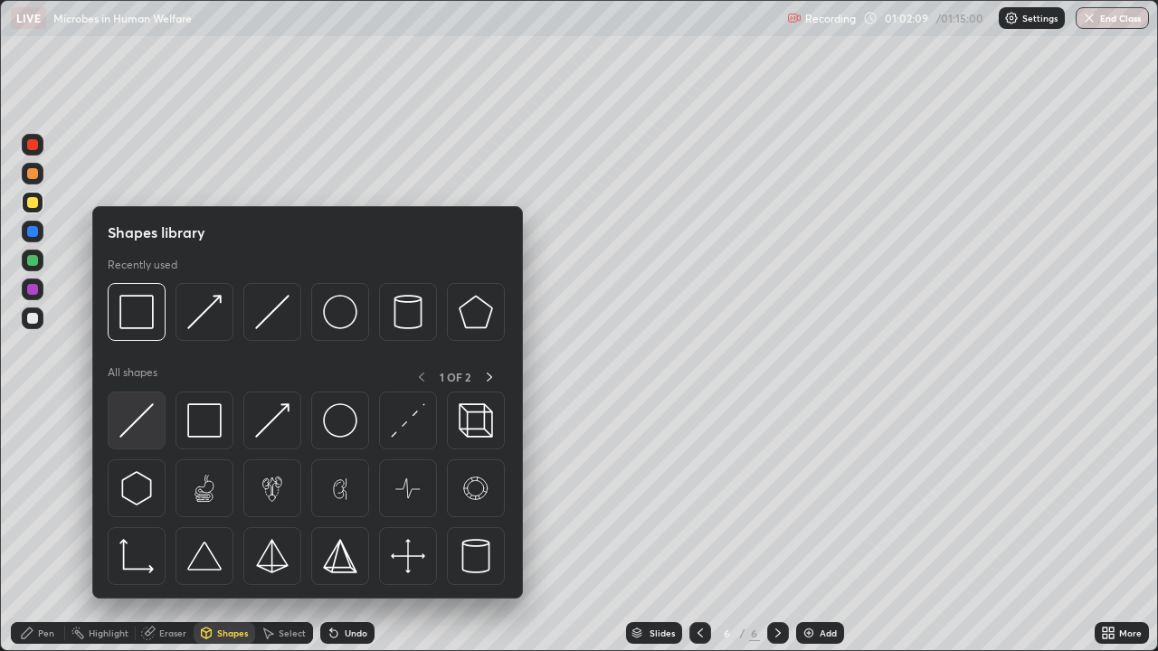
click at [133, 419] on img at bounding box center [136, 420] width 34 height 34
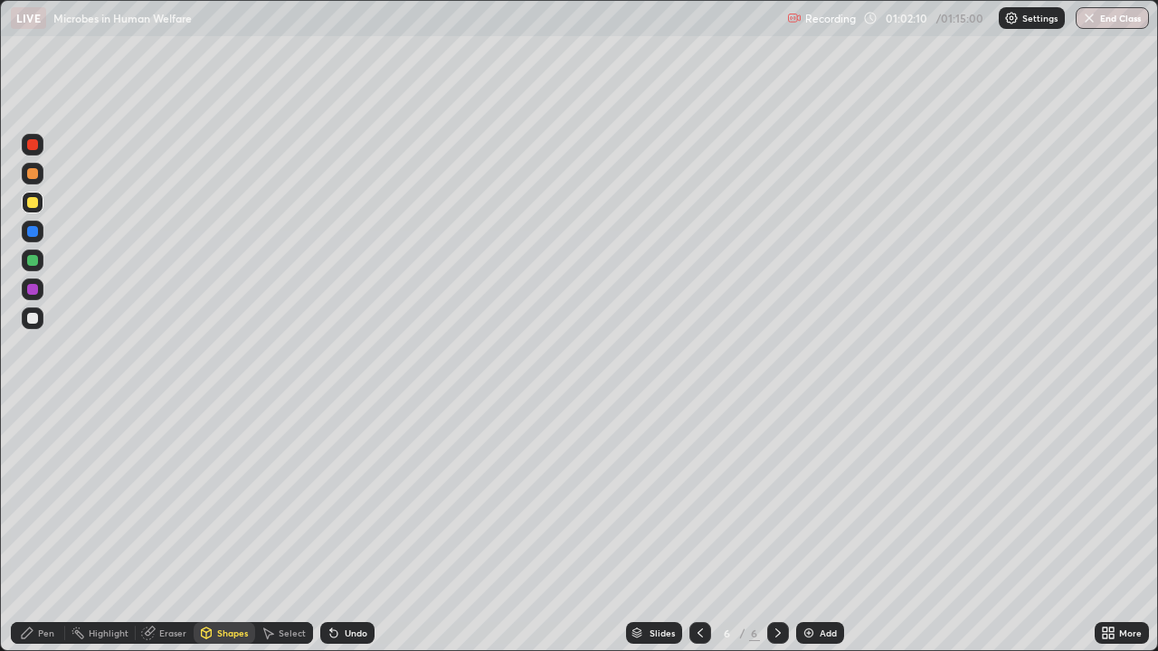
click at [28, 204] on div at bounding box center [32, 202] width 11 height 11
click at [229, 497] on div "Shapes" at bounding box center [232, 633] width 31 height 9
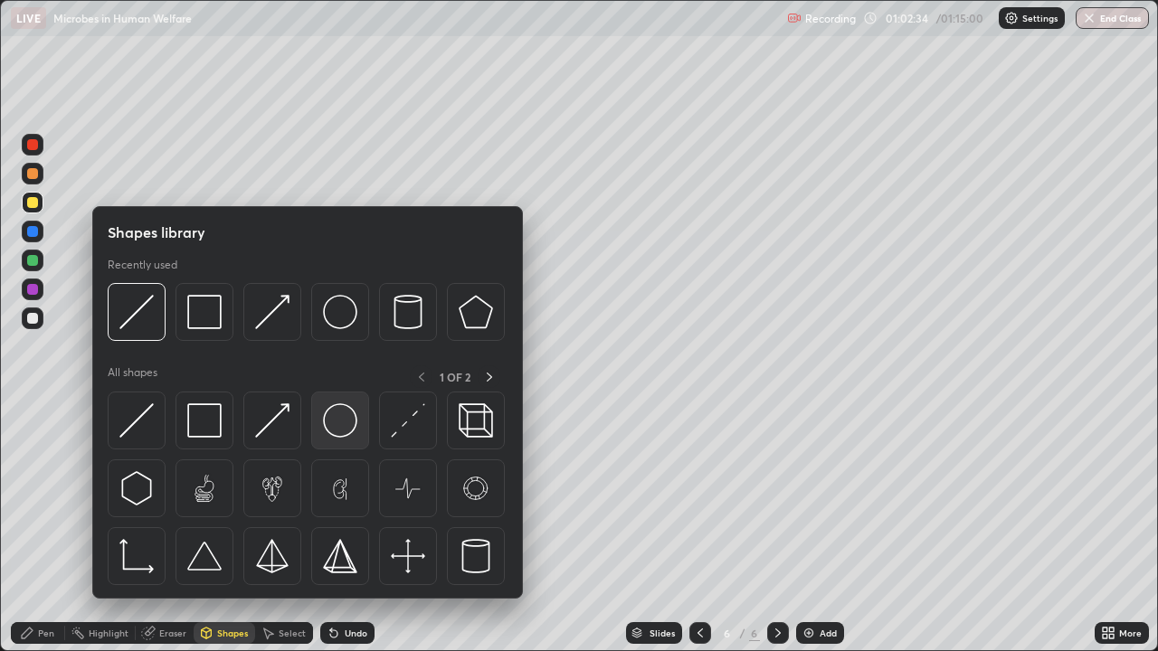
click at [335, 423] on img at bounding box center [340, 420] width 34 height 34
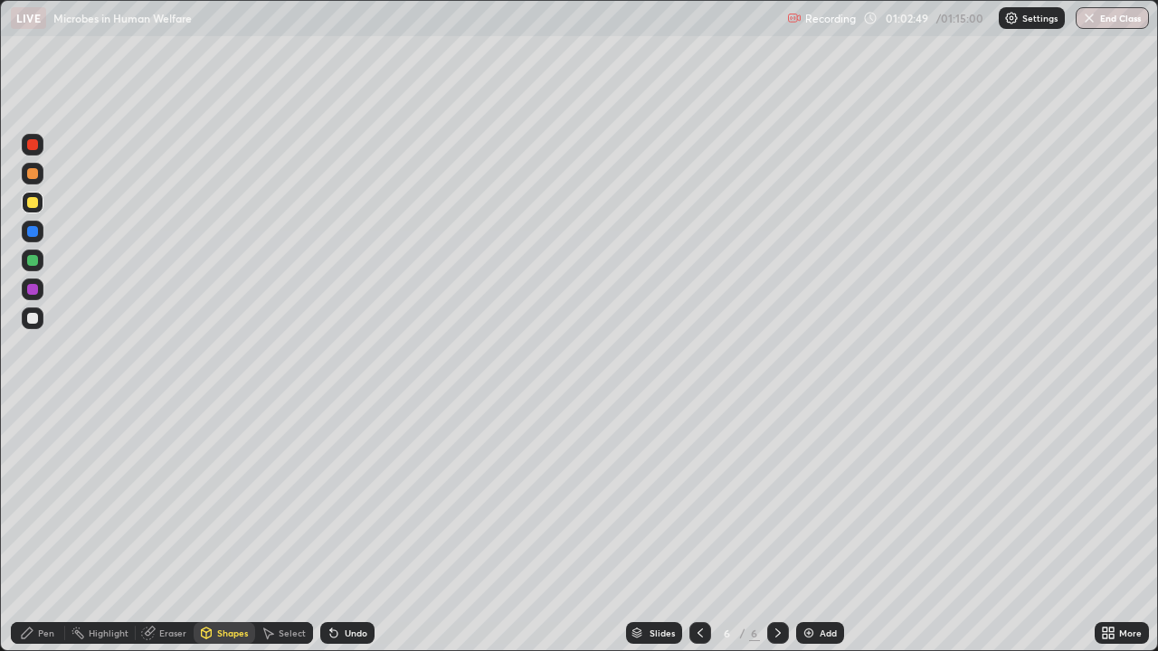
click at [283, 497] on div "Select" at bounding box center [292, 633] width 27 height 9
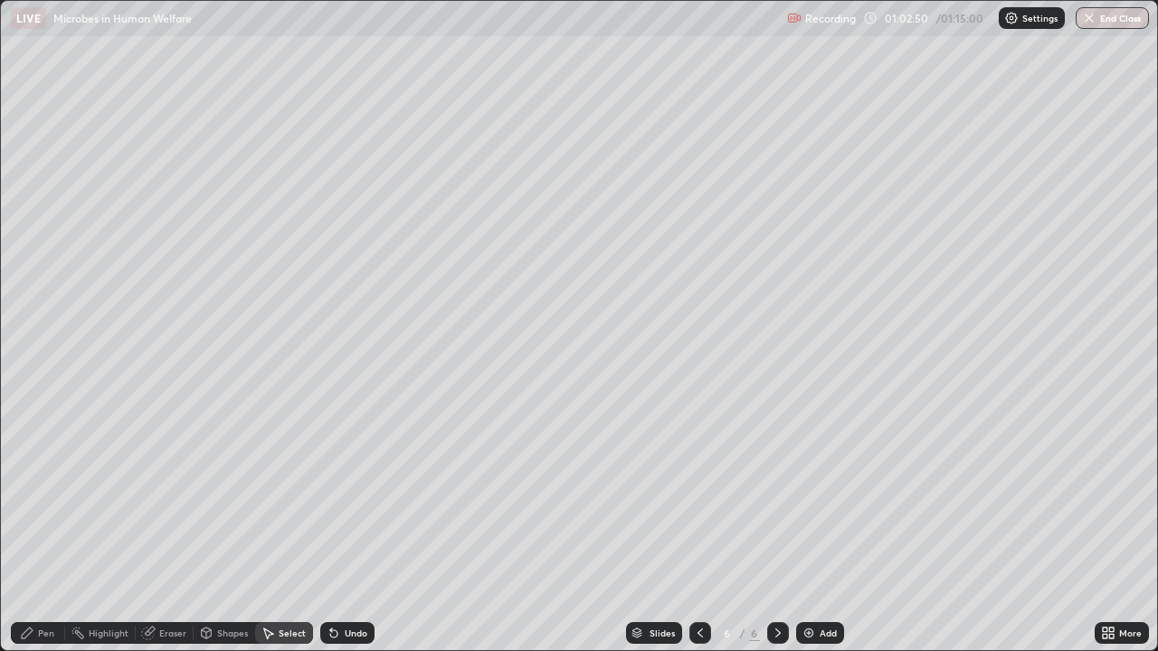
click at [345, 497] on div "Undo" at bounding box center [356, 633] width 23 height 9
click at [224, 497] on div "Shapes" at bounding box center [232, 633] width 31 height 9
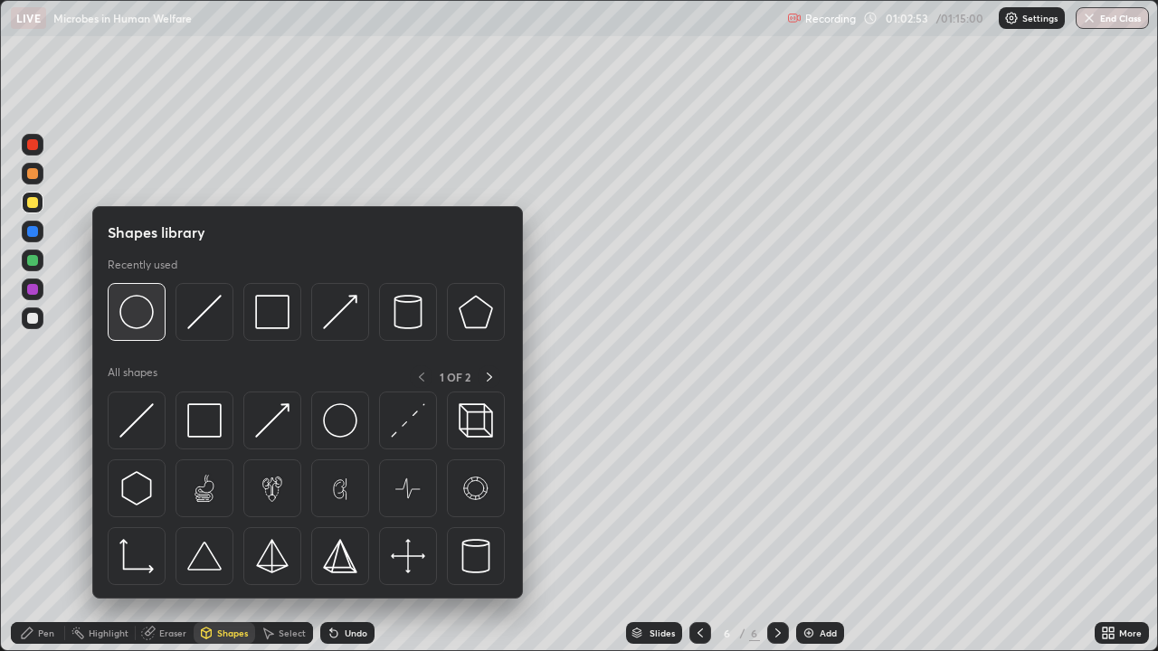
click at [138, 321] on img at bounding box center [136, 312] width 34 height 34
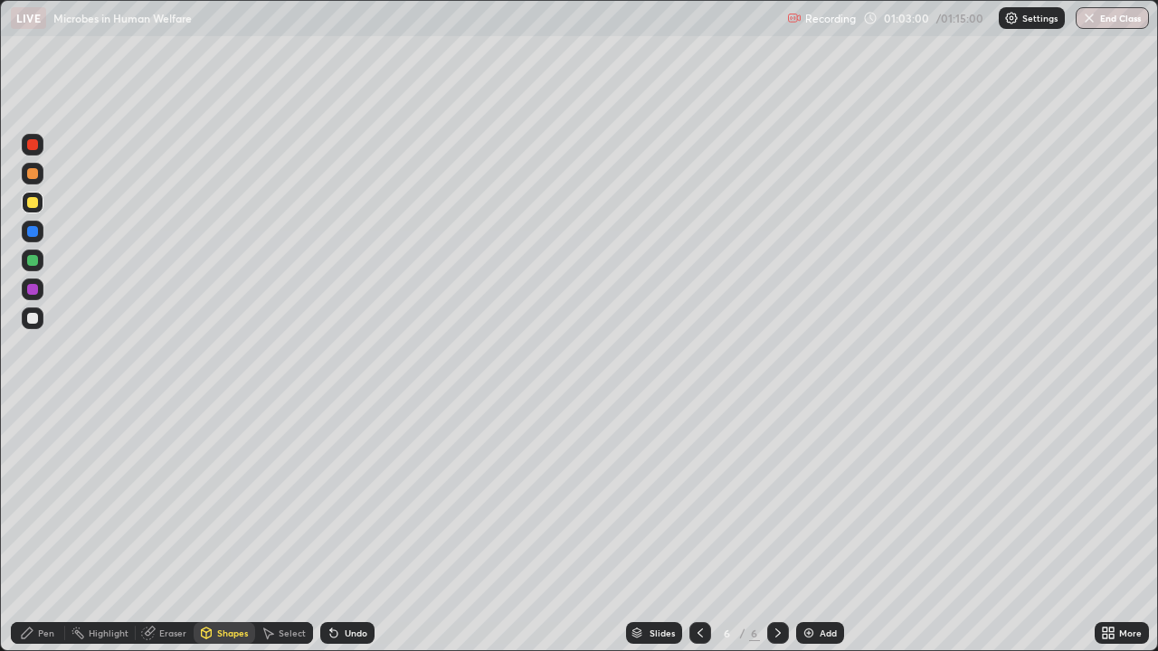
click at [166, 497] on div "Eraser" at bounding box center [165, 633] width 58 height 22
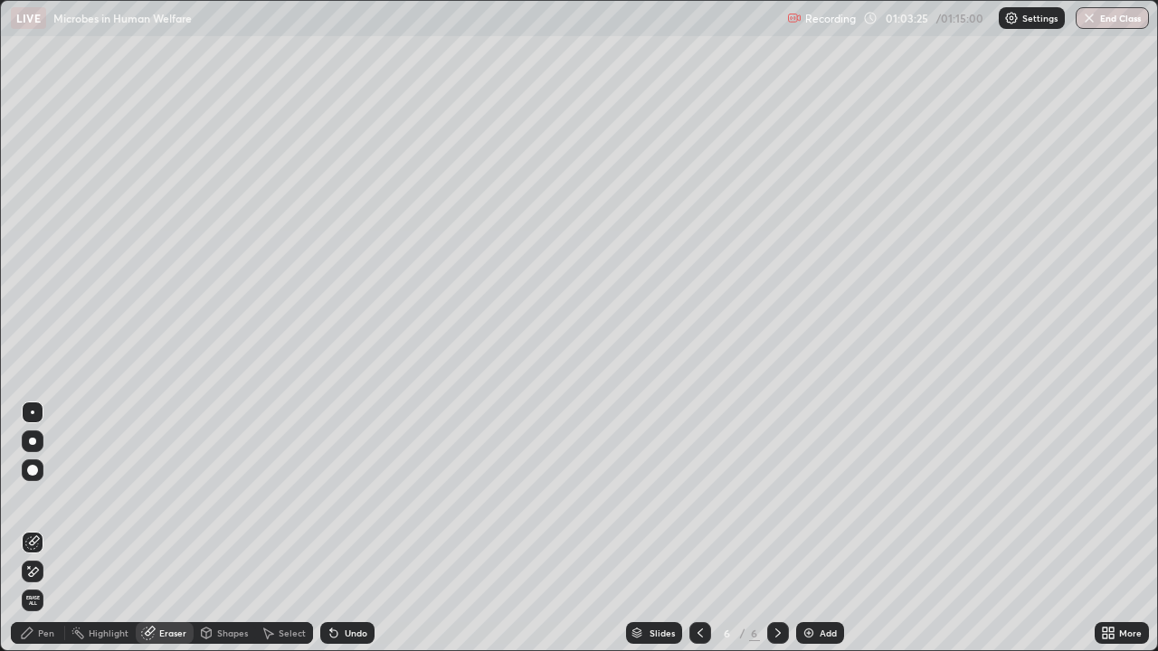
click at [46, 497] on div "Pen" at bounding box center [46, 633] width 16 height 9
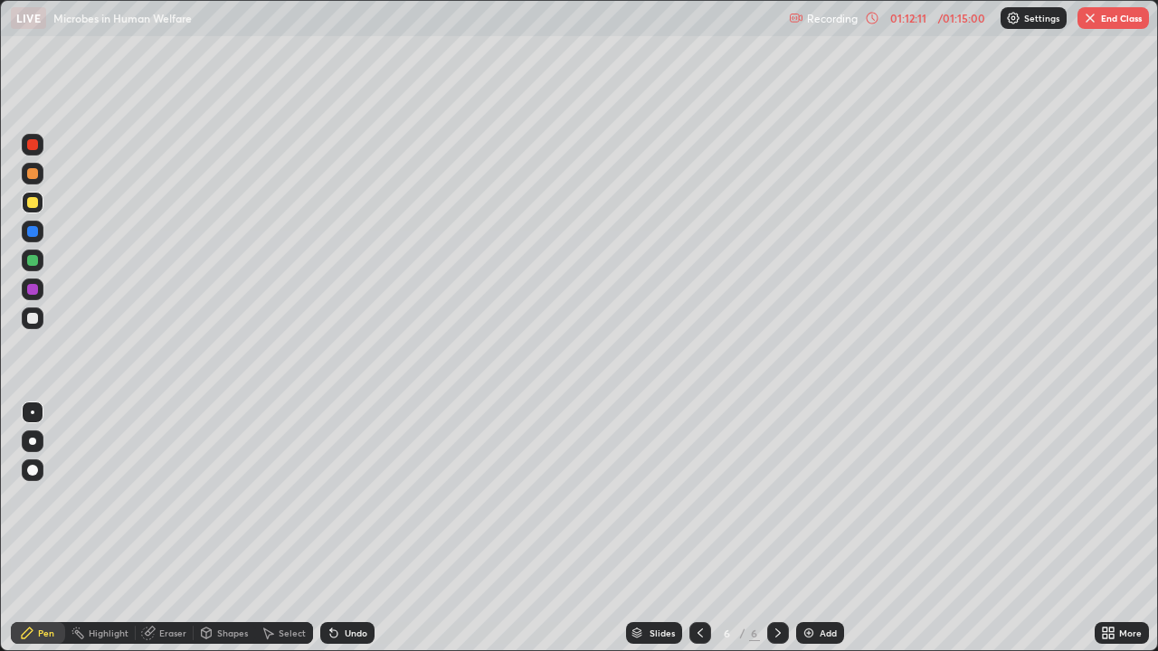
click at [1109, 19] on button "End Class" at bounding box center [1112, 18] width 71 height 22
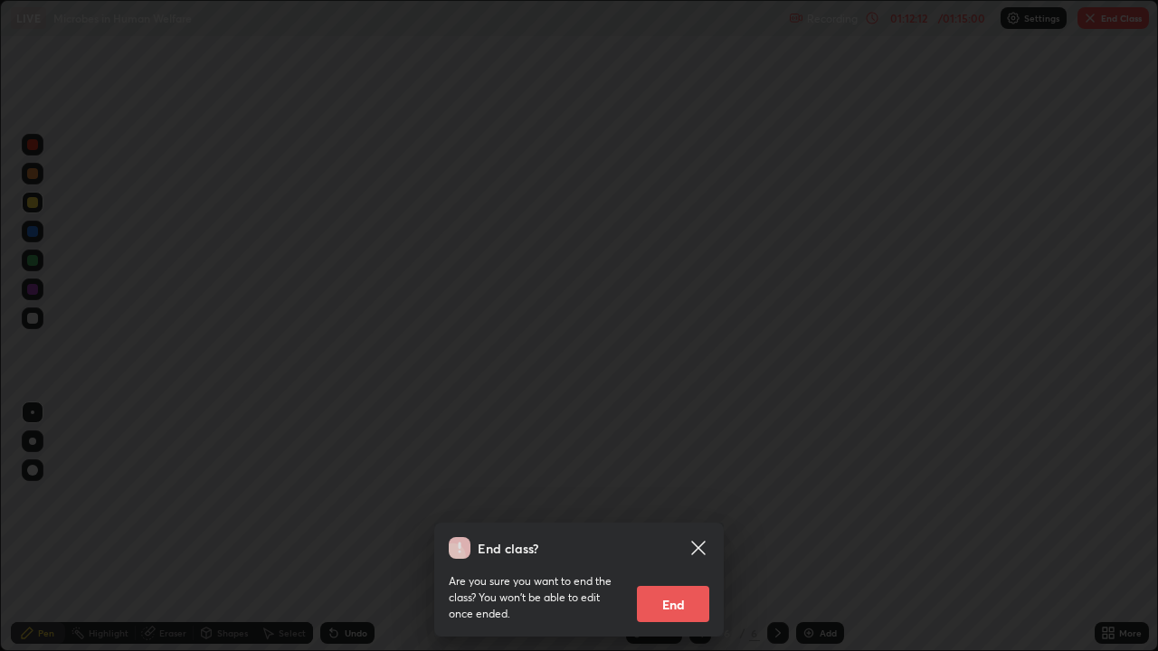
click at [679, 497] on button "End" at bounding box center [673, 604] width 72 height 36
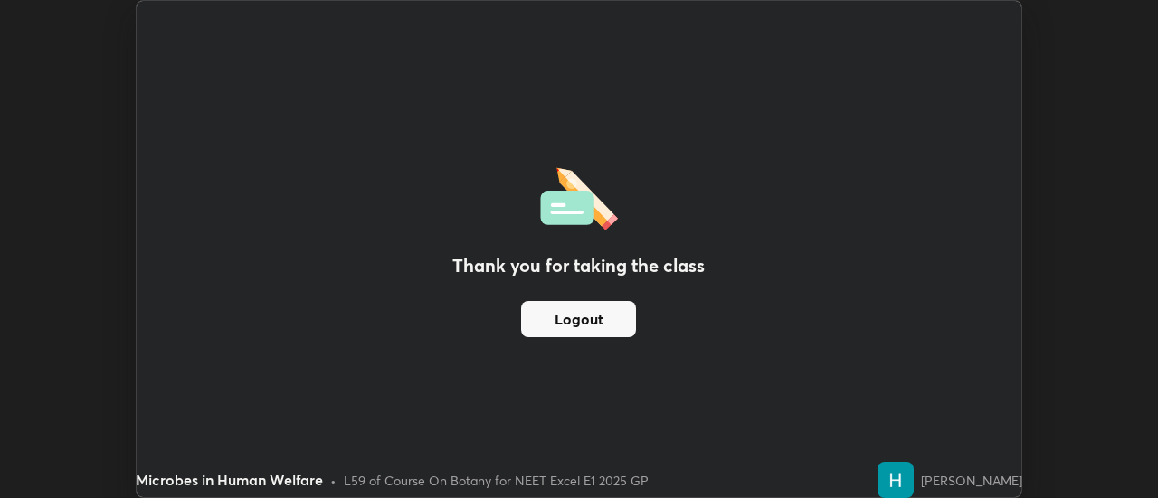
scroll to position [89955, 89295]
